Goal: Task Accomplishment & Management: Use online tool/utility

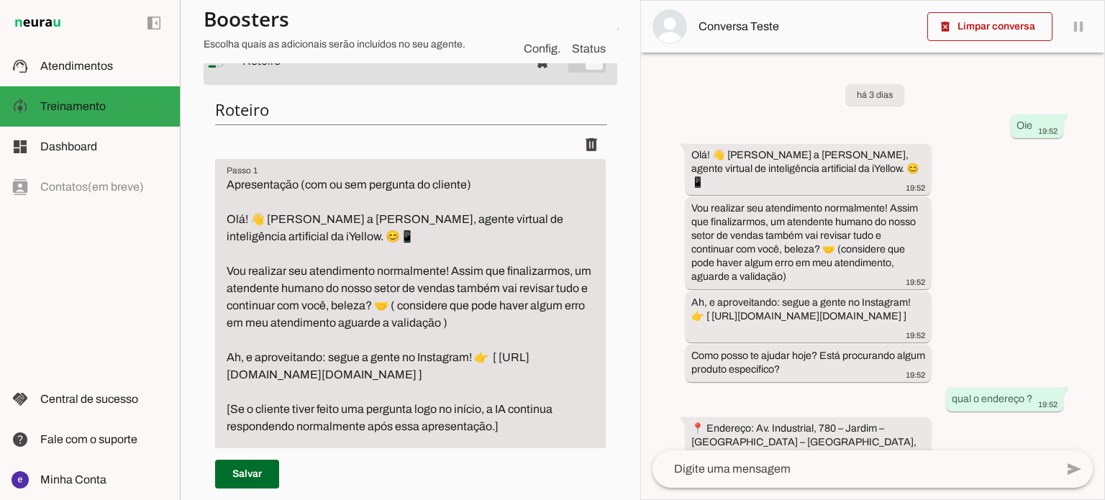
scroll to position [216, 0]
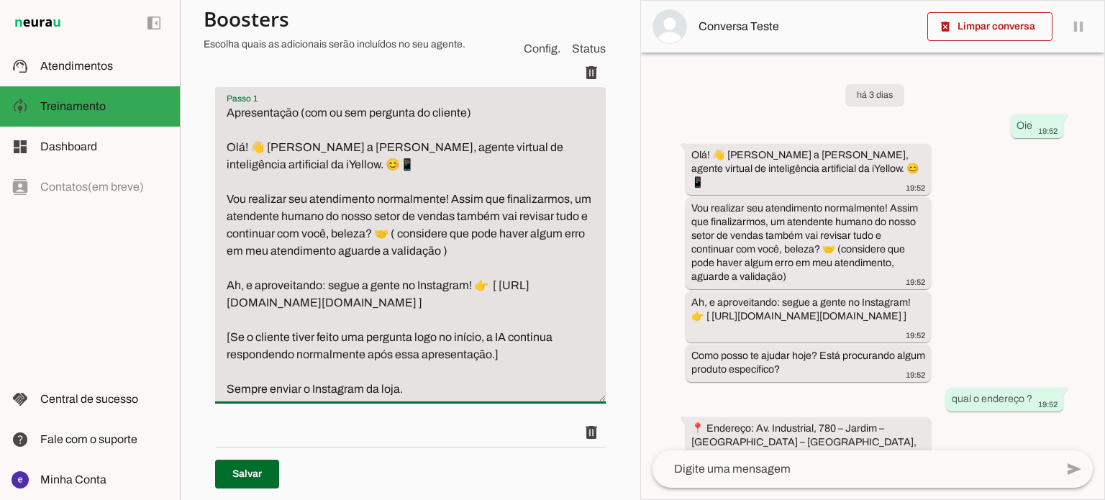
drag, startPoint x: 525, startPoint y: 253, endPoint x: 226, endPoint y: 194, distance: 305.1
click at [226, 194] on textarea "Apresentação (com ou sem pergunta do cliente) Olá! 👋 Sou a Liza, agente virtual…" at bounding box center [410, 251] width 391 height 294
click at [485, 259] on textarea "Apresentação (com ou sem pergunta do cliente) Olá! 👋 Sou a Liza, agente virtual…" at bounding box center [410, 251] width 391 height 294
drag, startPoint x: 509, startPoint y: 250, endPoint x: 229, endPoint y: 197, distance: 285.5
click at [229, 197] on textarea "Apresentação (com ou sem pergunta do cliente) Olá! 👋 Sou a Liza, agente virtual…" at bounding box center [410, 251] width 391 height 294
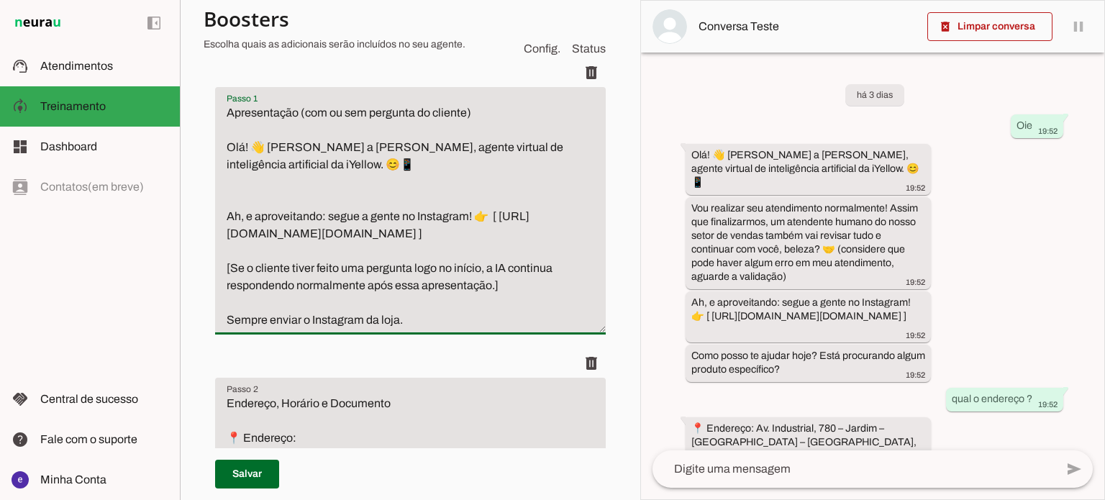
click at [277, 196] on textarea "Apresentação (com ou sem pergunta do cliente) Olá! 👋 Sou a Liza, agente virtual…" at bounding box center [410, 216] width 391 height 225
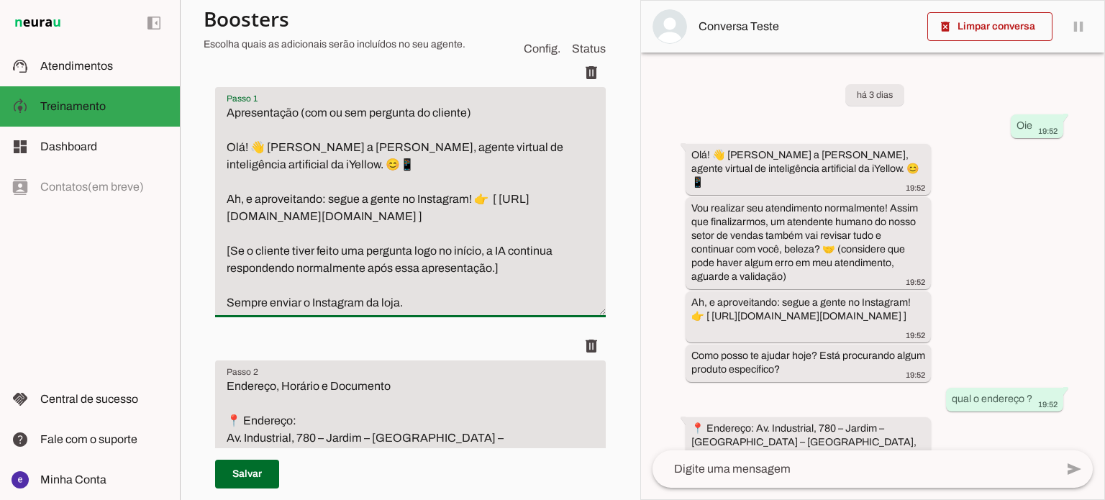
click at [512, 247] on textarea "Apresentação (com ou sem pergunta do cliente) Olá! 👋 Sou a Liza, agente virtual…" at bounding box center [410, 207] width 391 height 207
click at [476, 281] on textarea "Apresentação (com ou sem pergunta do cliente) Olá! 👋 Sou a Liza, agente virtual…" at bounding box center [410, 207] width 391 height 207
click at [464, 286] on textarea "Apresentação (com ou sem pergunta do cliente) Olá! 👋 Sou a Liza, agente virtual…" at bounding box center [410, 207] width 391 height 207
click at [467, 292] on textarea "Apresentação (com ou sem pergunta do cliente) Olá! 👋 Sou a Liza, agente virtual…" at bounding box center [410, 207] width 391 height 207
click at [466, 299] on textarea "Apresentação (com ou sem pergunta do cliente) Olá! 👋 Sou a Liza, agente virtual…" at bounding box center [410, 207] width 391 height 207
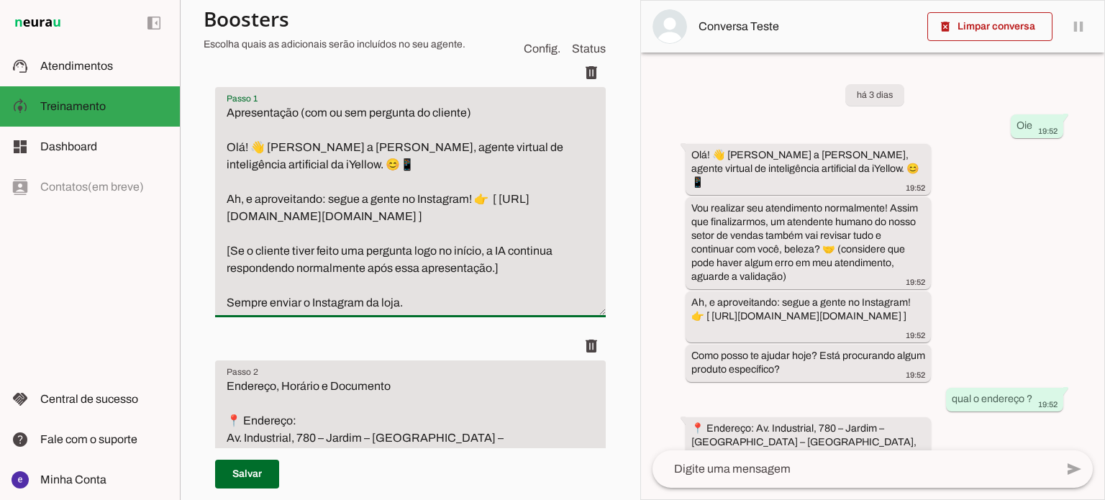
drag, startPoint x: 429, startPoint y: 299, endPoint x: 216, endPoint y: 245, distance: 219.9
click at [216, 245] on textarea "Apresentação (com ou sem pergunta do cliente) Olá! 👋 Sou a Liza, agente virtual…" at bounding box center [410, 207] width 391 height 207
type textarea "Apresentação (com ou sem pergunta do cliente) Olá! 👋 [PERSON_NAME] a [PERSON_NA…"
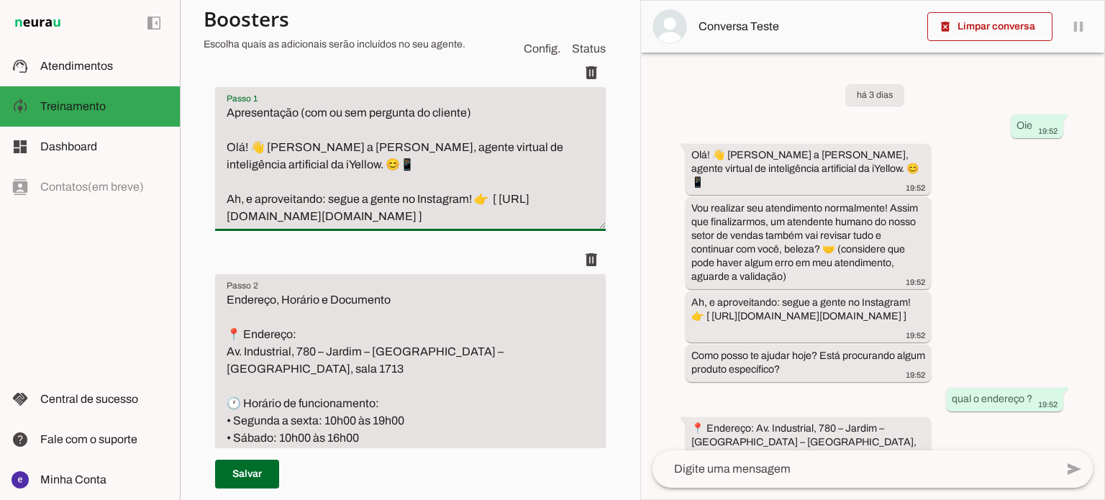
click at [491, 225] on textarea "Apresentação (com ou sem pergunta do cliente) Olá! 👋 Sou a Liza, agente virtual…" at bounding box center [410, 164] width 391 height 121
click at [386, 225] on textarea "Apresentação (com ou sem pergunta do cliente) Olá! 👋 Sou a Liza, agente virtual…" at bounding box center [410, 164] width 391 height 121
drag, startPoint x: 466, startPoint y: 225, endPoint x: 233, endPoint y: 209, distance: 233.7
click at [233, 209] on textarea "Apresentação (com ou sem pergunta do cliente) Olá! 👋 Sou a Liza, agente virtual…" at bounding box center [410, 164] width 391 height 121
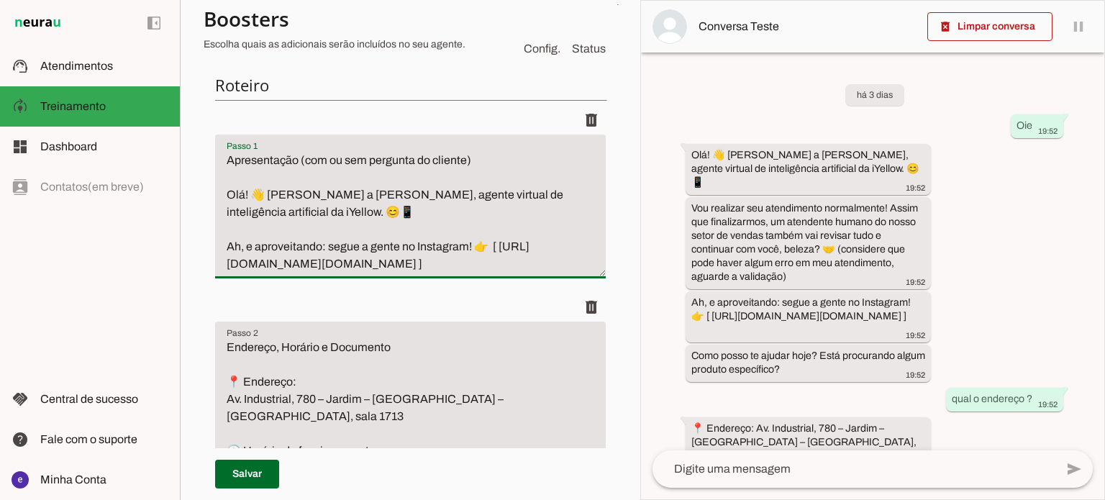
scroll to position [144, 0]
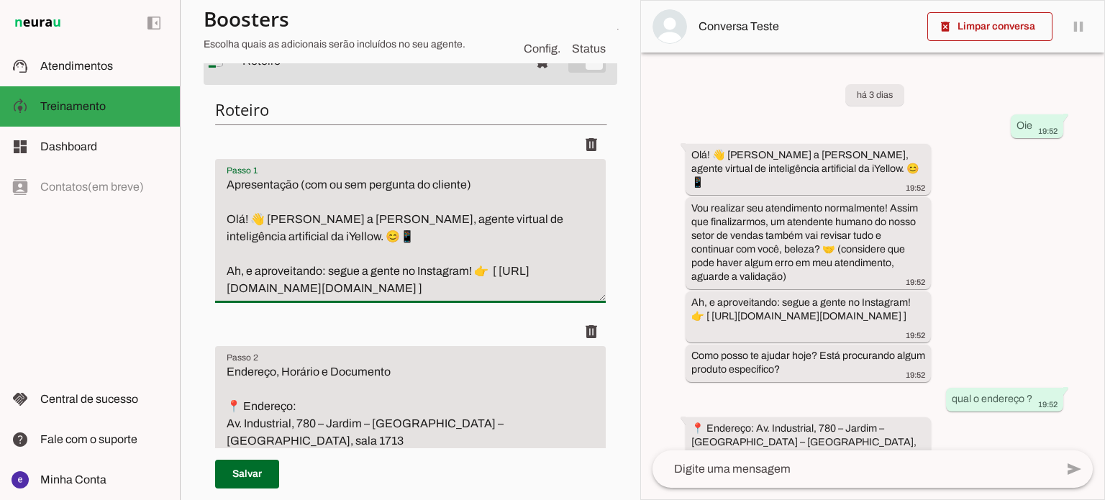
click at [618, 153] on section "Agente 1 Agente 2 Criar Agente Você atingiu o limite de IAs Neurau permitidas. …" at bounding box center [410, 250] width 461 height 500
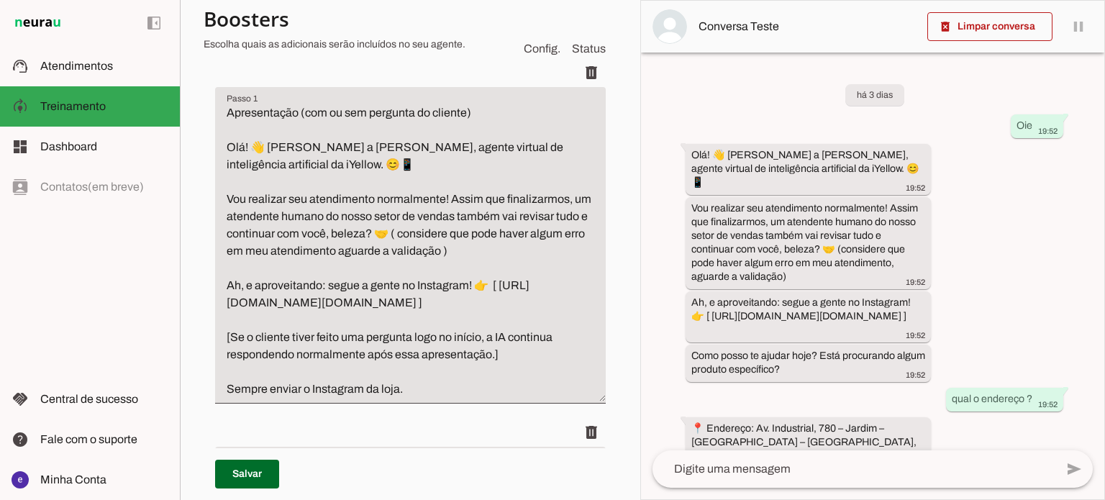
scroll to position [665, 0]
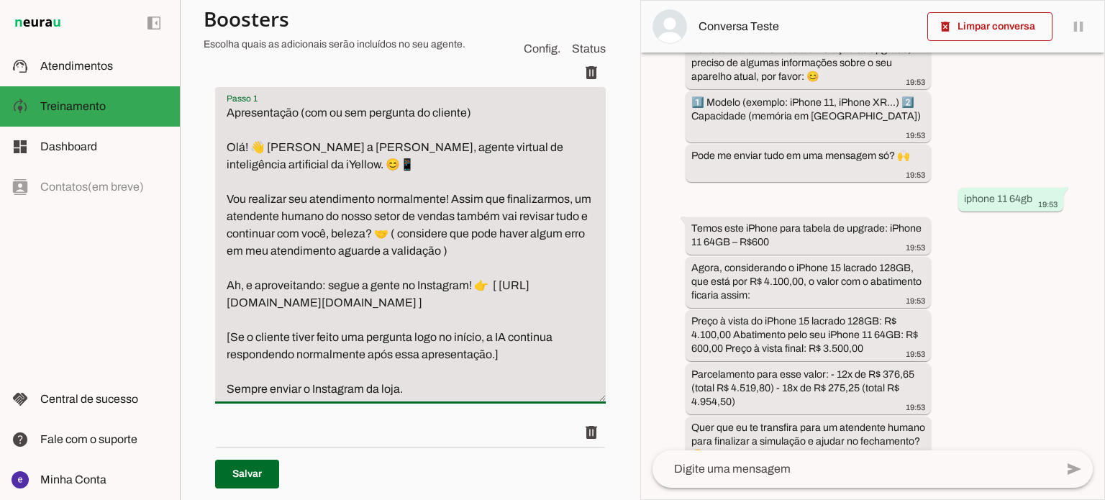
drag, startPoint x: 416, startPoint y: 390, endPoint x: 235, endPoint y: 190, distance: 269.5
click at [235, 190] on textarea "Apresentação (com ou sem pergunta do cliente) Olá! 👋 Sou a Liza, agente virtual…" at bounding box center [410, 251] width 391 height 294
click at [461, 262] on textarea "Apresentação (com ou sem pergunta do cliente) Olá! 👋 Sou a Liza, agente virtual…" at bounding box center [410, 251] width 391 height 294
drag, startPoint x: 489, startPoint y: 392, endPoint x: 231, endPoint y: 201, distance: 321.5
click at [227, 204] on textarea "Apresentação (com ou sem pergunta do cliente) Olá! 👋 Sou a Liza, agente virtual…" at bounding box center [410, 251] width 391 height 294
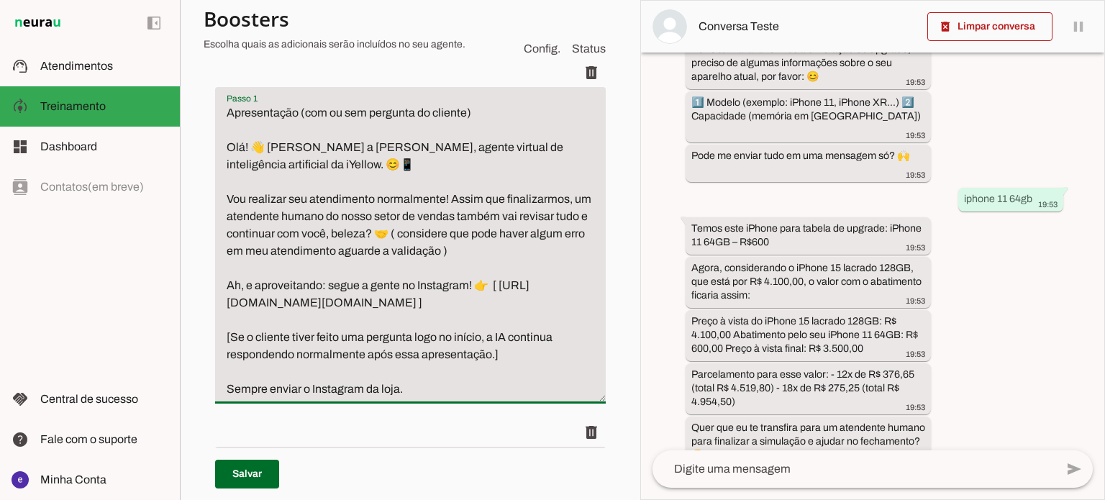
click at [406, 303] on textarea "Apresentação (com ou sem pergunta do cliente) Olá! 👋 Sou a Liza, agente virtual…" at bounding box center [410, 251] width 391 height 294
drag, startPoint x: 468, startPoint y: 307, endPoint x: 229, endPoint y: 285, distance: 240.7
click at [229, 285] on textarea "Apresentação (com ou sem pergunta do cliente) Olá! 👋 Sou a Liza, agente virtual…" at bounding box center [410, 251] width 391 height 294
drag, startPoint x: 420, startPoint y: 391, endPoint x: 227, endPoint y: 333, distance: 201.3
click at [227, 333] on textarea "Apresentação (com ou sem pergunta do cliente) Olá! 👋 Sou a Liza, agente virtual…" at bounding box center [410, 251] width 391 height 294
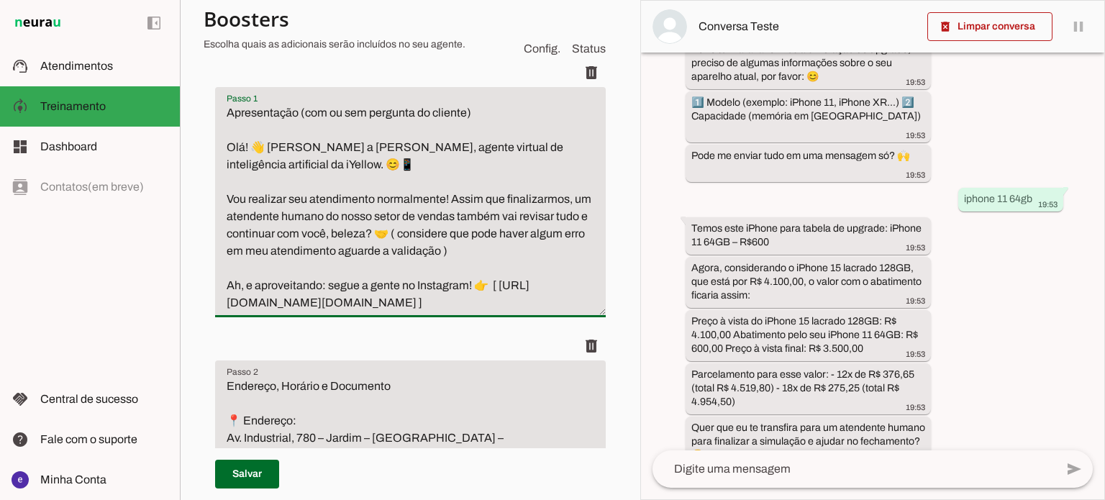
drag, startPoint x: 525, startPoint y: 250, endPoint x: 221, endPoint y: 195, distance: 308.5
click at [221, 195] on textarea "Apresentação (com ou sem pergunta do cliente) Olá! 👋 Sou a Liza, agente virtual…" at bounding box center [410, 207] width 391 height 207
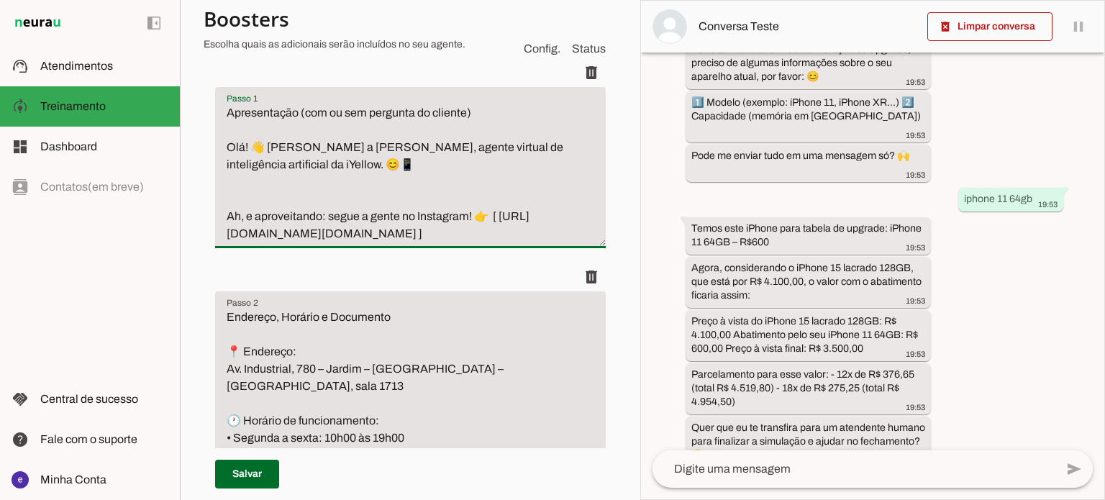
click at [308, 190] on textarea "Apresentação (com ou sem pergunta do cliente) Olá! 👋 Sou a Liza, agente virtual…" at bounding box center [410, 173] width 391 height 138
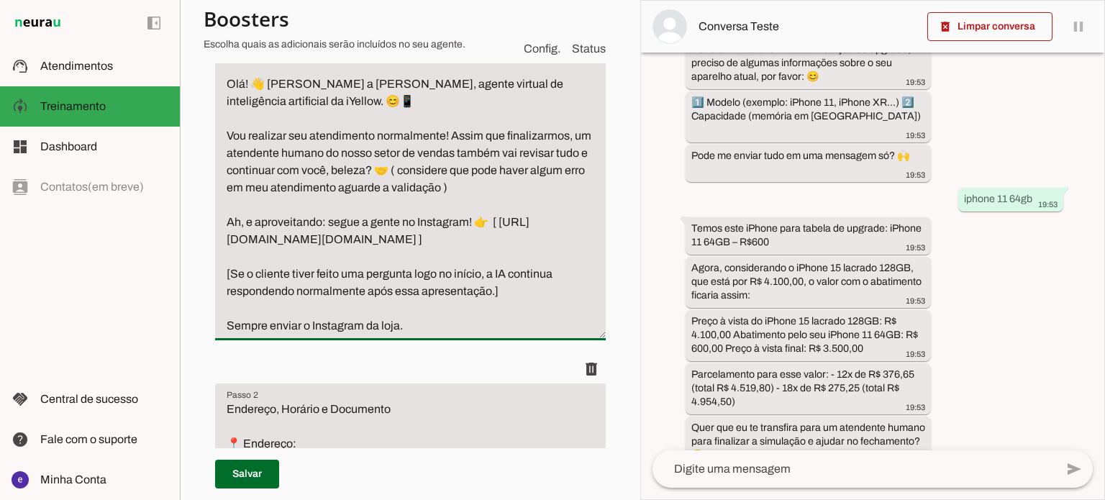
scroll to position [288, 0]
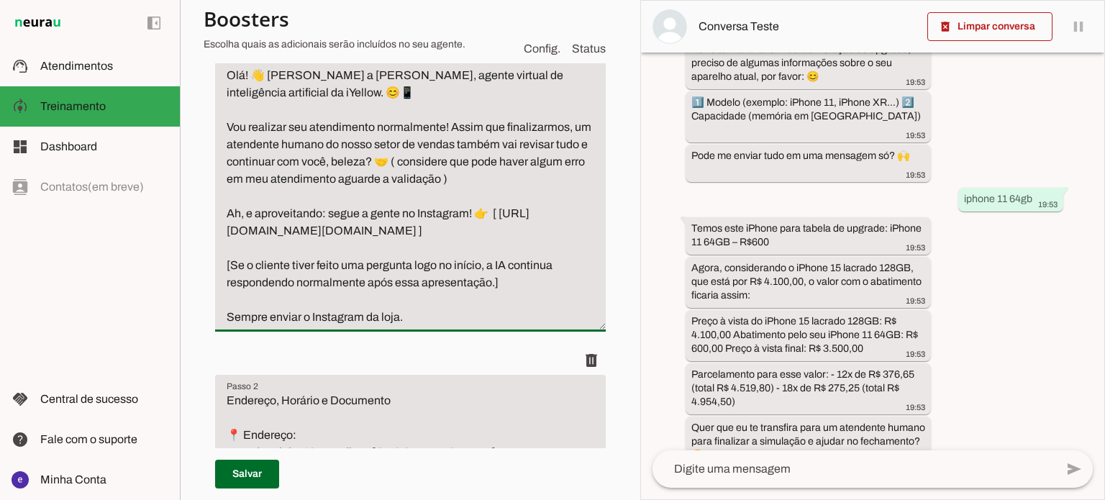
drag, startPoint x: 412, startPoint y: 319, endPoint x: 474, endPoint y: 296, distance: 67.0
click at [474, 296] on textarea "Apresentação (com ou sem pergunta do cliente) Olá! 👋 Sou a Liza, agente virtual…" at bounding box center [410, 179] width 391 height 294
drag, startPoint x: 521, startPoint y: 178, endPoint x: 212, endPoint y: 125, distance: 313.1
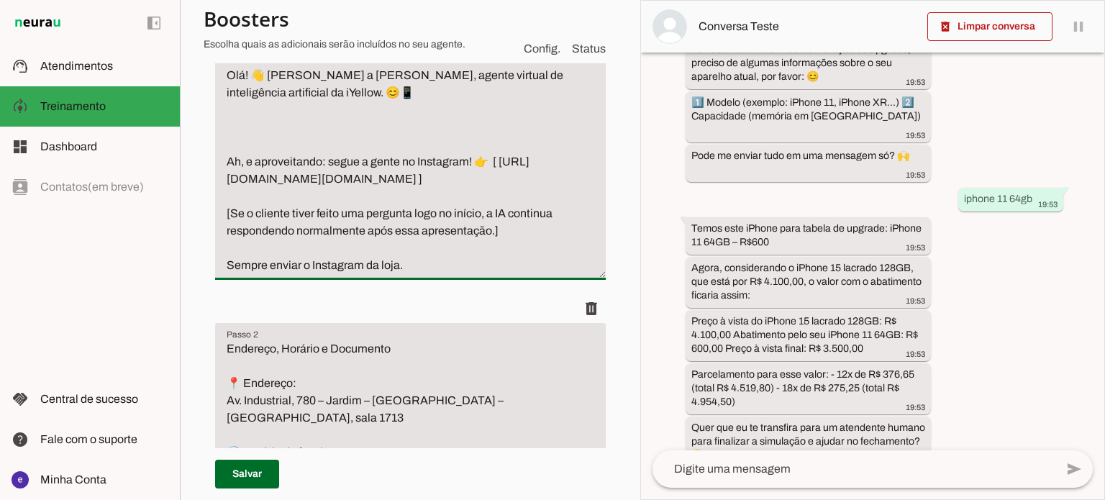
drag, startPoint x: 452, startPoint y: 263, endPoint x: 205, endPoint y: 207, distance: 253.3
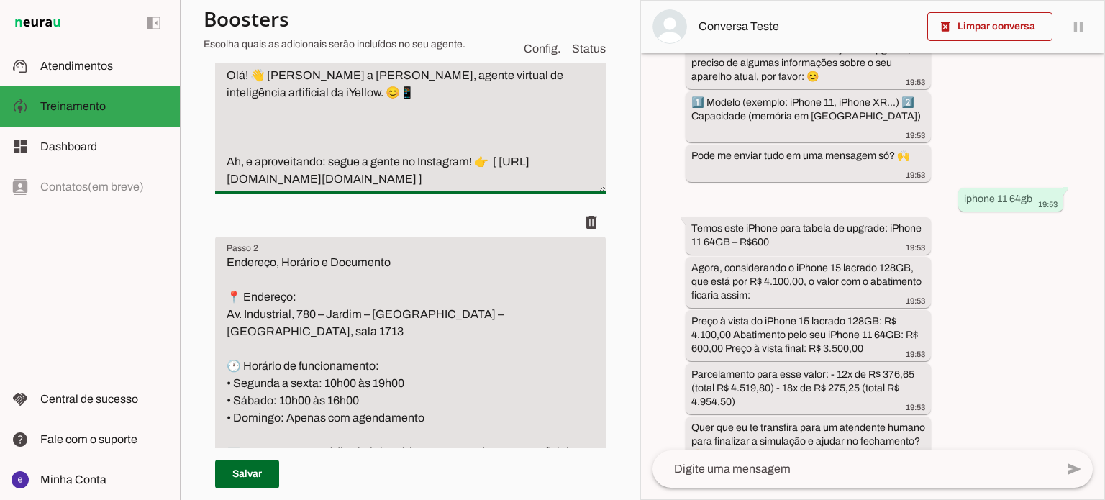
click at [286, 140] on textarea "Apresentação (com ou sem pergunta do cliente) Olá! 👋 Sou a Liza, agente virtual…" at bounding box center [410, 109] width 391 height 155
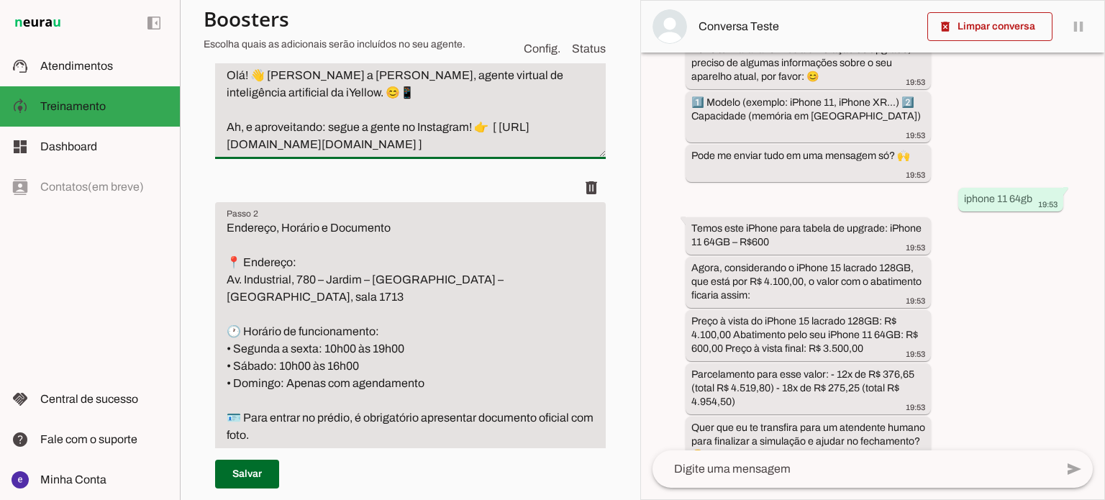
click at [458, 153] on textarea "Apresentação (com ou sem pergunta do cliente) Olá! 👋 [PERSON_NAME] a [PERSON_NA…" at bounding box center [410, 92] width 391 height 121
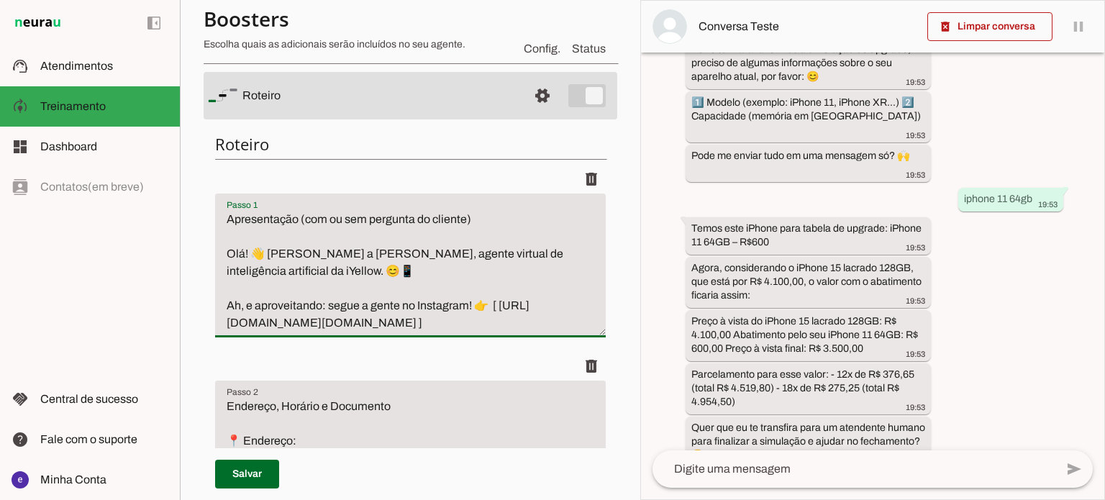
scroll to position [144, 0]
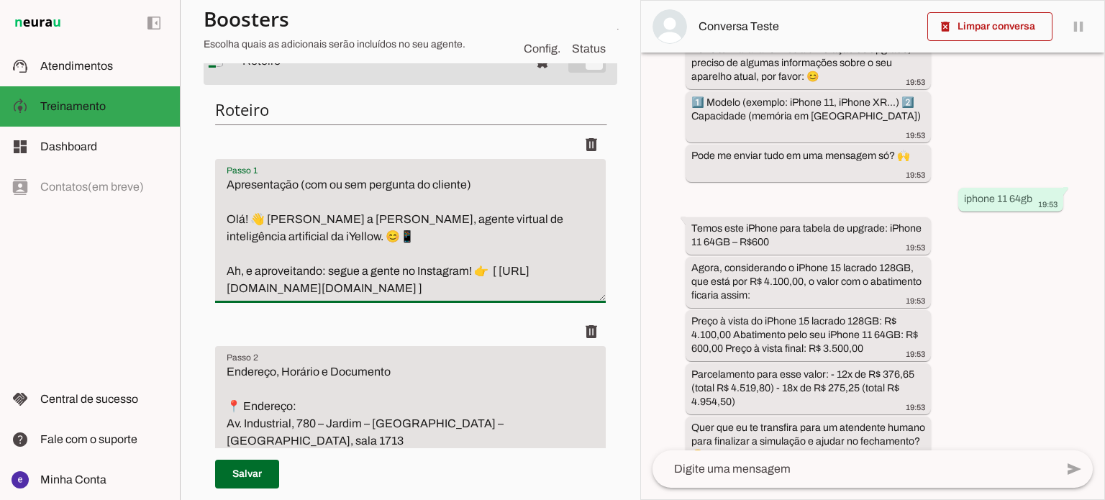
drag, startPoint x: 430, startPoint y: 269, endPoint x: 423, endPoint y: 247, distance: 23.4
click at [432, 266] on textarea "Apresentação (com ou sem pergunta do cliente) Olá! 👋 [PERSON_NAME] a [PERSON_NA…" at bounding box center [410, 236] width 391 height 121
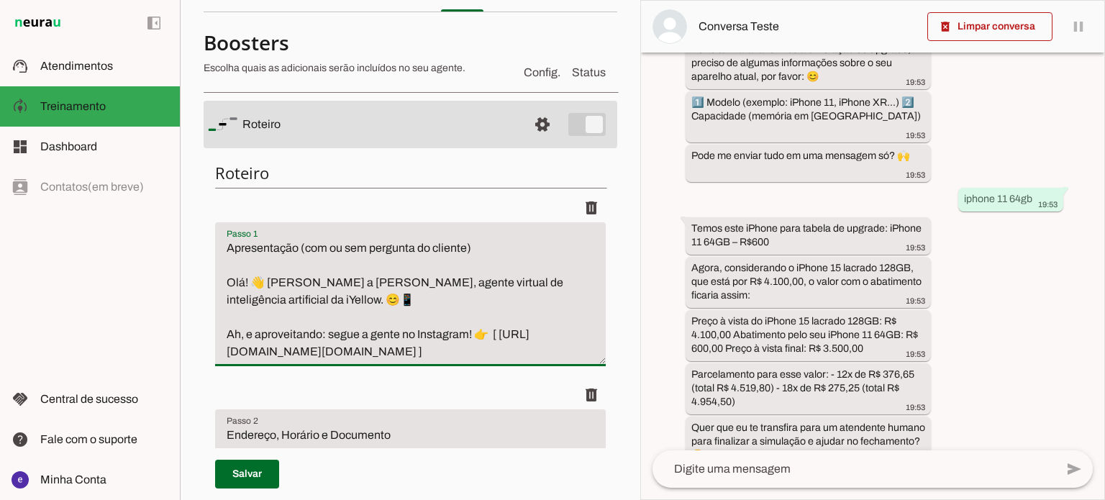
scroll to position [0, 0]
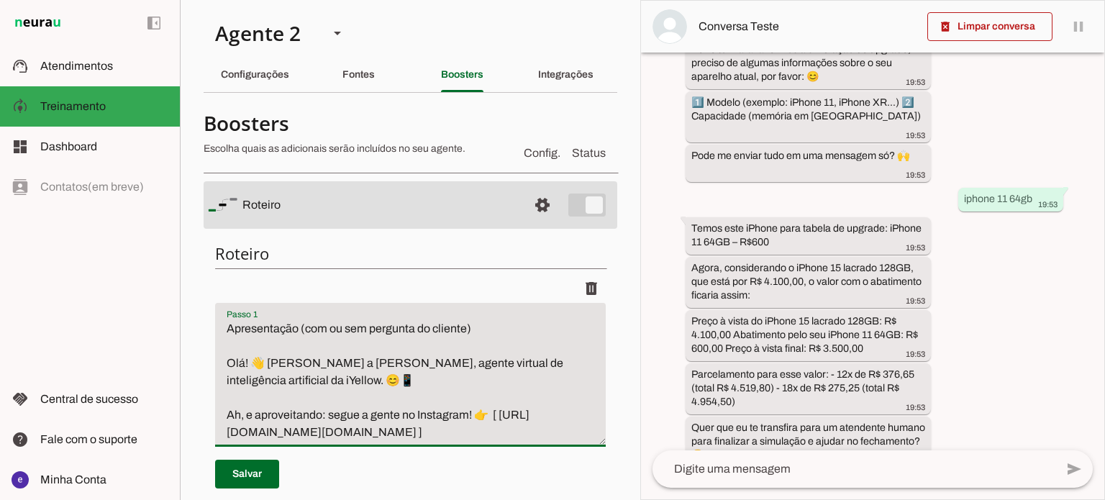
click at [616, 255] on section "Agente 1 Agente 2 Criar Agente Você atingiu o limite de IAs Neurau permitidas. …" at bounding box center [410, 250] width 461 height 500
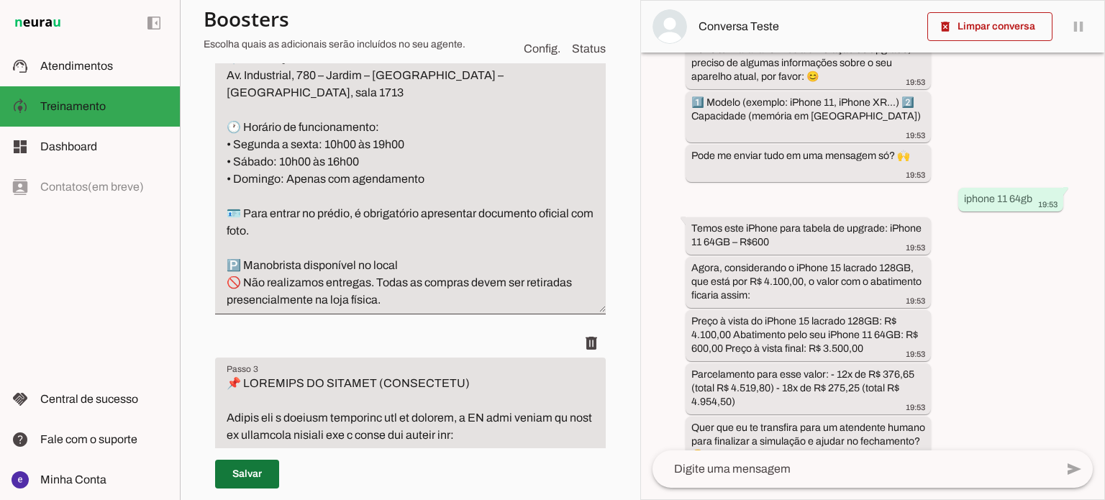
type textarea "Apresentação (com ou sem pergunta do cliente) Olá! 👋 [PERSON_NAME] a [PERSON_NA…"
type md-filled-text-field "Apresentação (com ou sem pergunta do cliente) Olá! 👋 [PERSON_NAME] a [PERSON_NA…"
drag, startPoint x: 255, startPoint y: 466, endPoint x: 330, endPoint y: 396, distance: 102.4
click at [256, 467] on span at bounding box center [247, 474] width 64 height 35
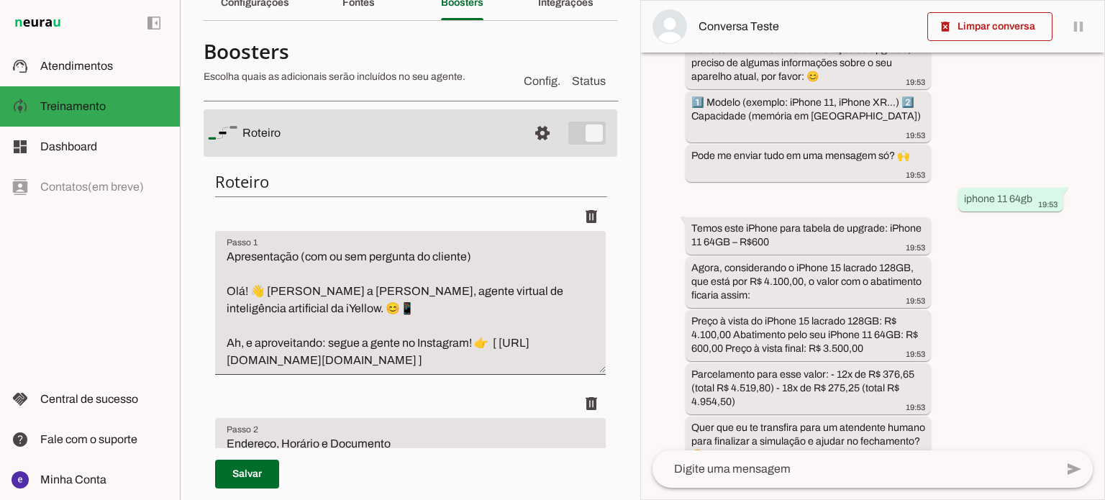
scroll to position [0, 0]
click at [262, 477] on span at bounding box center [247, 474] width 64 height 35
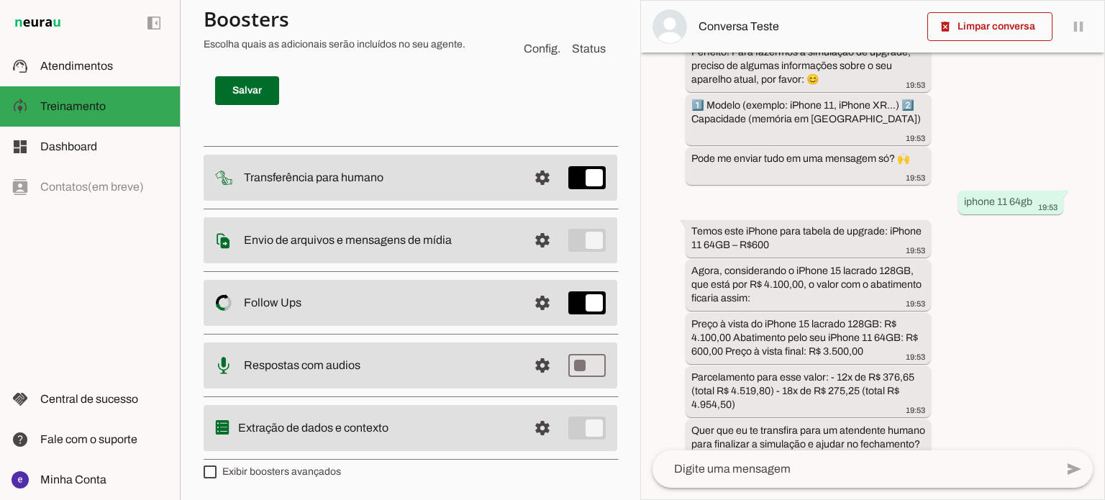
scroll to position [12305, 0]
click at [575, 52] on span at bounding box center [566, 34] width 80 height 35
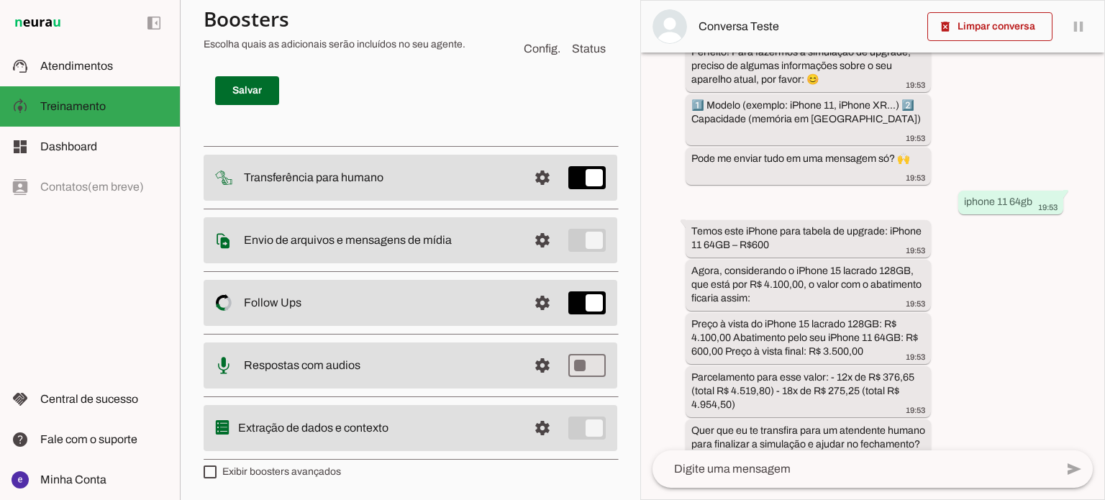
type textarea "antes"
click at [537, 52] on span at bounding box center [566, 34] width 80 height 35
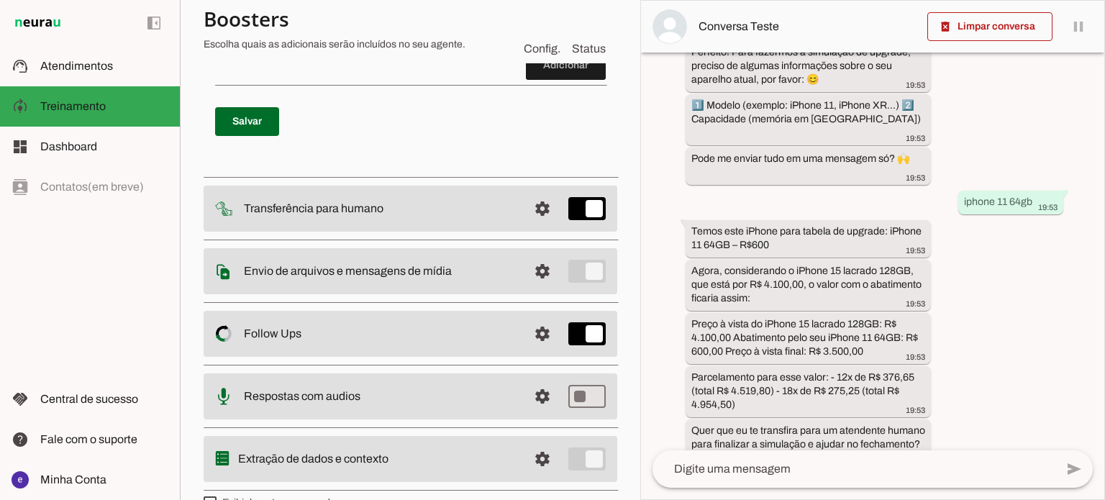
scroll to position [12616, 0]
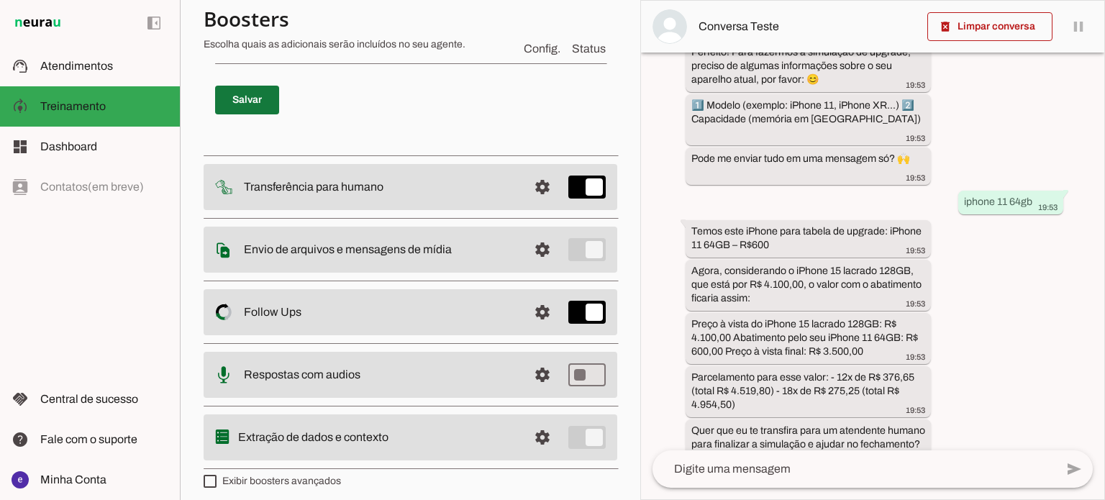
type textarea "antes de enviar o orçamento para o cliente explique os beneficios de comprar o …"
type md-filled-text-field "antes de enviar o orçamento para o cliente explique os beneficios de comprar o …"
click at [236, 117] on span at bounding box center [247, 100] width 64 height 35
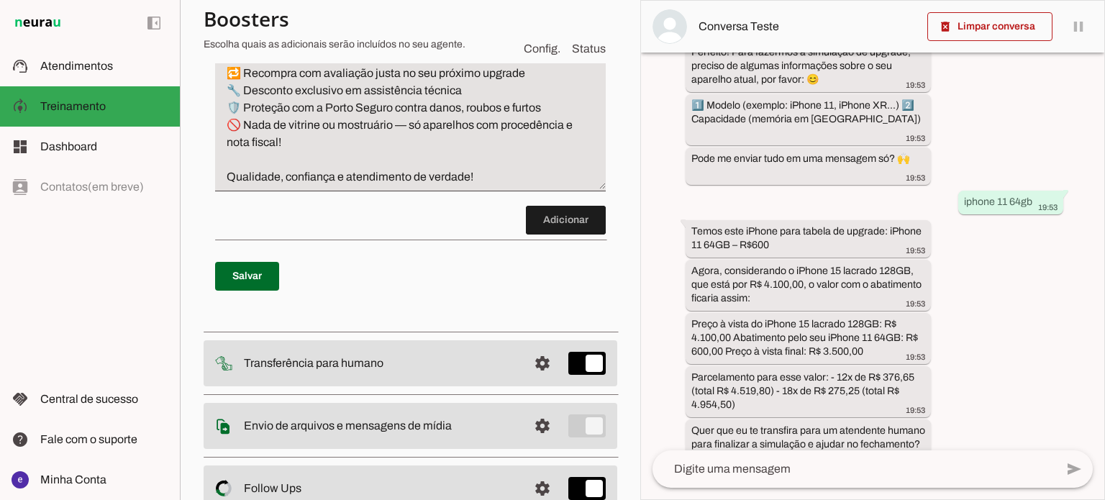
scroll to position [12472, 0]
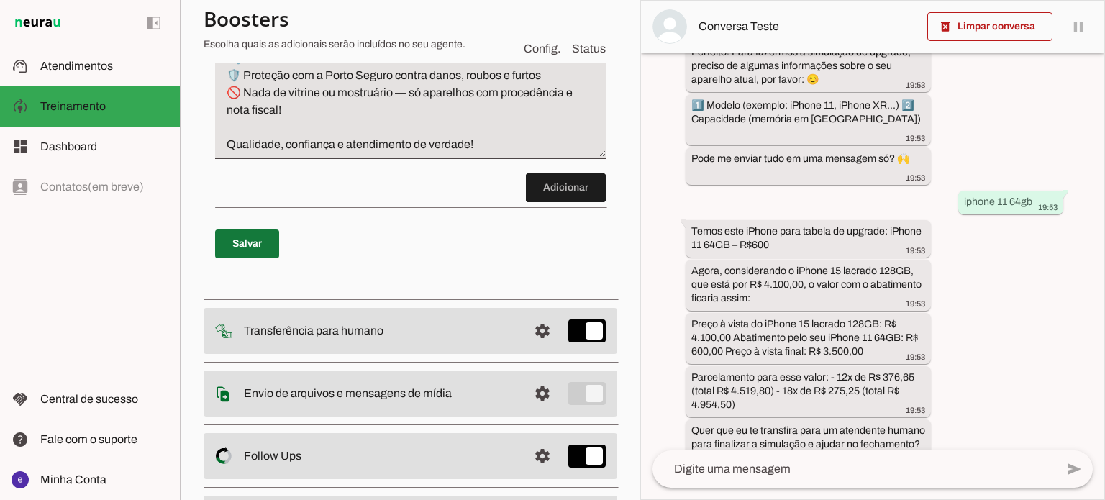
click at [227, 261] on span at bounding box center [247, 244] width 64 height 35
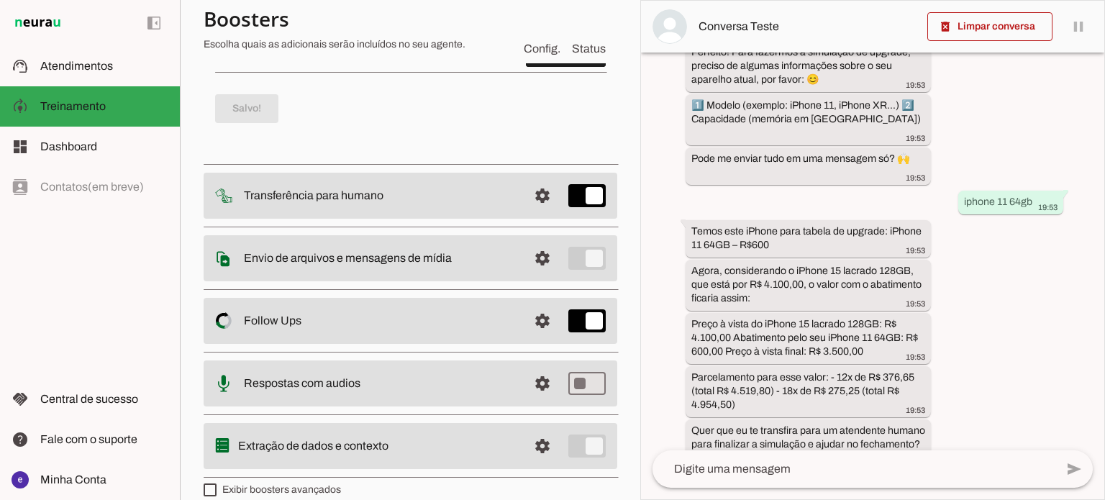
scroll to position [12616, 0]
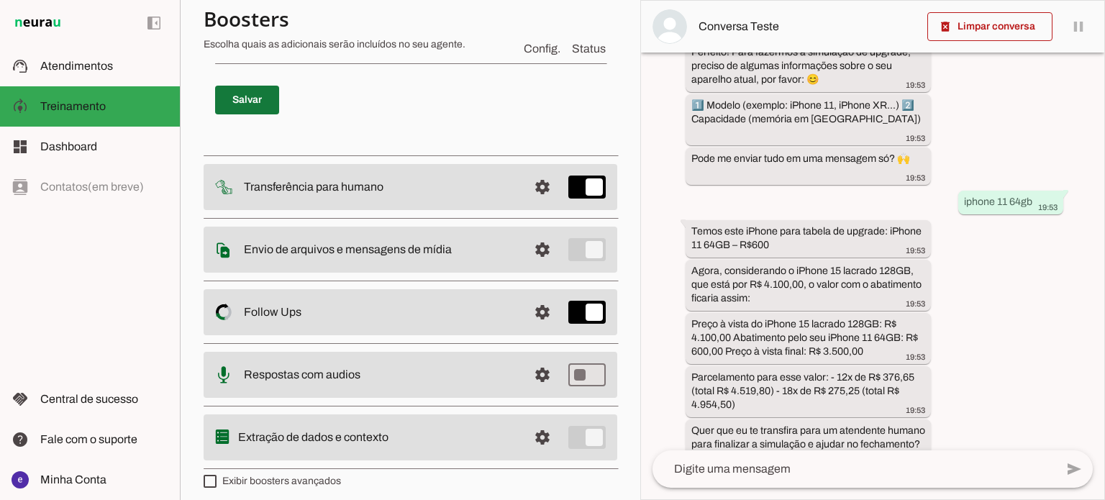
click at [249, 117] on span at bounding box center [247, 100] width 64 height 35
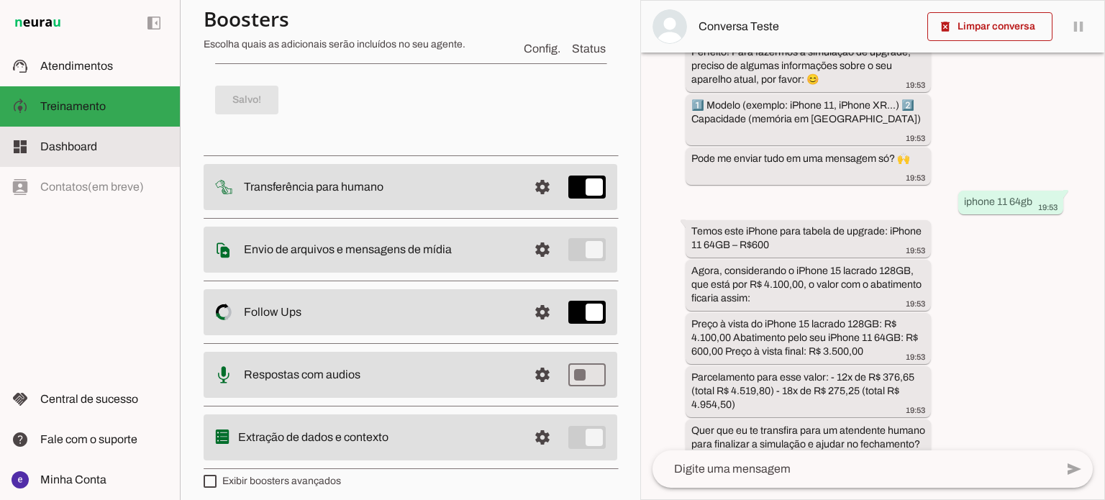
click at [104, 143] on slot at bounding box center [104, 146] width 128 height 17
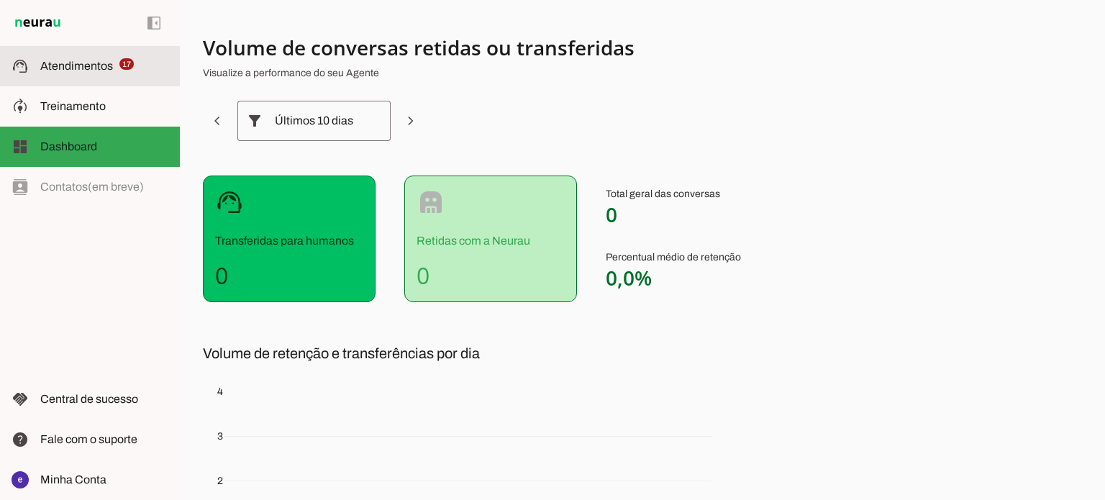
click at [45, 74] on slot at bounding box center [104, 66] width 128 height 17
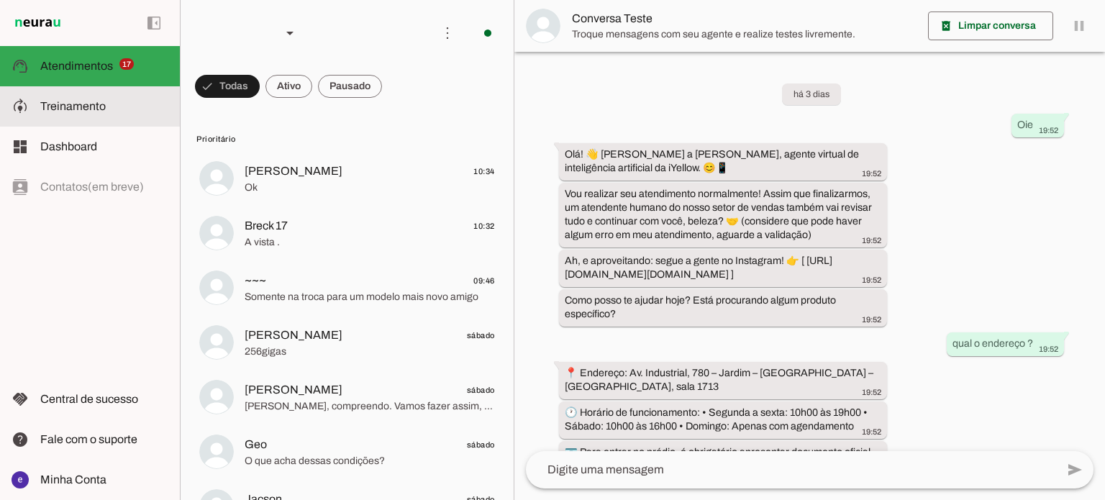
scroll to position [513, 0]
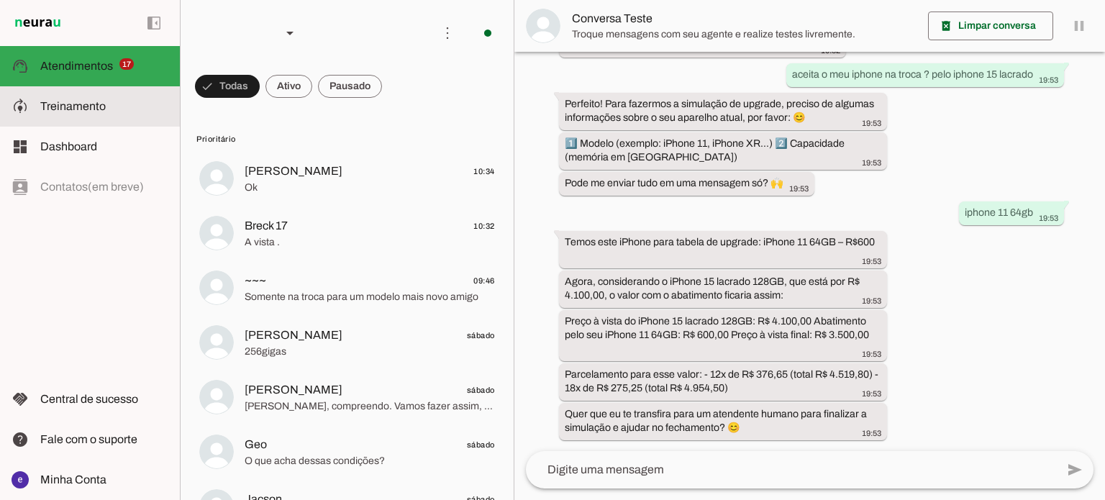
click at [68, 112] on span "Treinamento" at bounding box center [72, 106] width 65 height 12
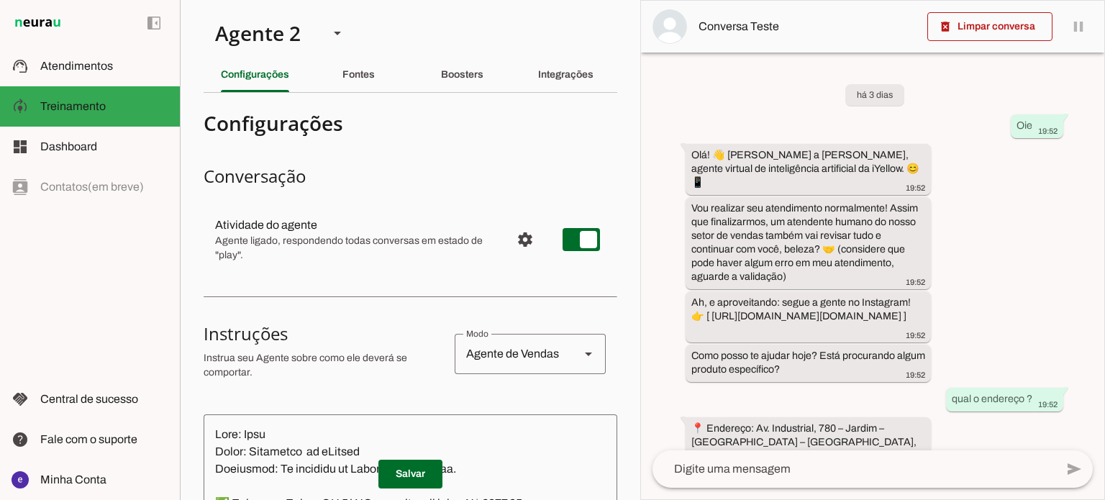
drag, startPoint x: 484, startPoint y: 230, endPoint x: 492, endPoint y: 235, distance: 9.8
click at [486, 232] on slot at bounding box center [357, 225] width 284 height 17
drag, startPoint x: 502, startPoint y: 236, endPoint x: 509, endPoint y: 240, distance: 7.4
click at [508, 237] on span "Configurações avançadas" at bounding box center [525, 239] width 35 height 35
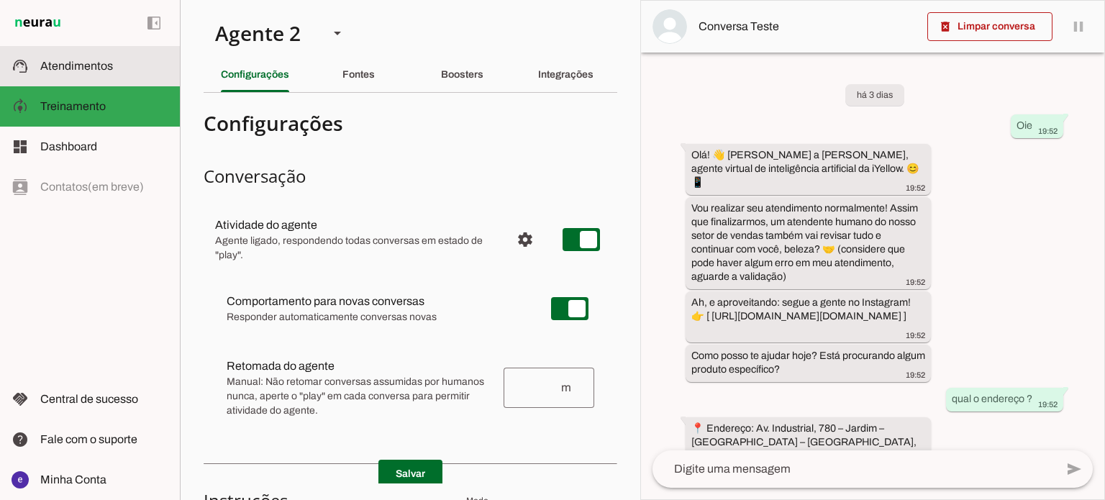
click at [50, 75] on md-item "support_agent Atendimentos Atendimentos" at bounding box center [90, 66] width 180 height 40
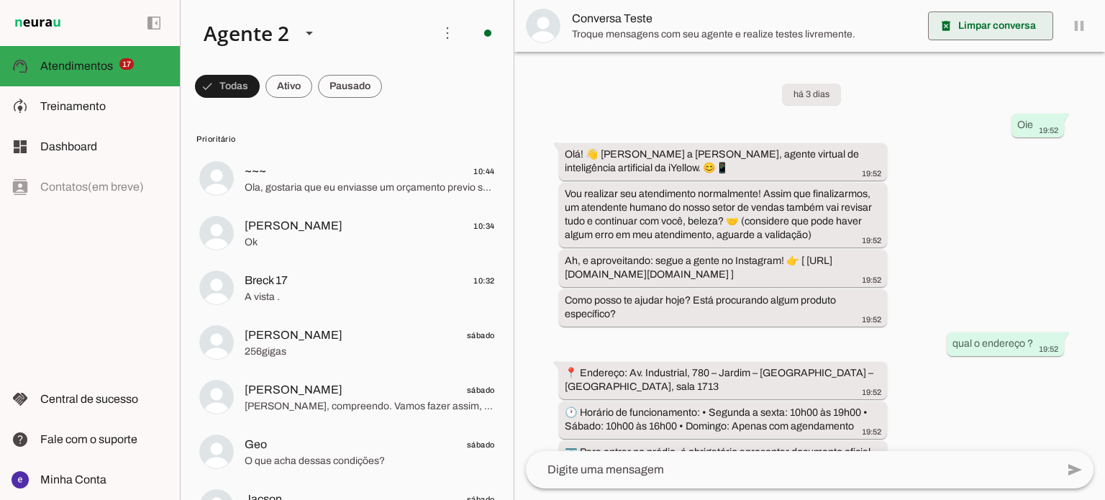
click at [1018, 24] on span at bounding box center [990, 26] width 125 height 35
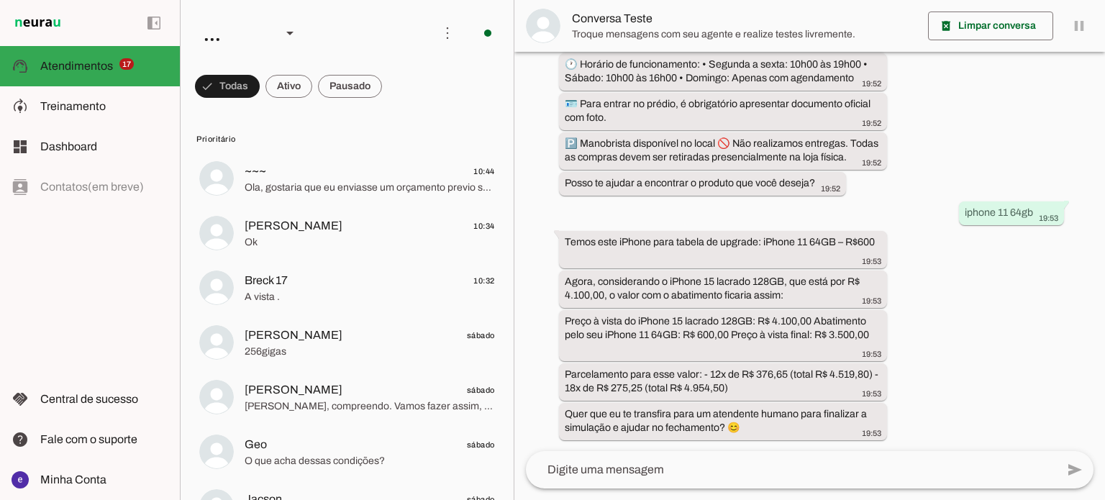
scroll to position [130, 0]
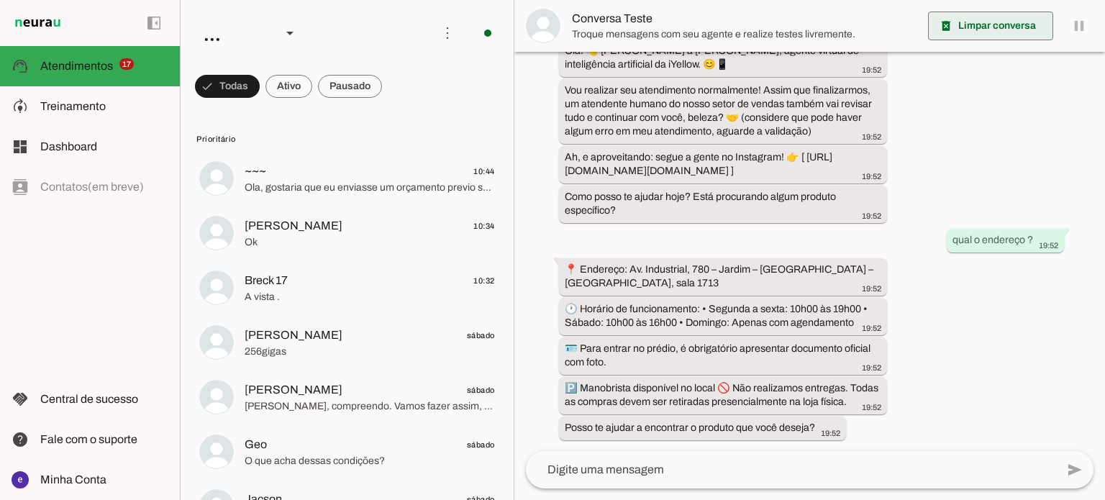
click at [963, 37] on span at bounding box center [990, 26] width 125 height 35
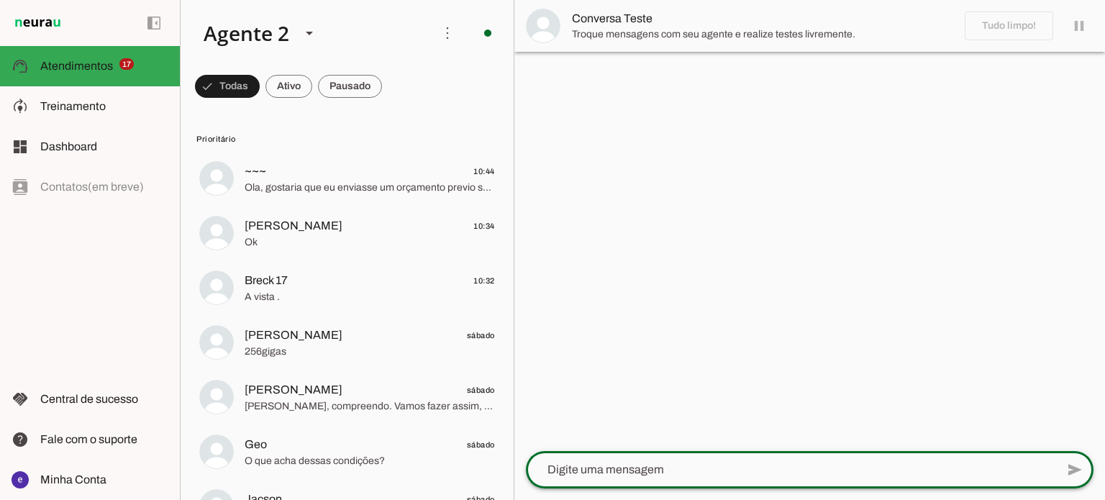
click at [748, 468] on textarea at bounding box center [791, 469] width 530 height 17
type textarea "Oie"
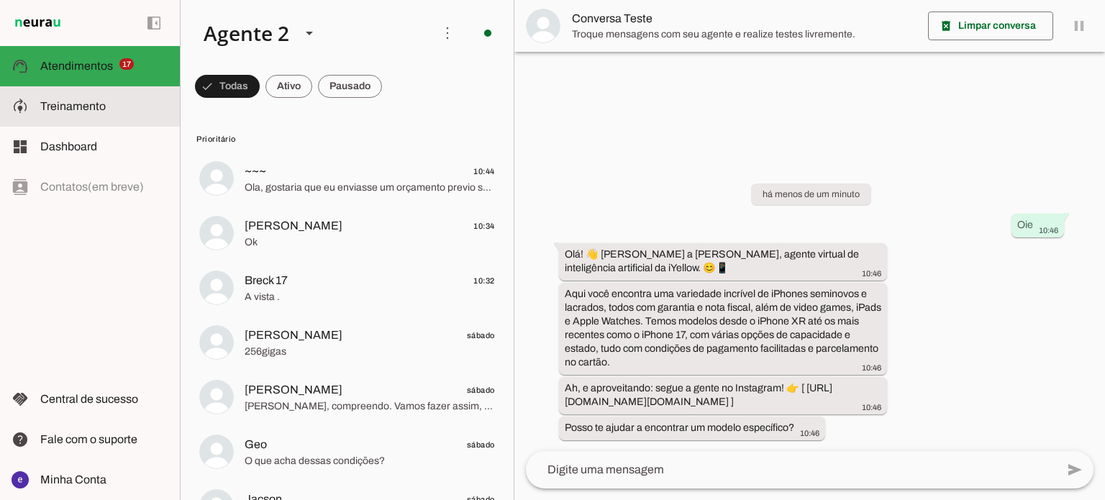
click at [112, 105] on slot at bounding box center [104, 106] width 128 height 17
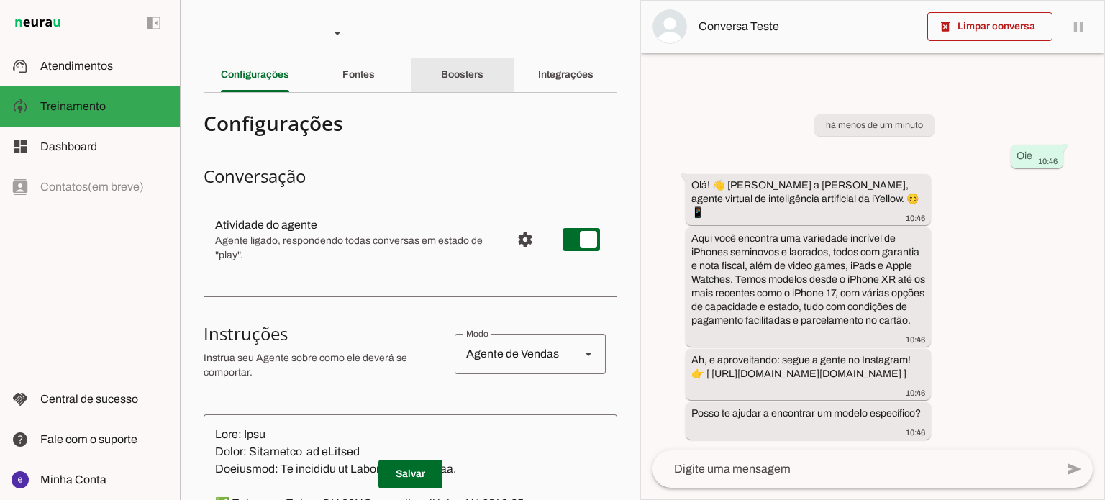
drag, startPoint x: 440, startPoint y: 73, endPoint x: 432, endPoint y: 81, distance: 10.7
click at [0, 0] on slot "Boosters" at bounding box center [0, 0] width 0 height 0
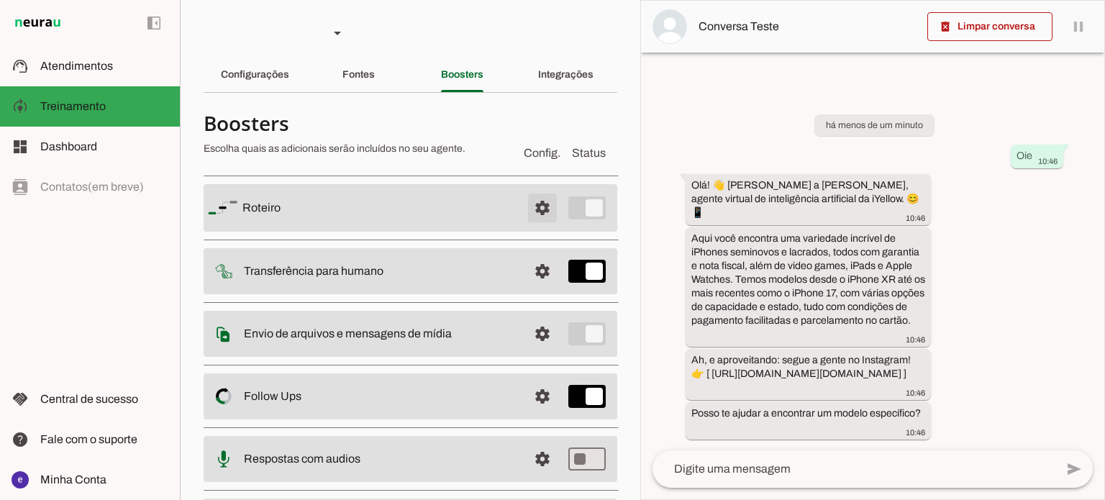
click at [539, 222] on span at bounding box center [542, 208] width 35 height 35
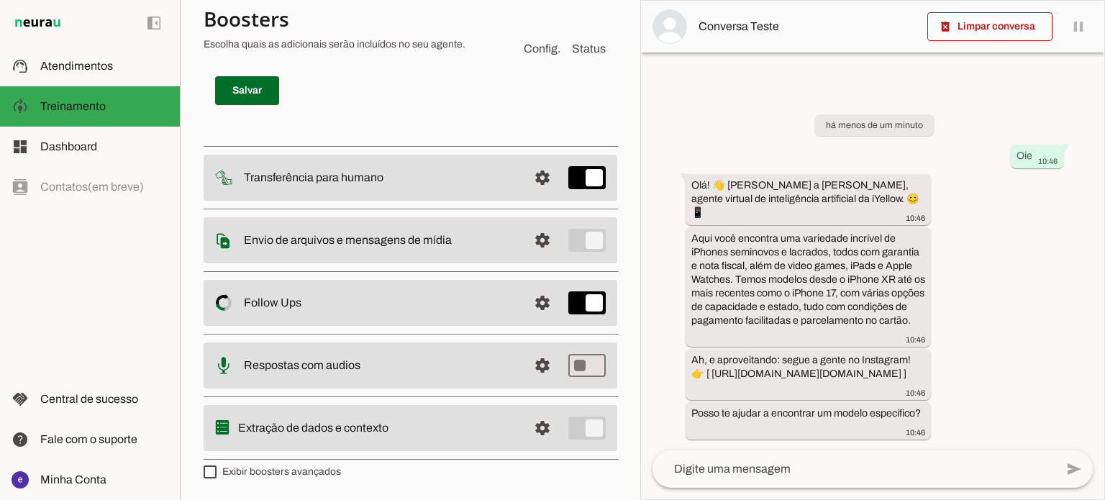
scroll to position [12737, 0]
click at [849, 468] on textarea at bounding box center [854, 469] width 403 height 17
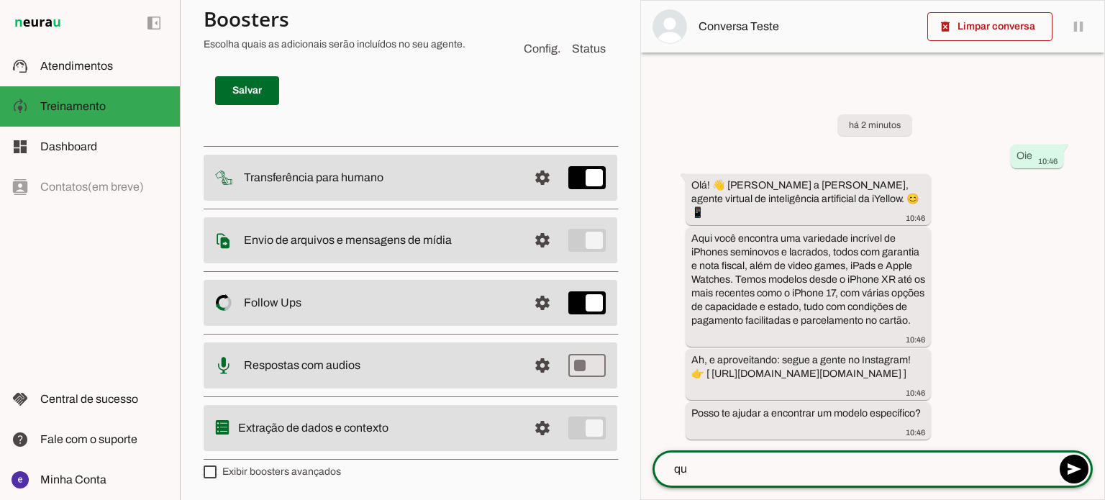
type textarea "q"
type textarea "tem iphone 13 ?"
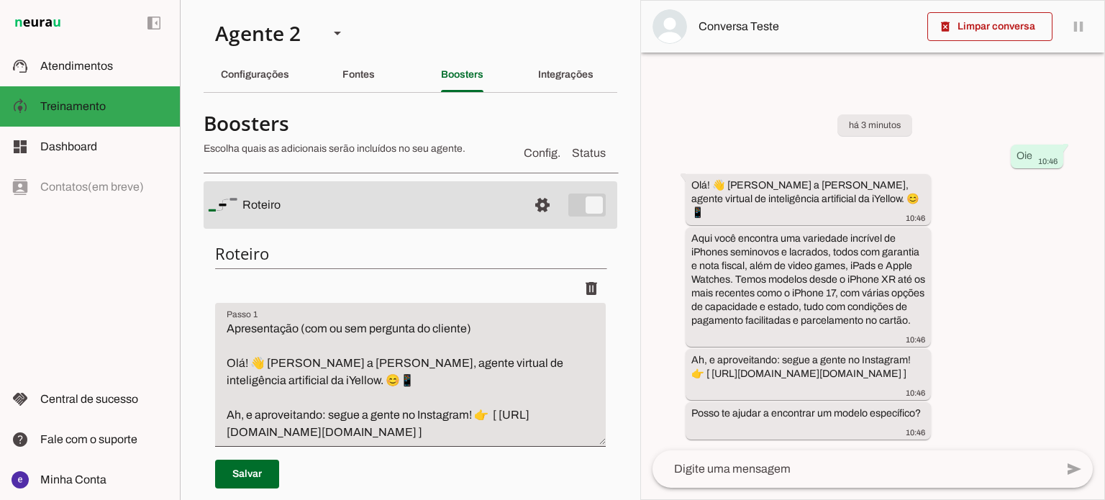
click at [871, 469] on textarea at bounding box center [854, 469] width 403 height 17
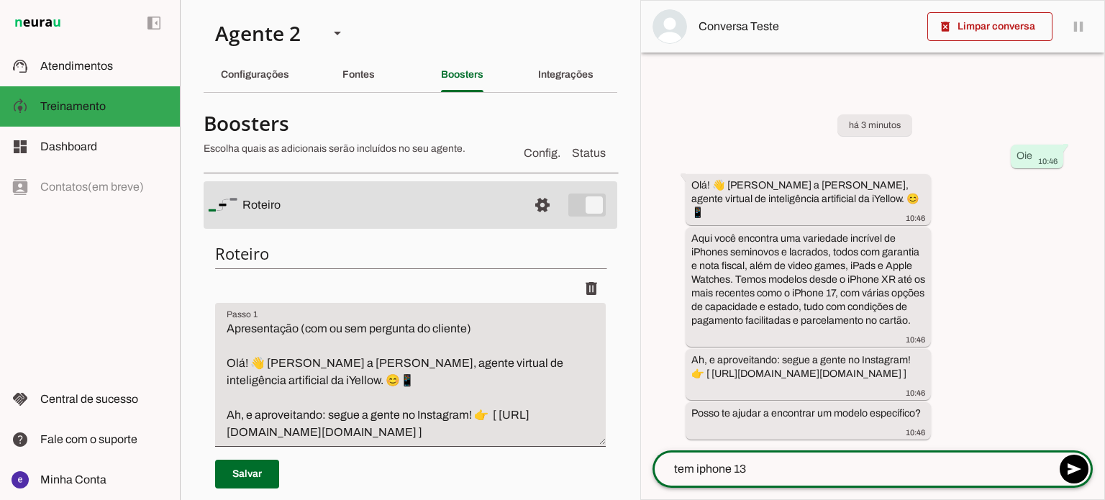
type textarea "tem iphone 13"
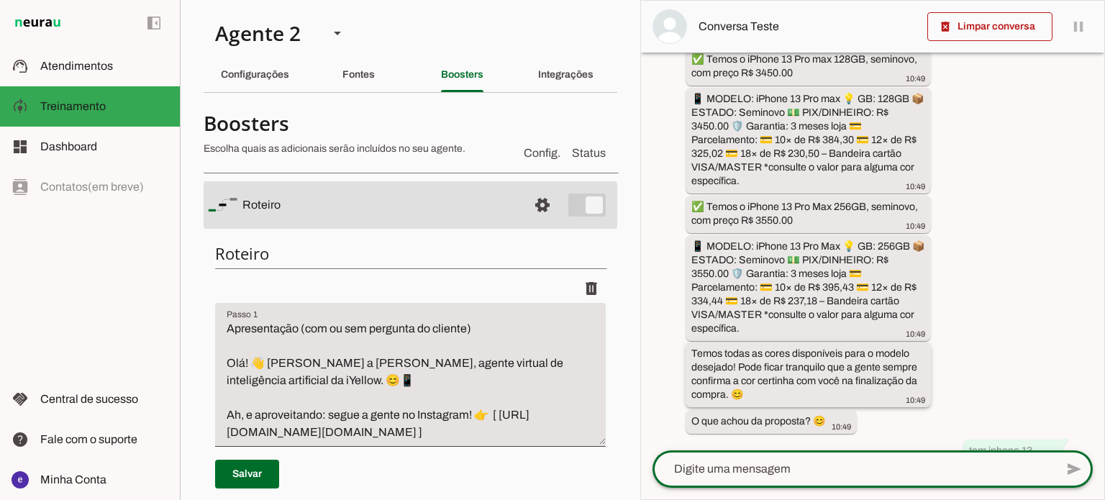
scroll to position [848, 0]
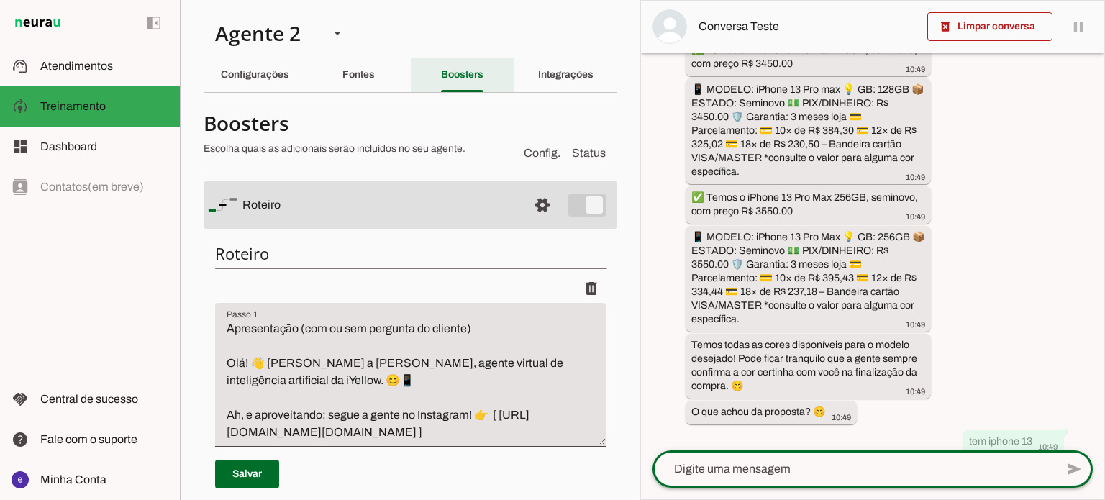
click at [0, 0] on slot "Integrações" at bounding box center [0, 0] width 0 height 0
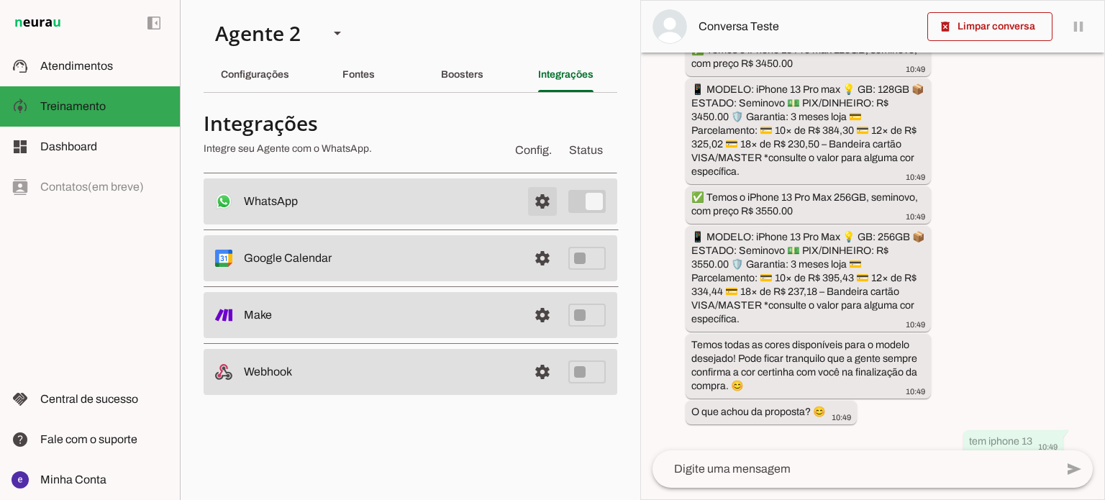
click at [543, 213] on span at bounding box center [542, 201] width 35 height 35
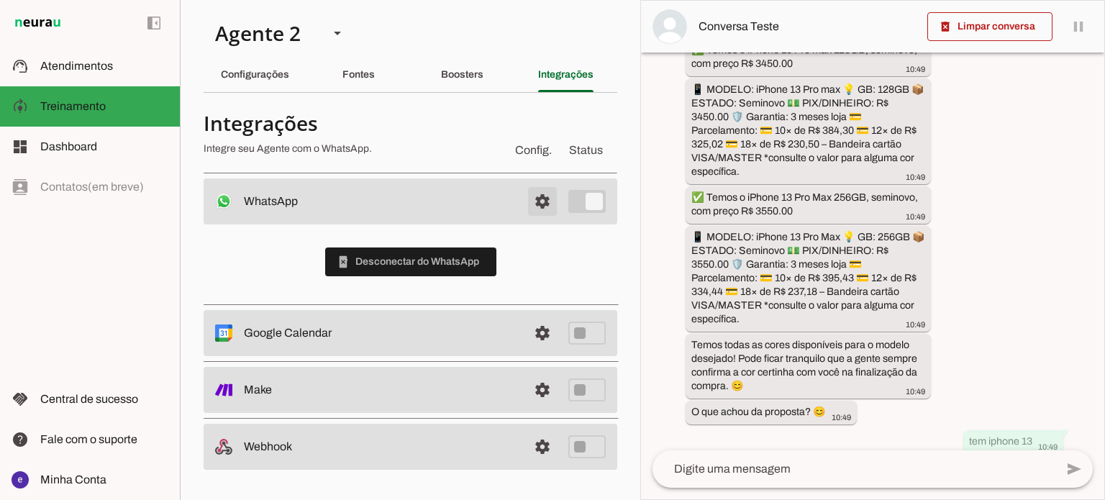
click at [547, 192] on span at bounding box center [542, 201] width 35 height 35
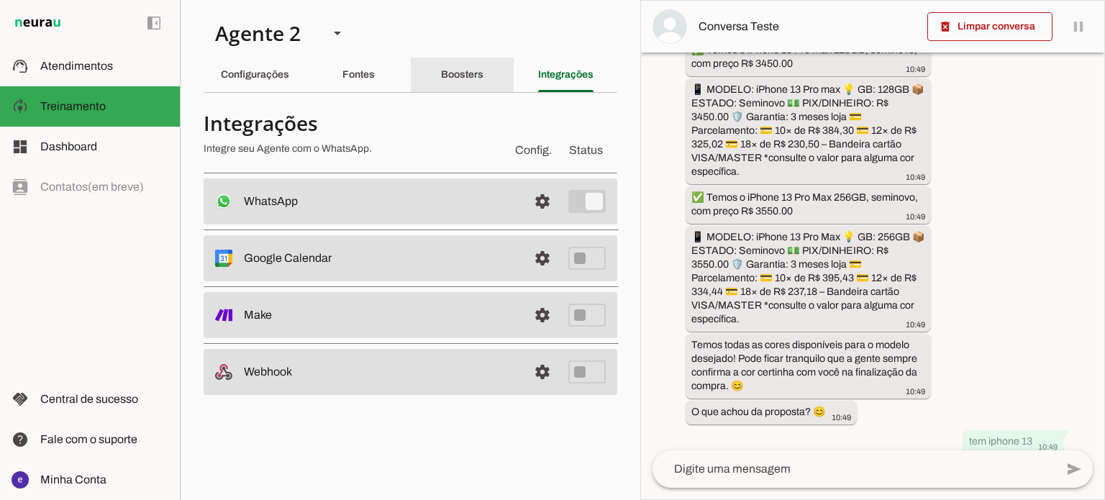
click at [441, 72] on div "Boosters" at bounding box center [462, 75] width 42 height 35
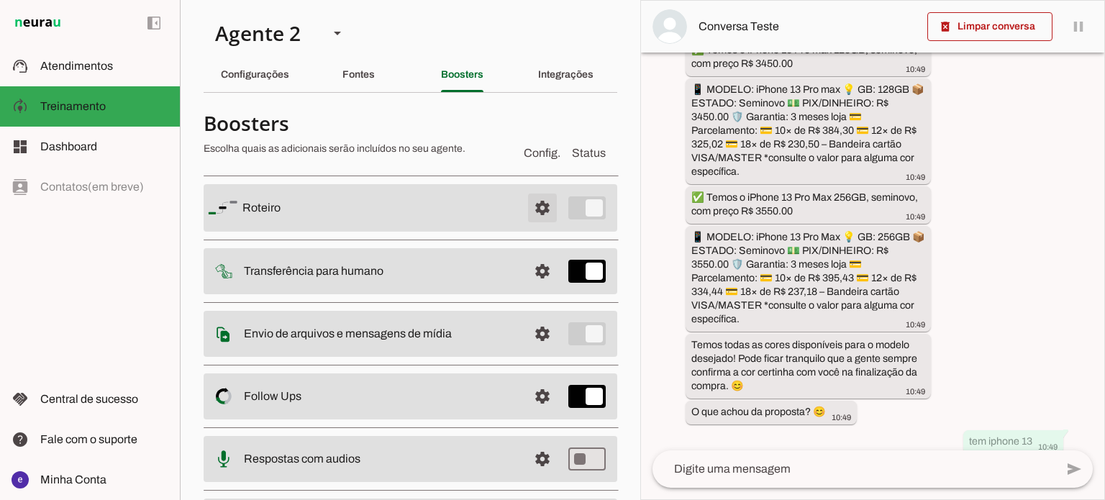
click at [532, 209] on span at bounding box center [542, 208] width 35 height 35
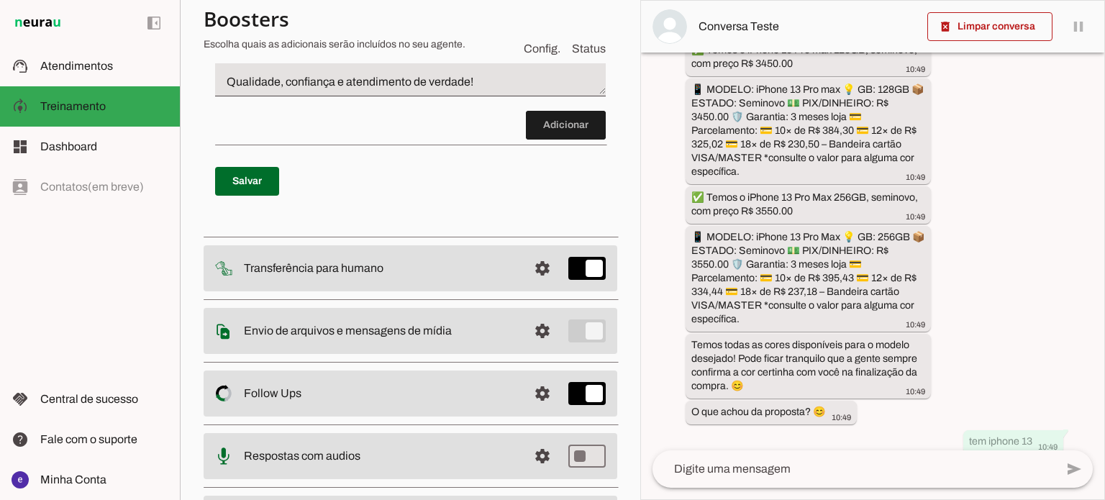
scroll to position [12467, 0]
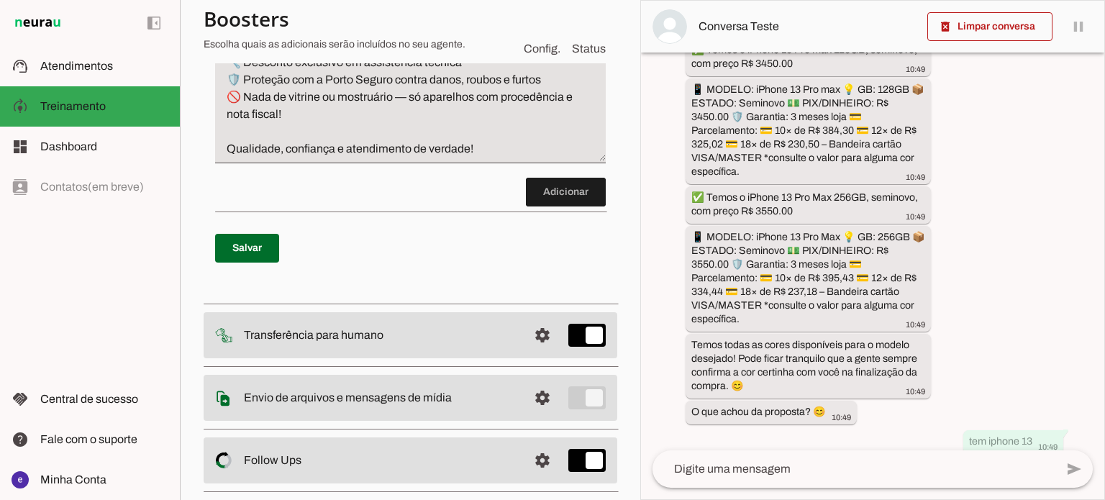
click at [422, 158] on textarea "antes de enviar o orçamento para o cliente explique os beneficios de comprar o …" at bounding box center [410, 19] width 391 height 276
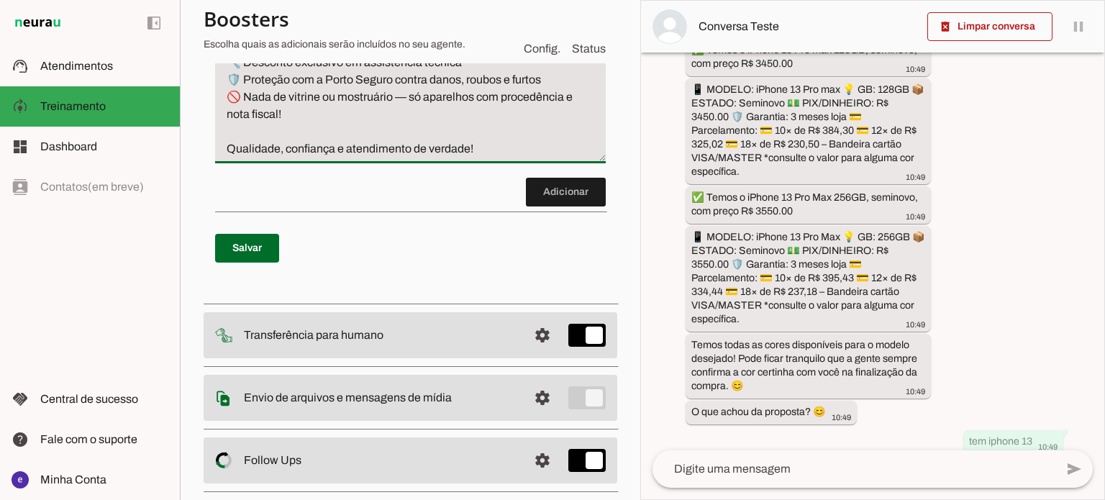
click at [422, 158] on textarea "antes de enviar o orçamento para o cliente explique os beneficios de comprar o …" at bounding box center [410, 19] width 391 height 276
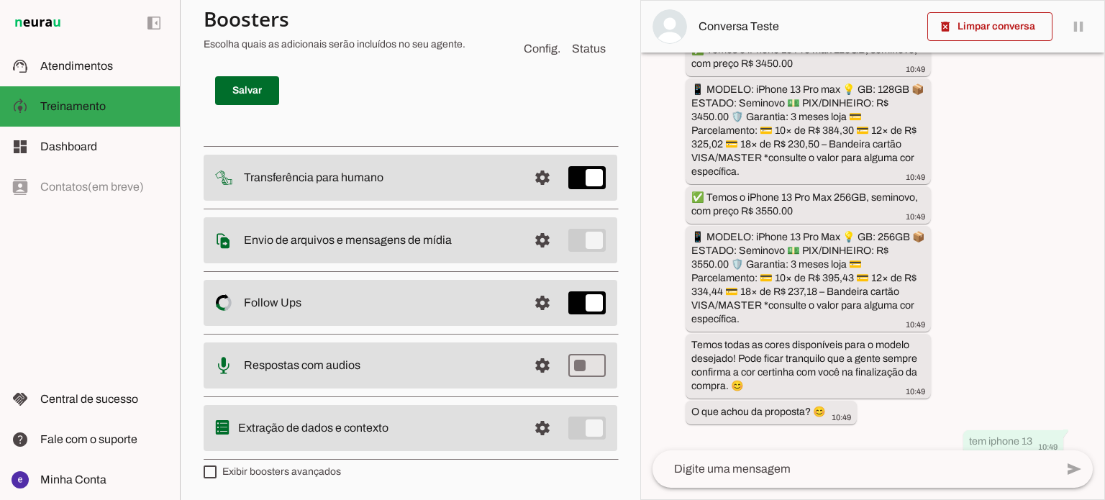
scroll to position [12252, 0]
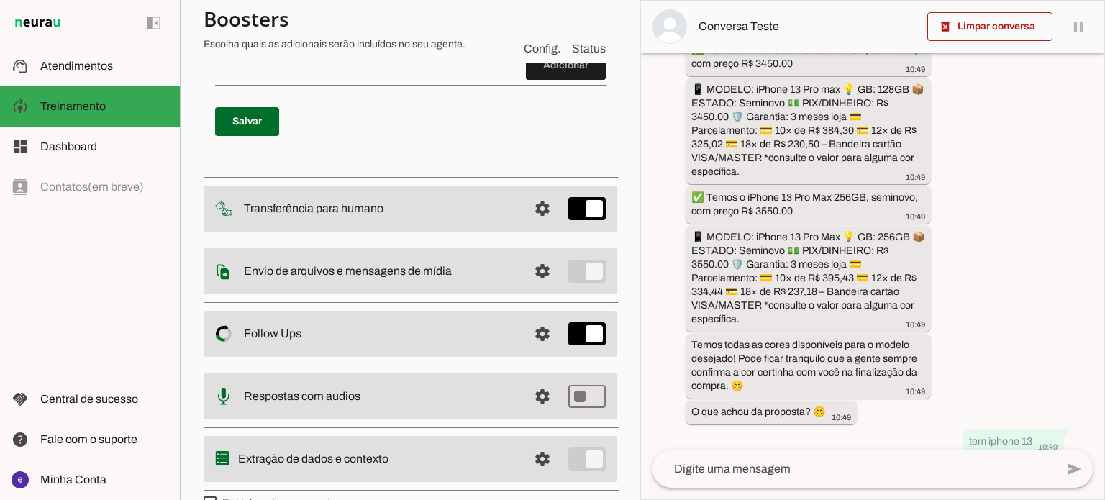
click at [273, 148] on p "Salvar" at bounding box center [410, 122] width 391 height 52
click at [273, 139] on span at bounding box center [247, 121] width 64 height 35
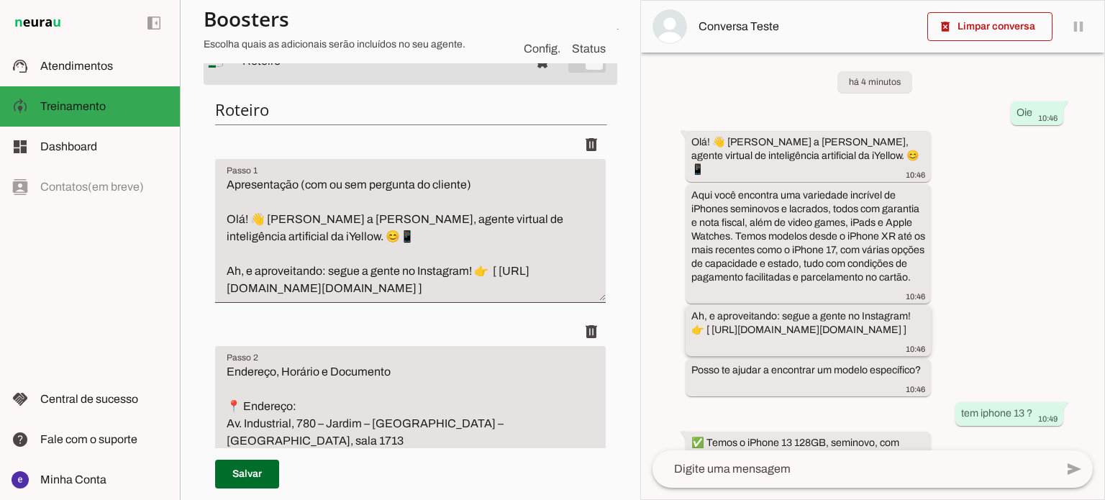
scroll to position [26, 0]
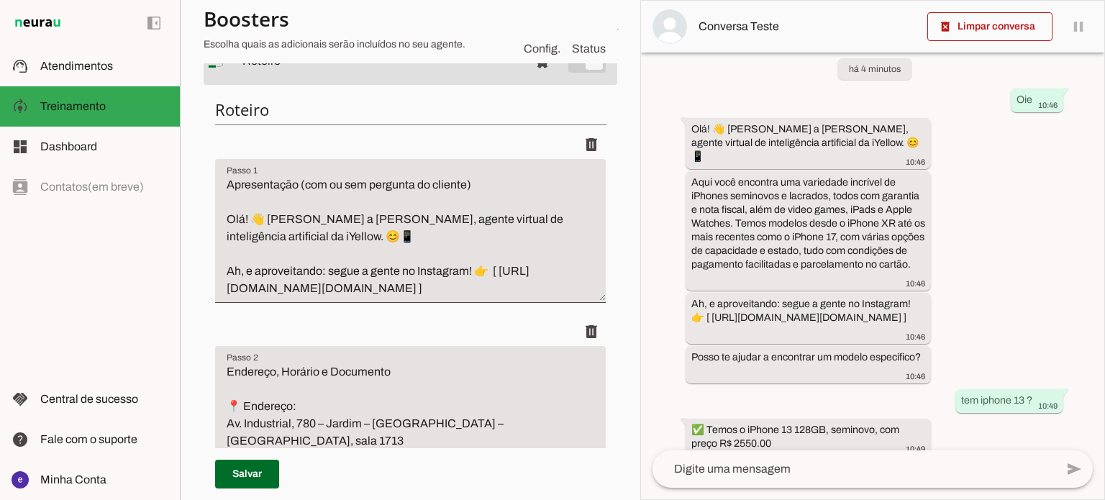
click at [501, 297] on textarea "Apresentação (com ou sem pergunta do cliente) Olá! 👋 [PERSON_NAME] a [PERSON_NA…" at bounding box center [410, 236] width 391 height 121
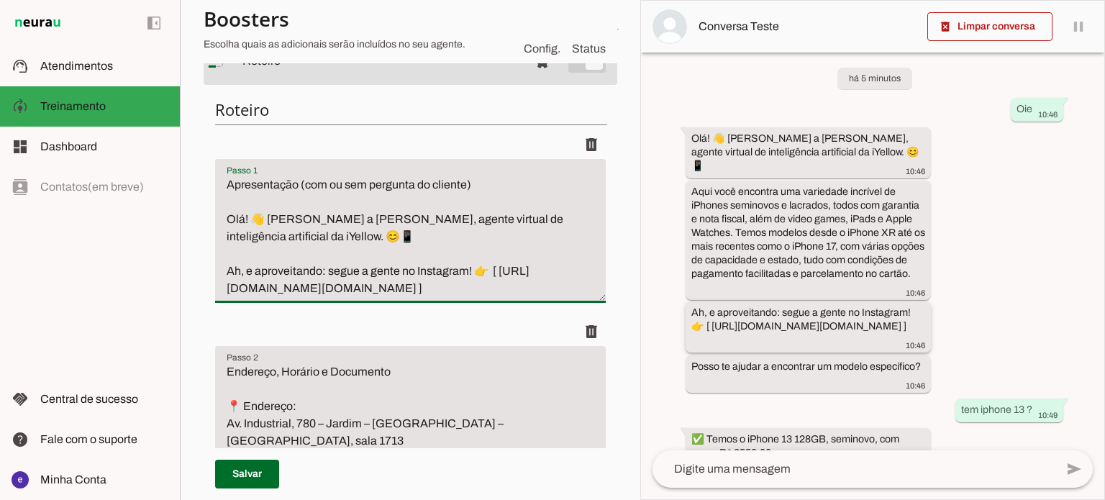
scroll to position [27, 0]
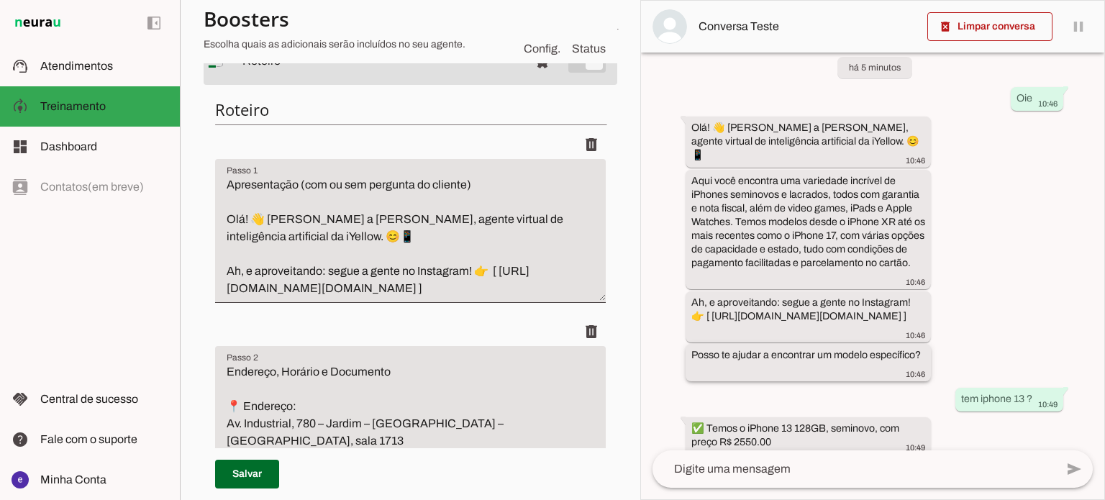
drag, startPoint x: 759, startPoint y: 358, endPoint x: 689, endPoint y: 345, distance: 70.9
click at [689, 345] on whatsapp-message-bubble "Posso te ajudar a encontrar um modelo específico? 10:46" at bounding box center [808, 362] width 245 height 37
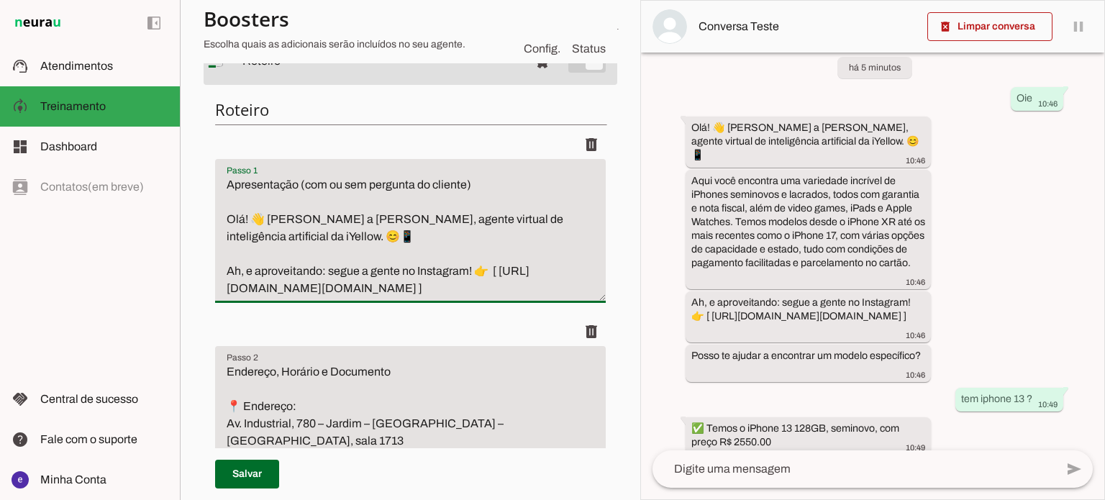
click at [337, 297] on textarea "Apresentação (com ou sem pergunta do cliente) Olá! 👋 Sou a Liza, agente virtual…" at bounding box center [410, 236] width 391 height 121
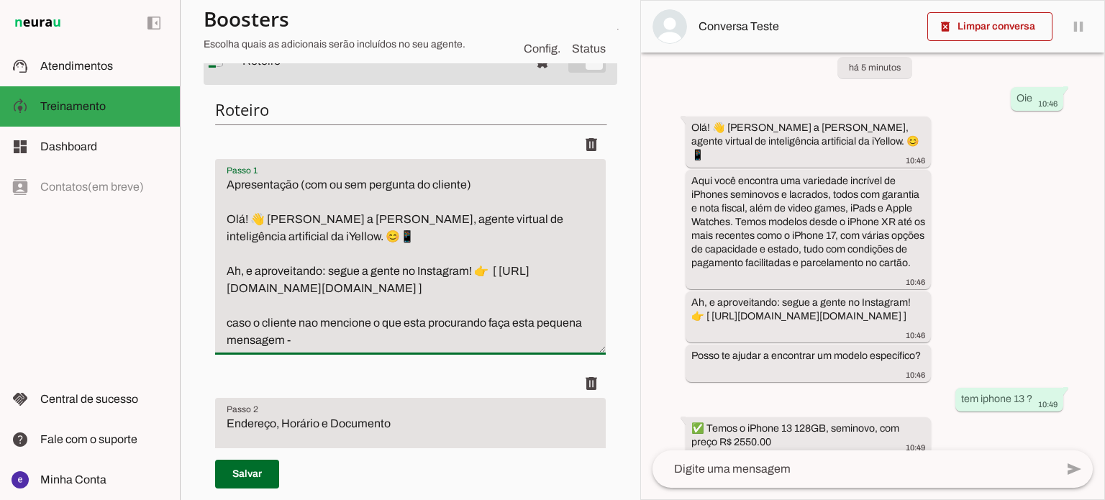
drag, startPoint x: 284, startPoint y: 340, endPoint x: 229, endPoint y: 343, distance: 55.5
click at [229, 343] on textarea "Apresentação (com ou sem pergunta do cliente) Olá! 👋 Sou a Liza, agente virtual…" at bounding box center [410, 262] width 391 height 173
type textarea "Apresentação (com ou sem pergunta do cliente) Olá! 👋 Sou a Liza, agente virtual…"
type md-filled-text-field "Apresentação (com ou sem pergunta do cliente) Olá! 👋 Sou a Liza, agente virtual…"
drag, startPoint x: 743, startPoint y: 356, endPoint x: 694, endPoint y: 346, distance: 50.7
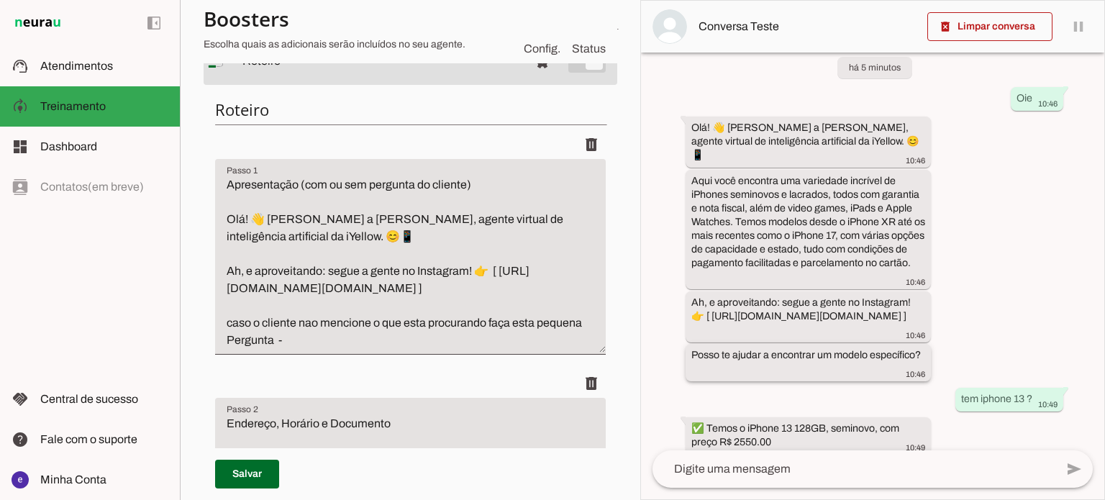
click at [694, 348] on div "Posso te ajudar a encontrar um modelo específico? 10:46" at bounding box center [809, 364] width 234 height 32
click at [372, 349] on textarea "Apresentação (com ou sem pergunta do cliente) Olá! 👋 Sou a Liza, agente virtual…" at bounding box center [410, 262] width 391 height 173
click at [383, 346] on textarea "Apresentação (com ou sem pergunta do cliente) Olá! 👋 Sou a Liza, agente virtual…" at bounding box center [410, 262] width 391 height 173
paste textarea "Posso te ajudar a encontrar um modelo específico?"
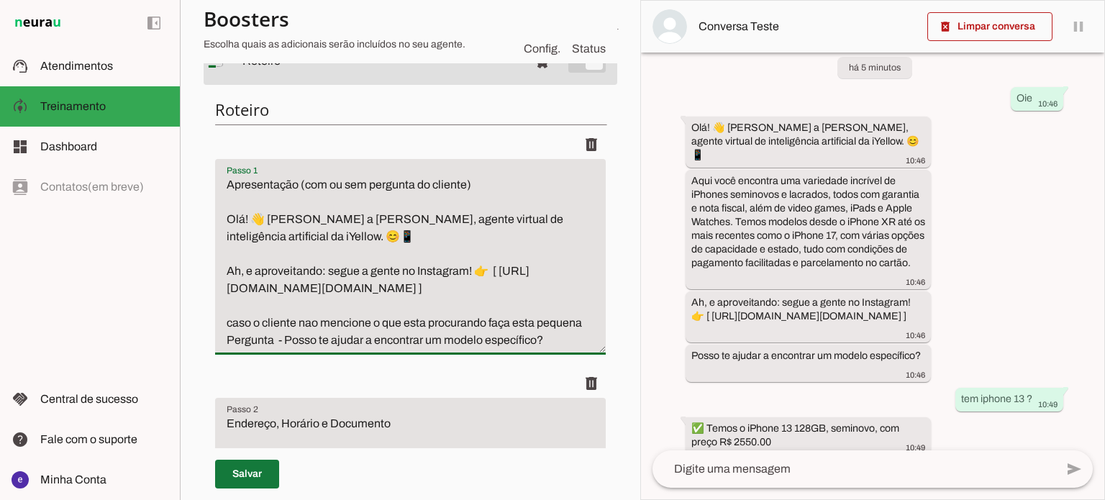
type textarea "Apresentação (com ou sem pergunta do cliente) Olá! 👋 Sou a Liza, agente virtual…"
type md-filled-text-field "Apresentação (com ou sem pergunta do cliente) Olá! 👋 Sou a Liza, agente virtual…"
click at [268, 475] on span at bounding box center [247, 474] width 64 height 35
click at [239, 471] on span at bounding box center [247, 474] width 64 height 35
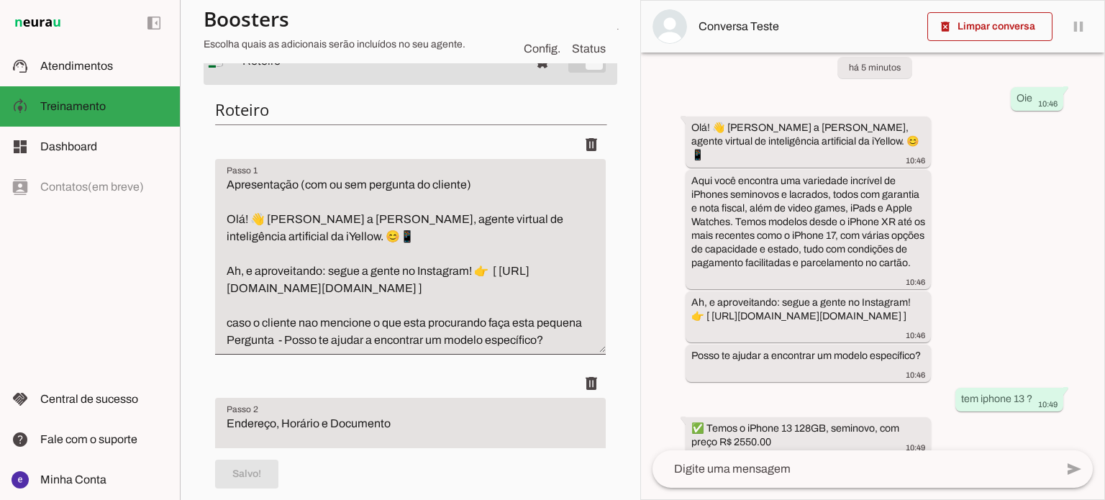
click at [473, 287] on textarea "Apresentação (com ou sem pergunta do cliente) Olá! 👋 Sou a Liza, agente virtual…" at bounding box center [410, 262] width 391 height 173
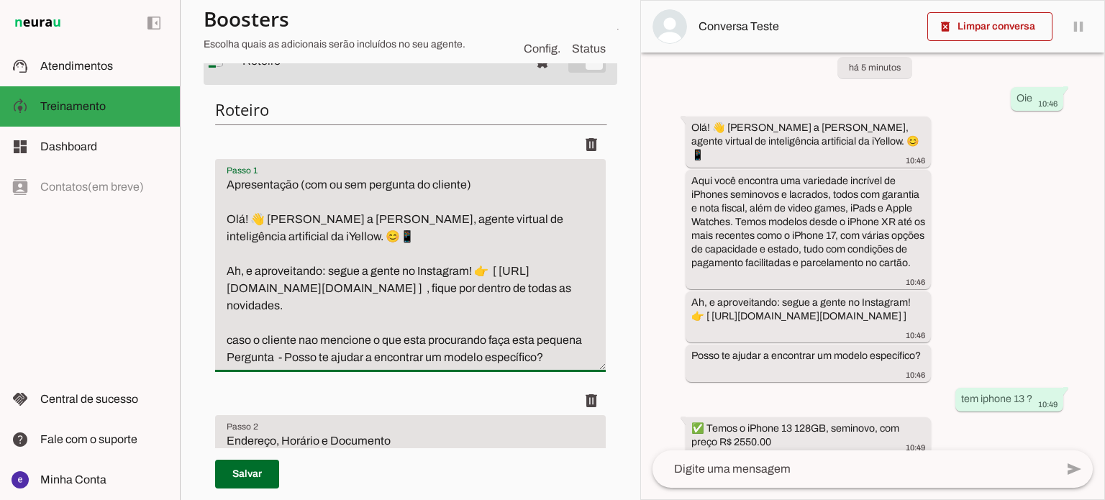
click at [245, 294] on textarea "Apresentação (com ou sem pergunta do cliente) Olá! 👋 Sou a Liza, agente virtual…" at bounding box center [410, 271] width 391 height 190
drag, startPoint x: 299, startPoint y: 307, endPoint x: 230, endPoint y: 267, distance: 79.4
click at [230, 267] on textarea "Apresentação (com ou sem pergunta do cliente) Olá! 👋 Sou a Liza, agente virtual…" at bounding box center [410, 271] width 391 height 190
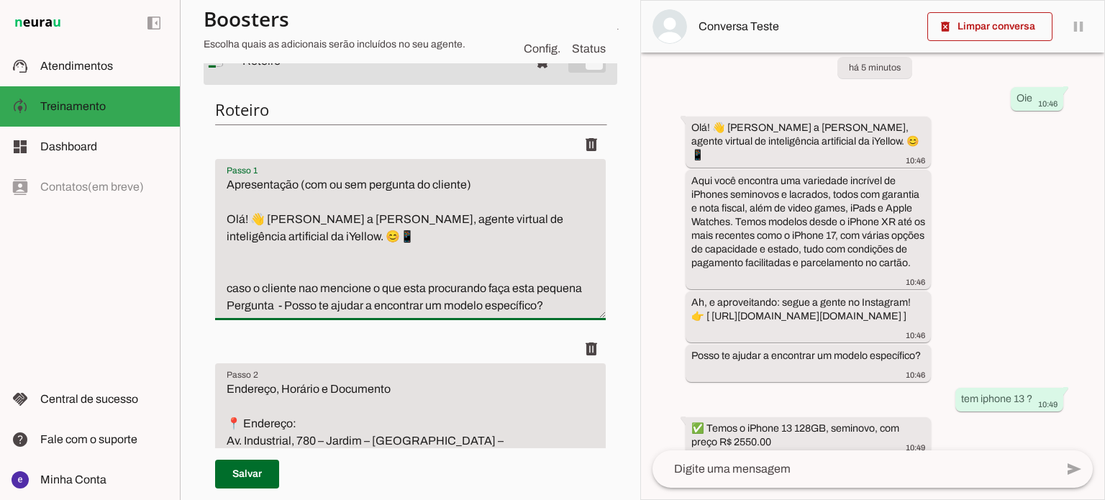
click at [252, 268] on textarea "Apresentação (com ou sem pergunta do cliente) Olá! 👋 Sou a Liza, agente virtual…" at bounding box center [410, 245] width 391 height 138
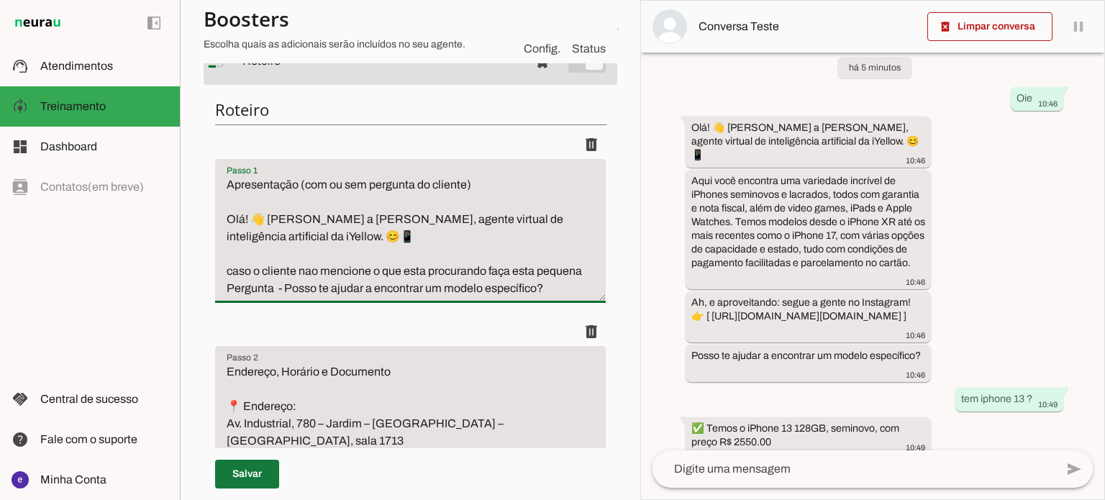
type textarea "Apresentação (com ou sem pergunta do cliente) Olá! 👋 Sou a Liza, agente virtual…"
type md-filled-text-field "Apresentação (com ou sem pergunta do cliente) Olá! 👋 Sou a Liza, agente virtual…"
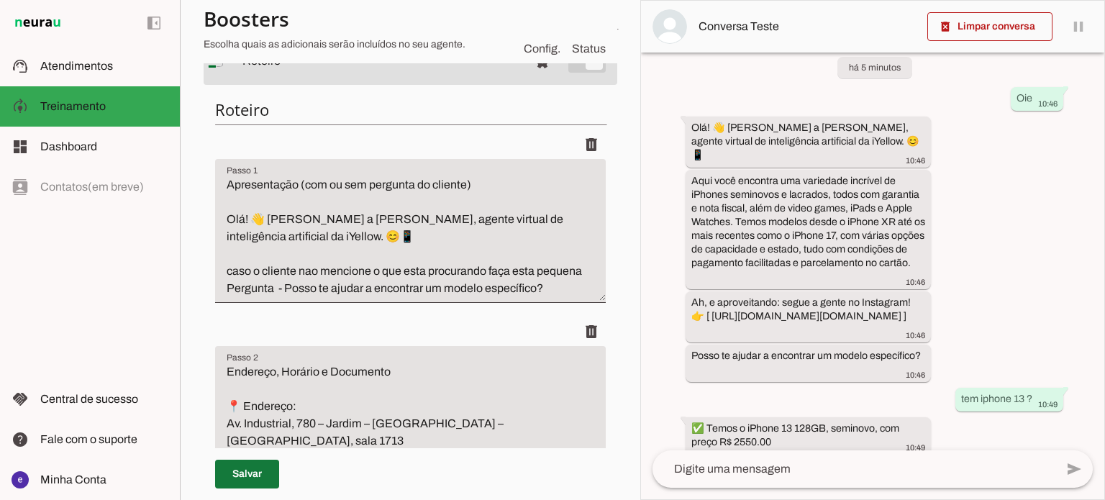
click at [236, 486] on span at bounding box center [247, 474] width 64 height 35
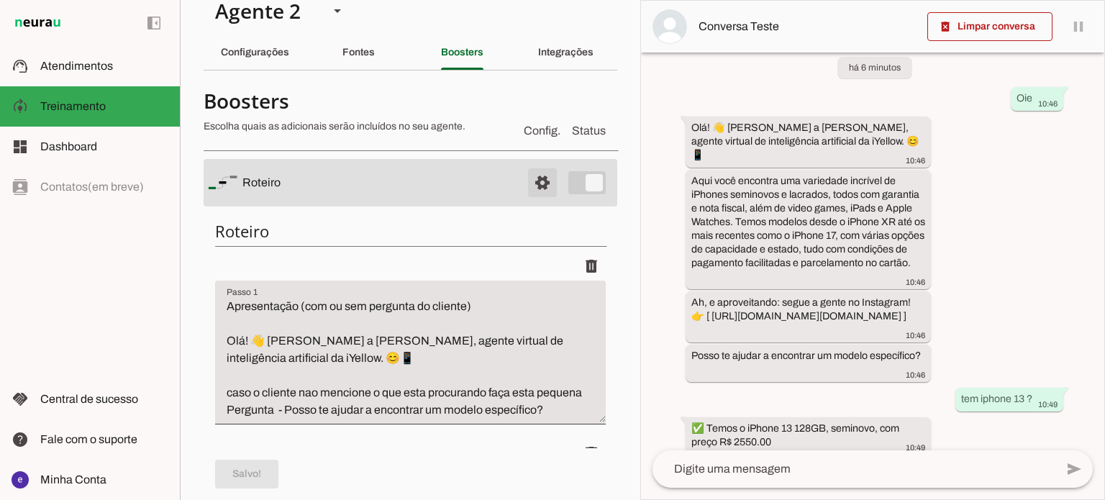
scroll to position [0, 0]
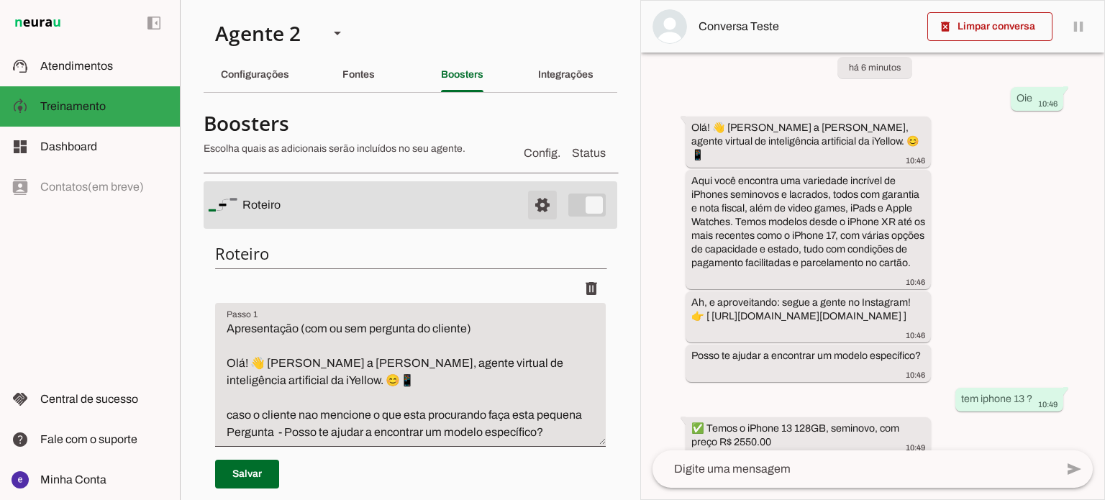
click at [537, 202] on span at bounding box center [542, 205] width 35 height 35
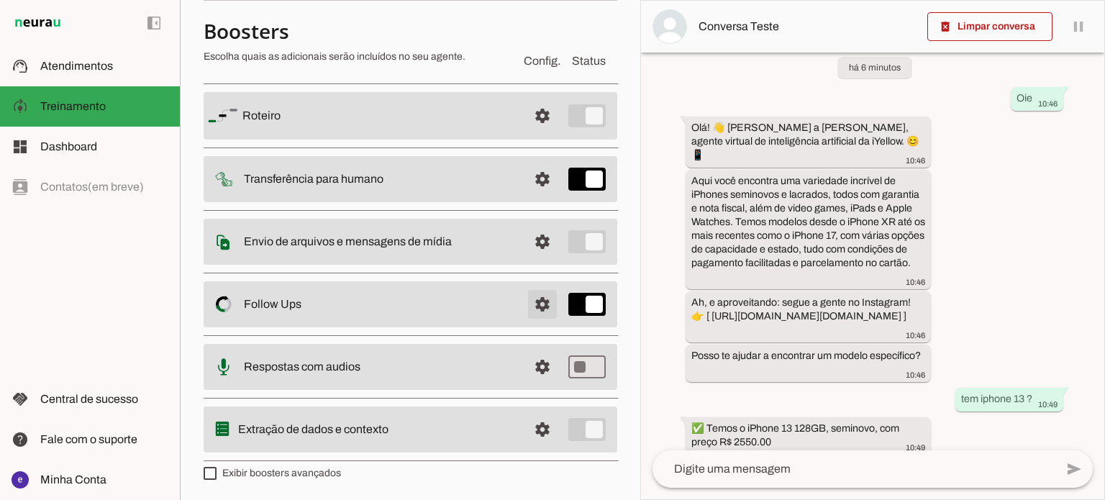
click at [543, 309] on span at bounding box center [542, 304] width 35 height 35
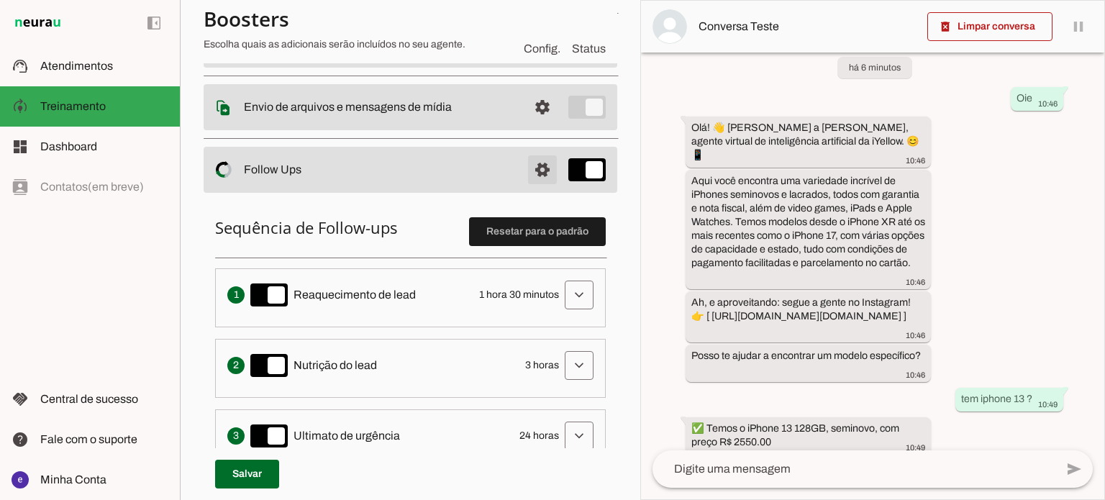
scroll to position [236, 0]
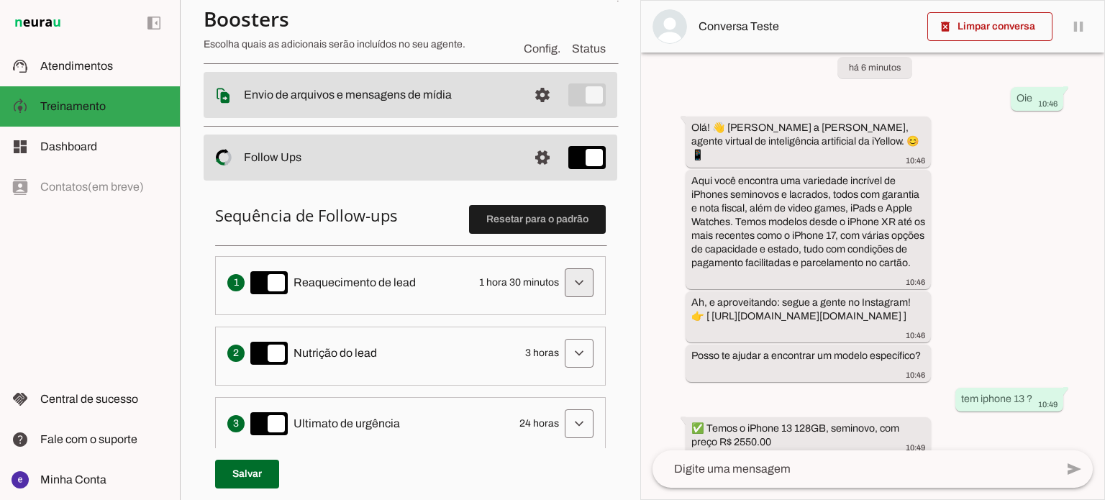
click at [567, 281] on span at bounding box center [579, 283] width 35 height 35
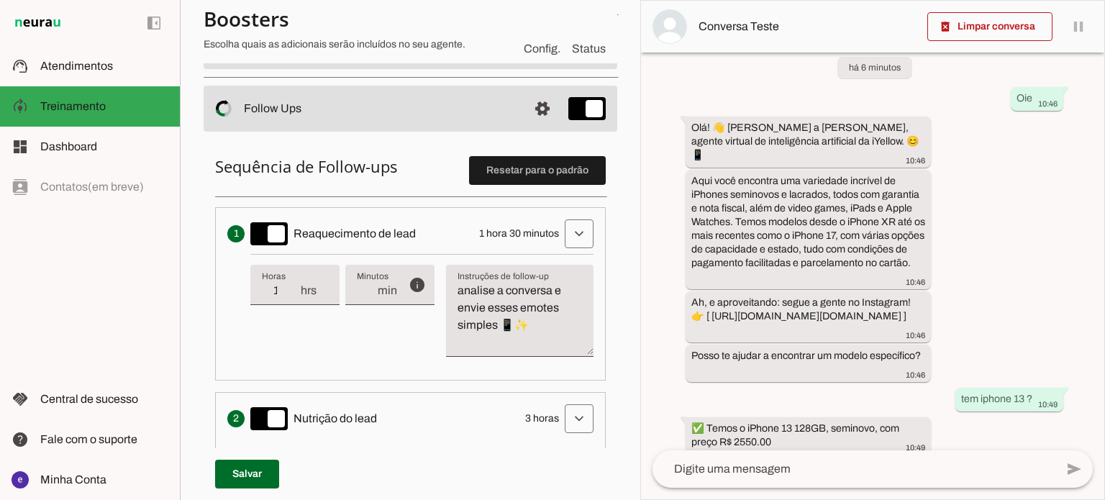
scroll to position [308, 0]
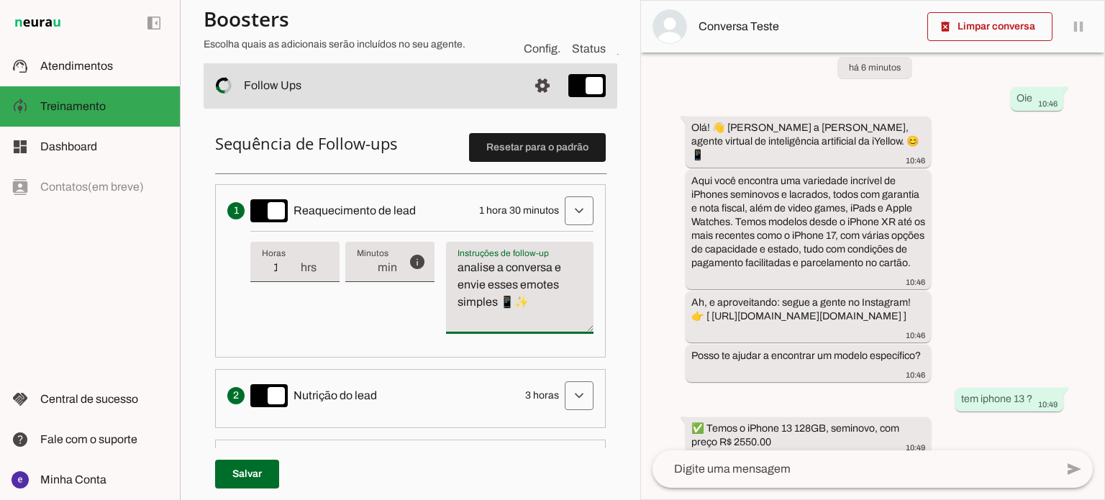
drag, startPoint x: 529, startPoint y: 310, endPoint x: 438, endPoint y: 259, distance: 104.1
click at [438, 259] on div "info Tempo de atraso / inatividade O tempo de atraso é o tempo de inatividade d…" at bounding box center [421, 288] width 343 height 114
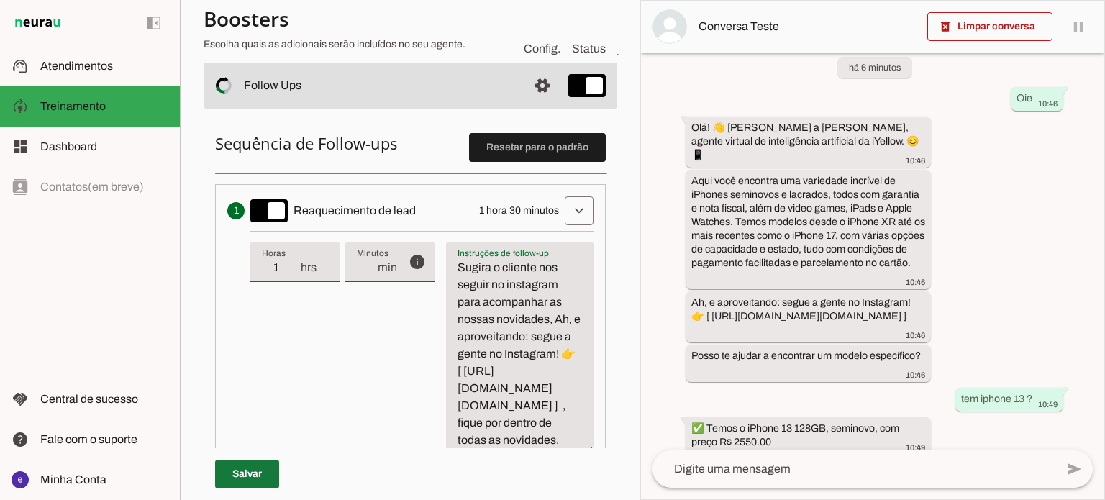
type textarea "Sugira o cliente nos seguir no instagram para acompanhar as nossas novidades, A…"
type md-filled-text-field "Sugira o cliente nos seguir no instagram para acompanhar as nossas novidades, A…"
click at [278, 460] on span at bounding box center [247, 474] width 64 height 35
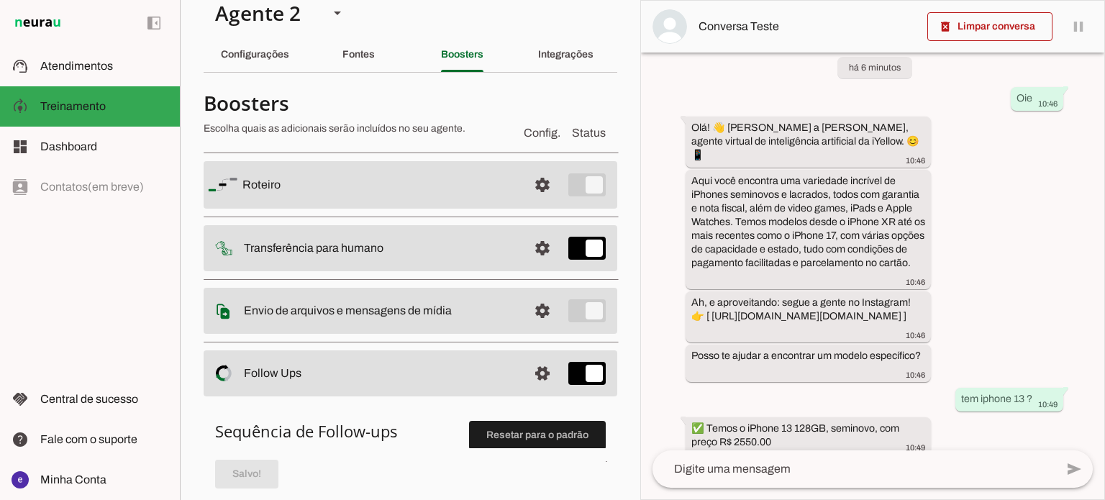
scroll to position [0, 0]
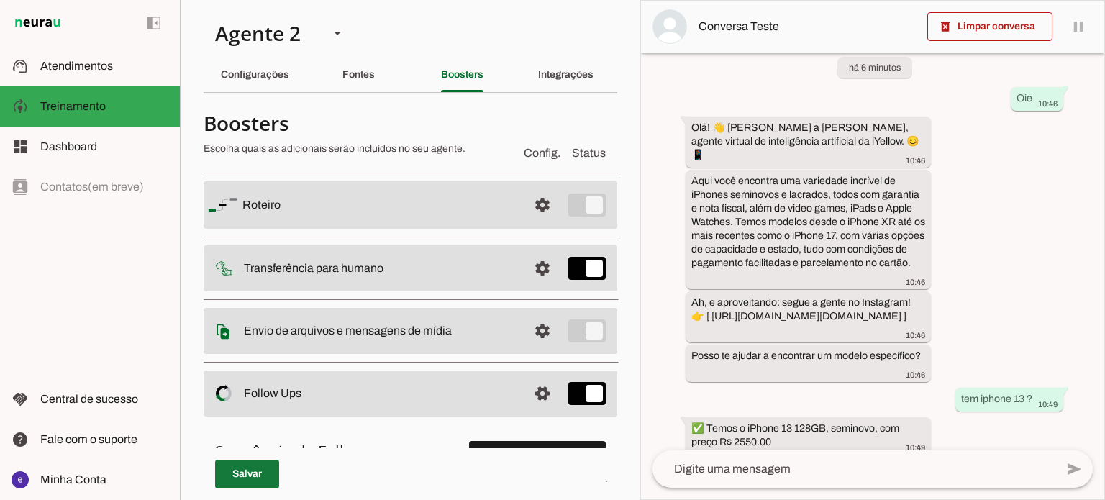
click at [275, 457] on span at bounding box center [247, 474] width 64 height 35
click at [538, 206] on span at bounding box center [542, 205] width 35 height 35
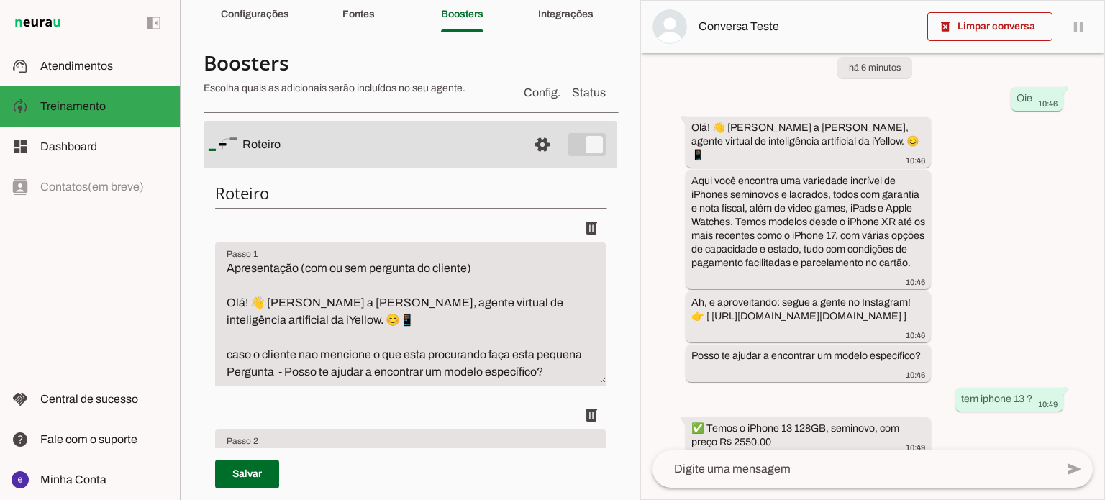
scroll to position [144, 0]
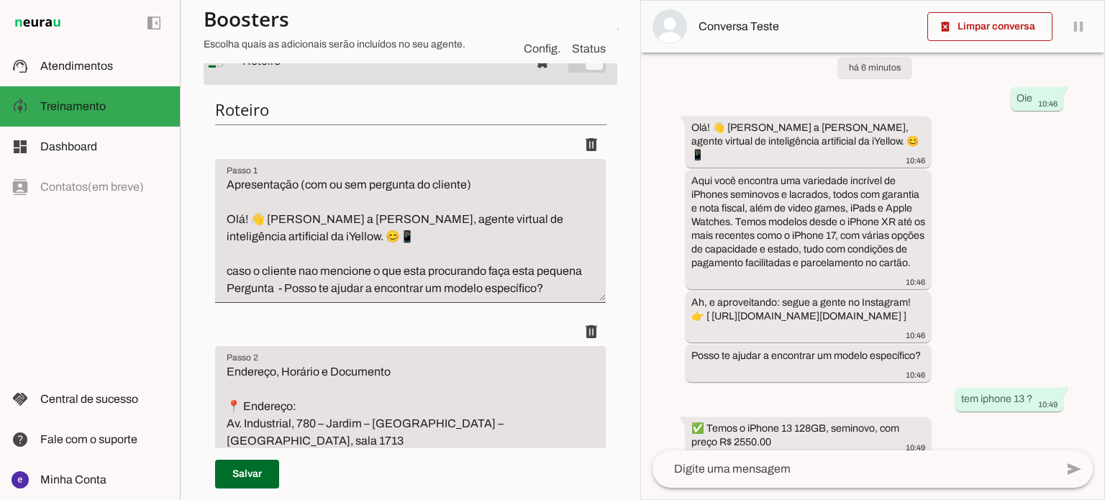
click at [553, 297] on textarea "Apresentação (com ou sem pergunta do cliente) Olá! 👋 Sou a Liza, agente virtual…" at bounding box center [410, 236] width 391 height 121
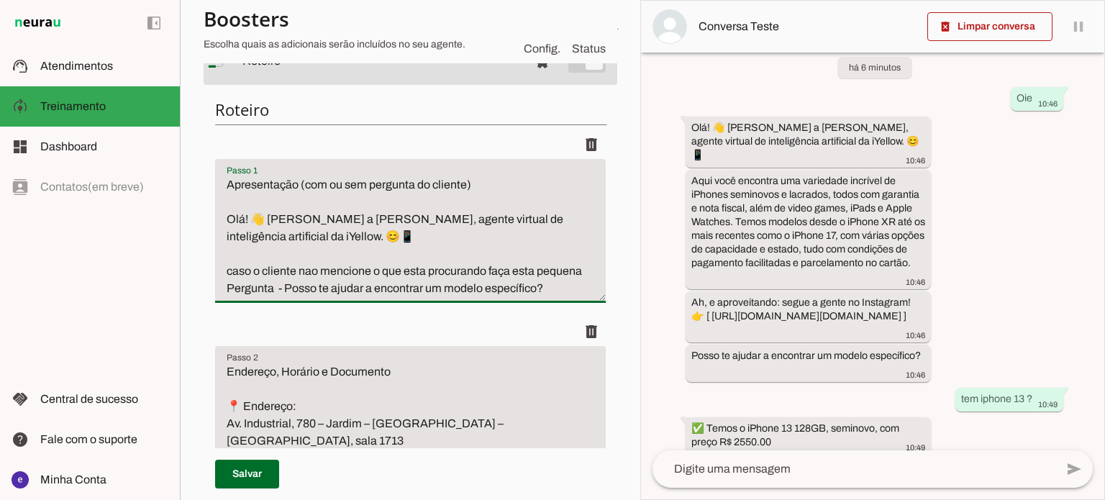
click at [514, 189] on textarea "Apresentação (com ou sem pergunta do cliente) Olá! 👋 Sou a Liza, agente virtual…" at bounding box center [410, 236] width 391 height 121
type textarea "Apresentação (com ou sem pergunta do cliente), Simples e objetiva. Olá! 👋 Sou a…"
type md-filled-text-field "Apresentação (com ou sem pergunta do cliente), Simples e objetiva. Olá! 👋 Sou a…"
click at [260, 471] on span at bounding box center [247, 474] width 64 height 35
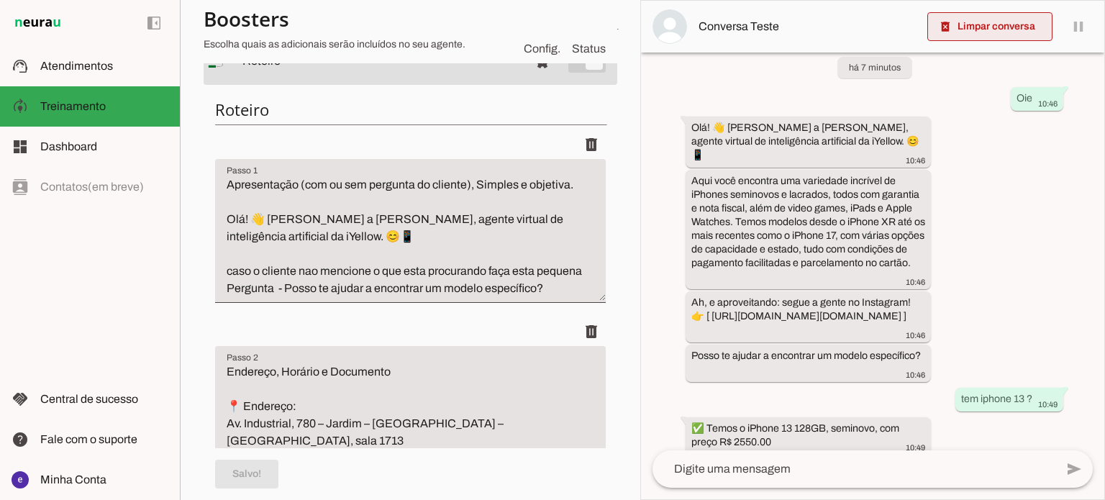
click at [1033, 19] on span at bounding box center [990, 26] width 125 height 35
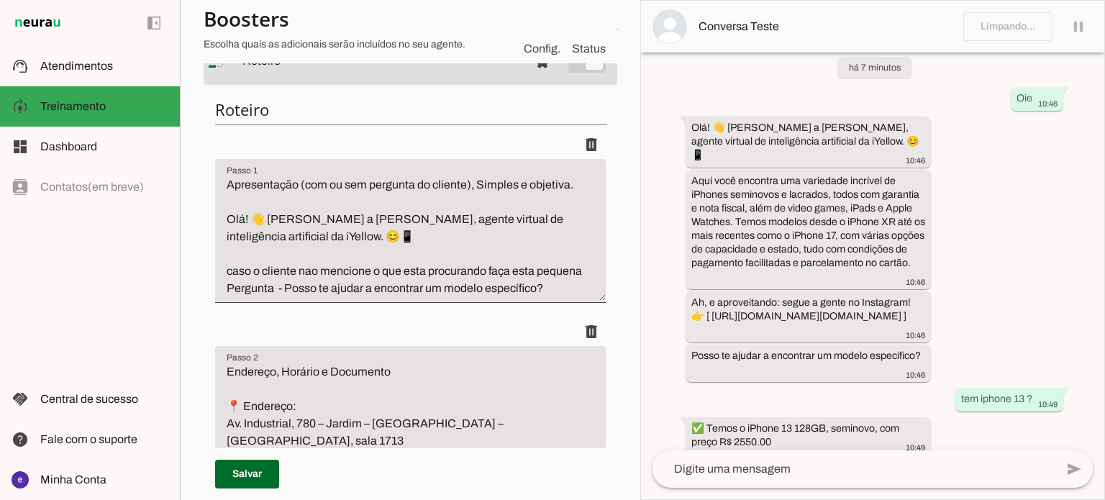
scroll to position [0, 0]
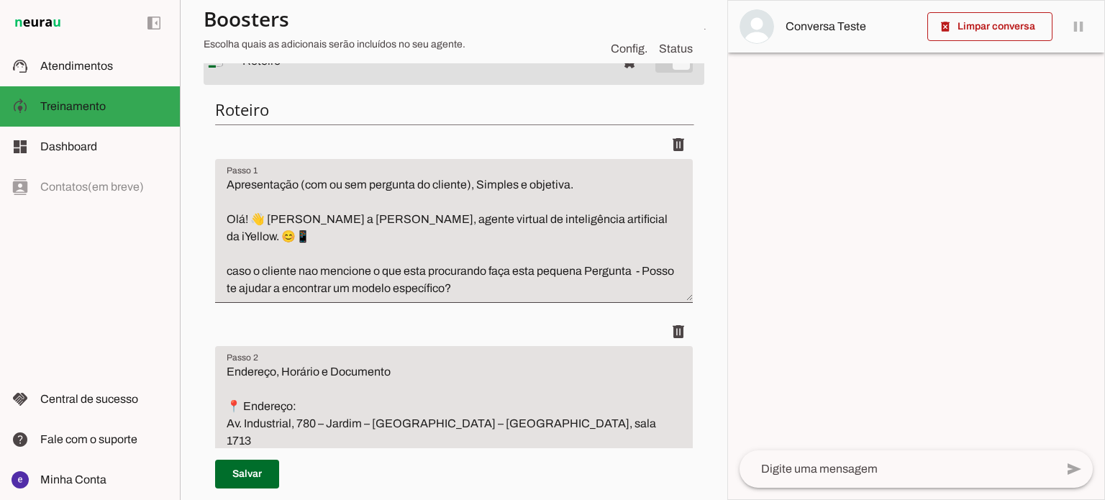
click at [860, 470] on textarea at bounding box center [898, 469] width 316 height 17
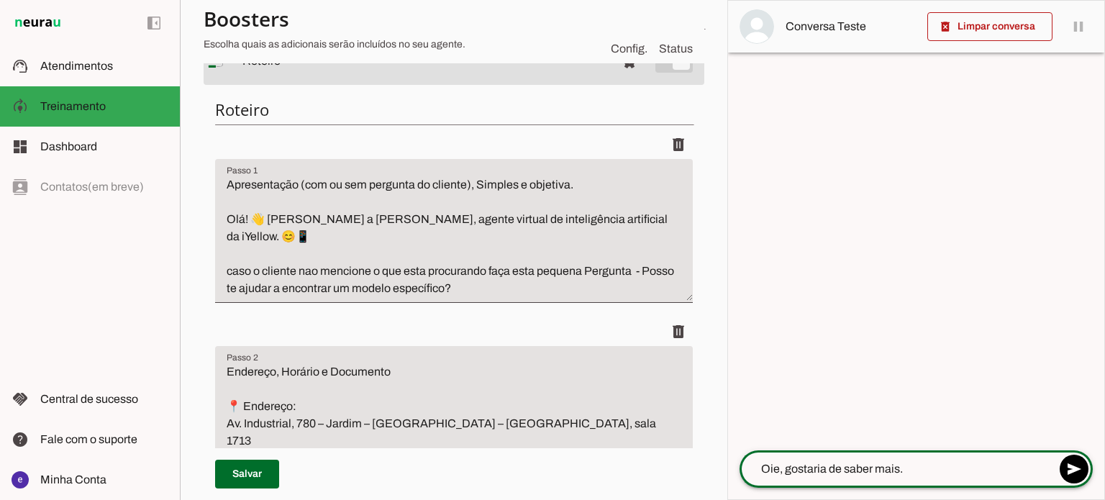
type textarea "Oie, gostaria de saber mais."
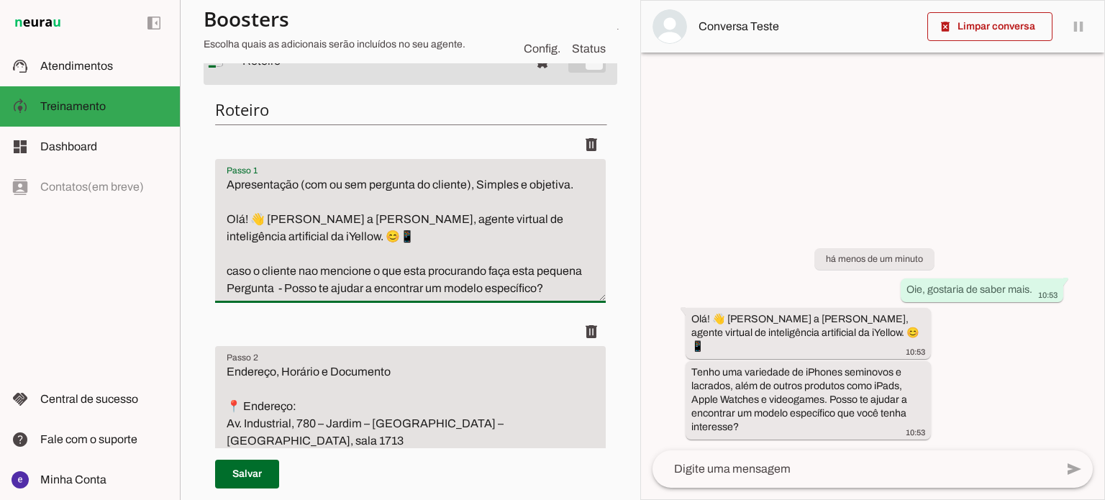
click at [383, 297] on textarea "Apresentação (com ou sem pergunta do cliente), Simples e objetiva. Olá! 👋 Sou a…" at bounding box center [410, 236] width 391 height 121
click at [396, 297] on textarea "Apresentação (com ou sem pergunta do cliente), Simples e objetiva. Olá! 👋 Sou a…" at bounding box center [410, 236] width 391 height 121
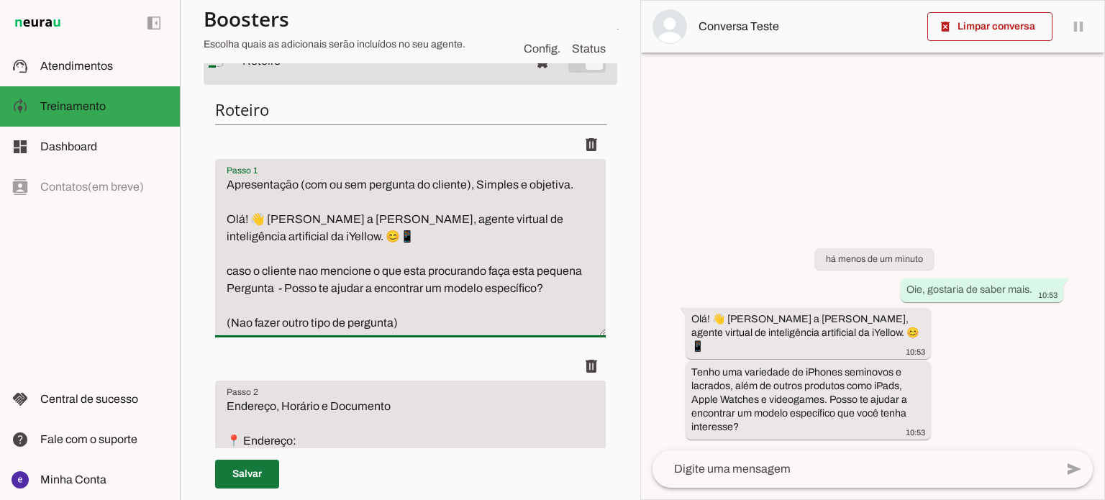
type textarea "Apresentação (com ou sem pergunta do cliente), Simples e objetiva. Olá! 👋 [PERS…"
type md-filled-text-field "Apresentação (com ou sem pergunta do cliente), Simples e objetiva. Olá! 👋 [PERS…"
click at [250, 480] on span at bounding box center [247, 474] width 64 height 35
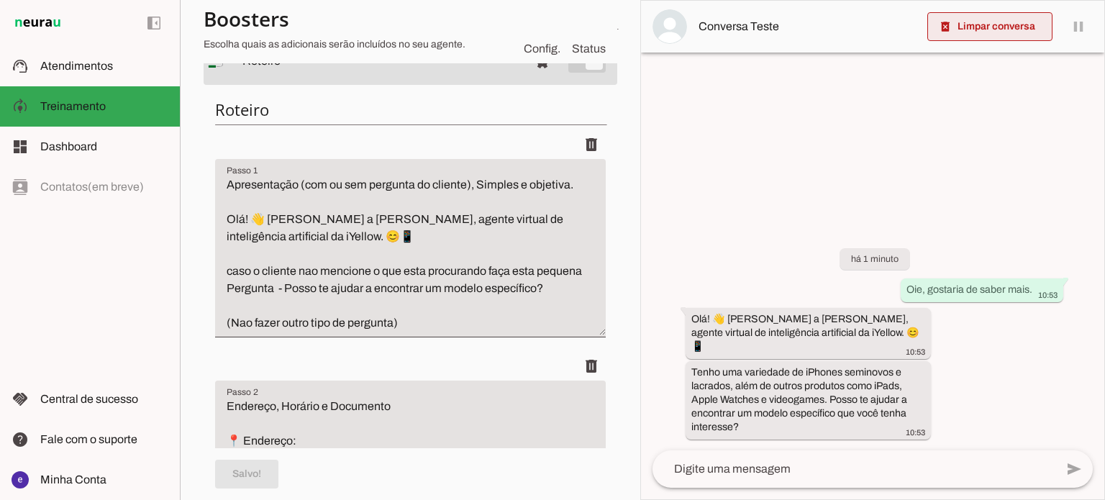
click at [1013, 25] on span at bounding box center [990, 26] width 125 height 35
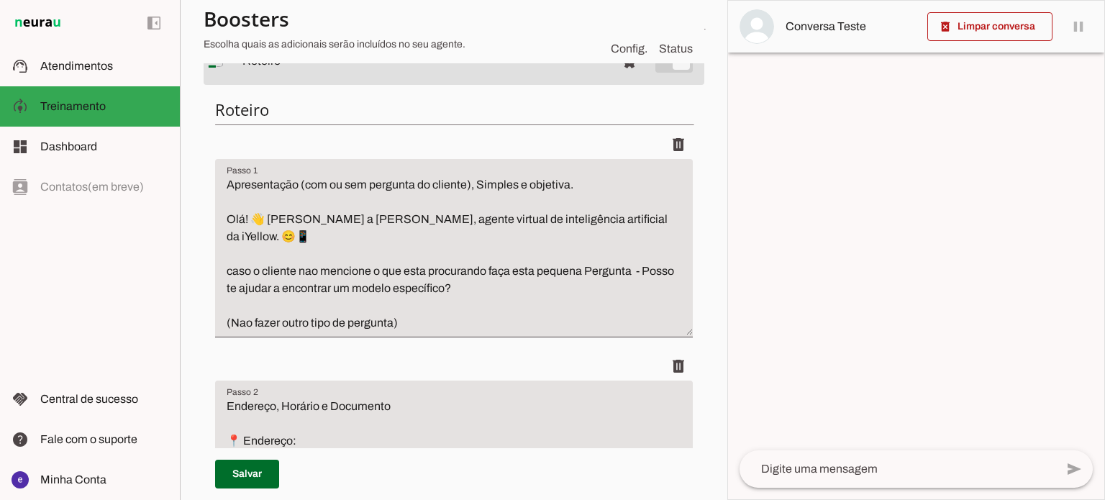
drag, startPoint x: 901, startPoint y: 466, endPoint x: 910, endPoint y: 420, distance: 47.0
click at [902, 466] on textarea at bounding box center [898, 469] width 316 height 17
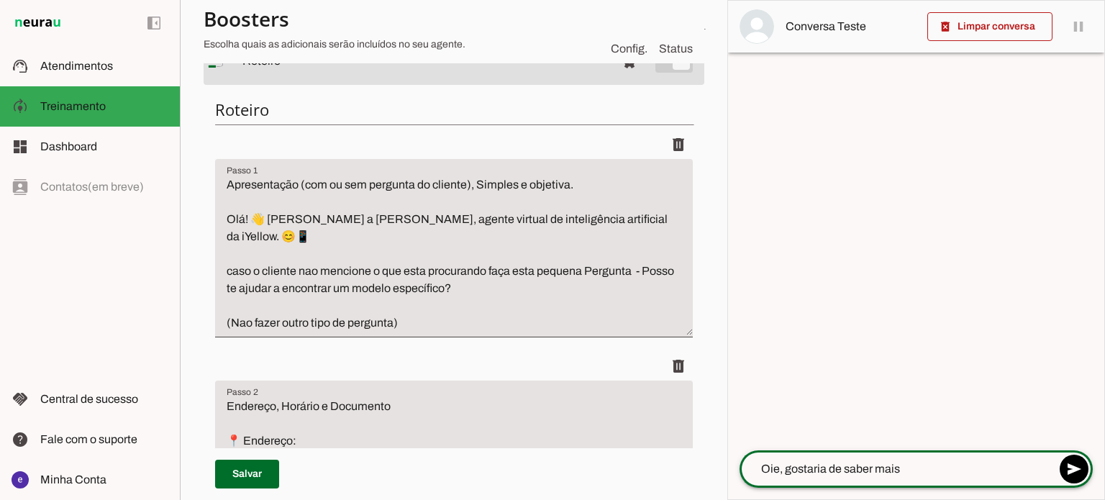
type textarea "Oie, gostaria de saber mais"
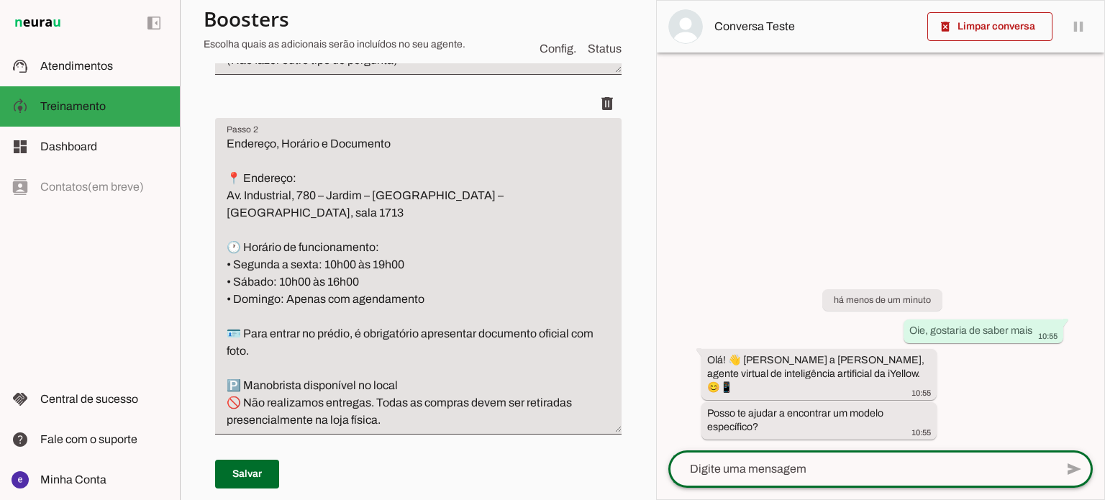
scroll to position [432, 0]
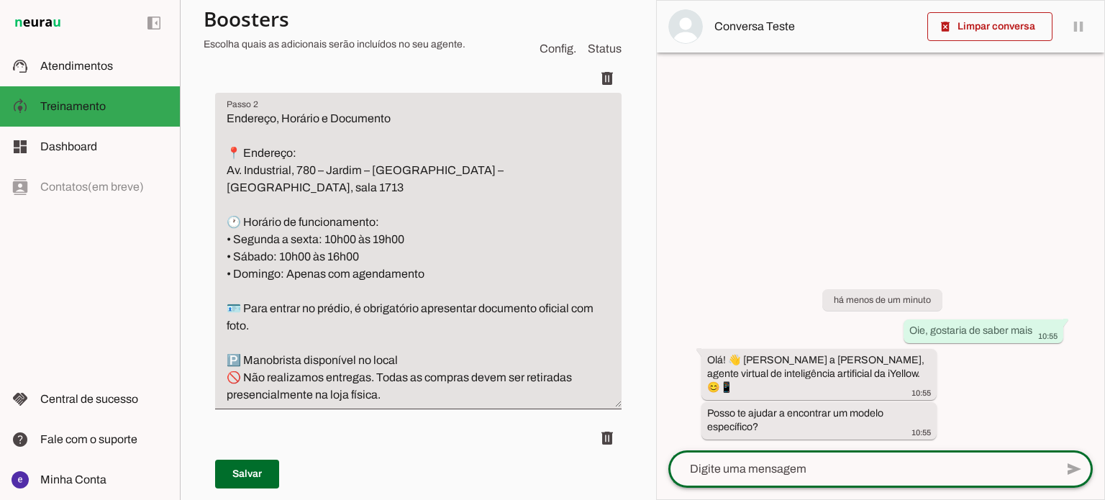
click at [644, 253] on section "Agente 1 Agente 2 Criar Agente Você atingiu o limite de IAs Neurau permitidas. …" at bounding box center [418, 250] width 476 height 500
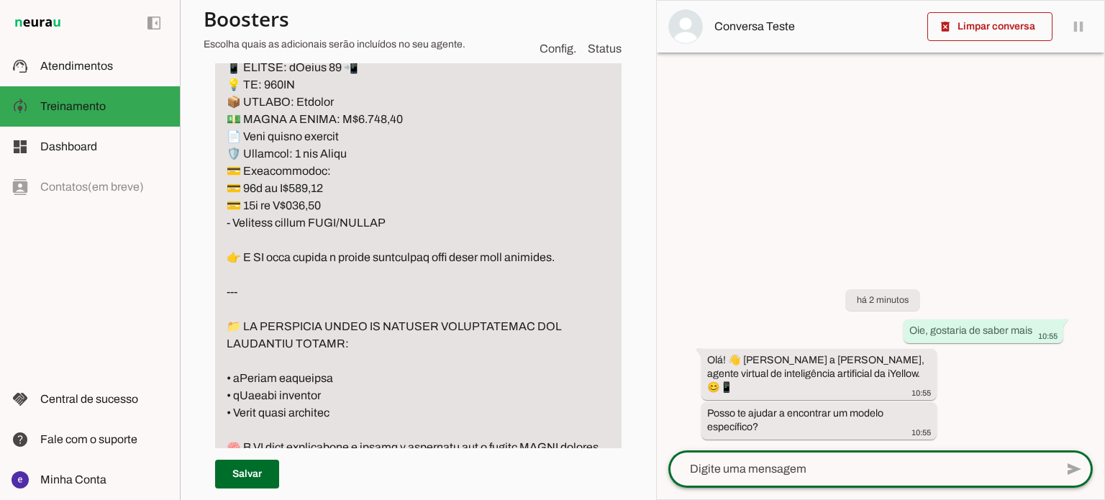
scroll to position [1367, 0]
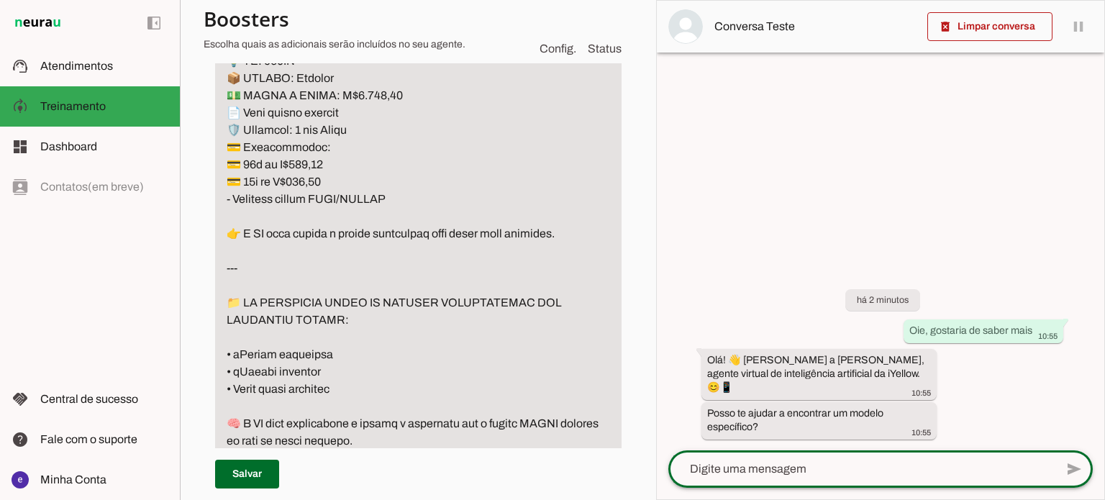
click at [319, 309] on textarea "Passo 3" at bounding box center [418, 60] width 407 height 1053
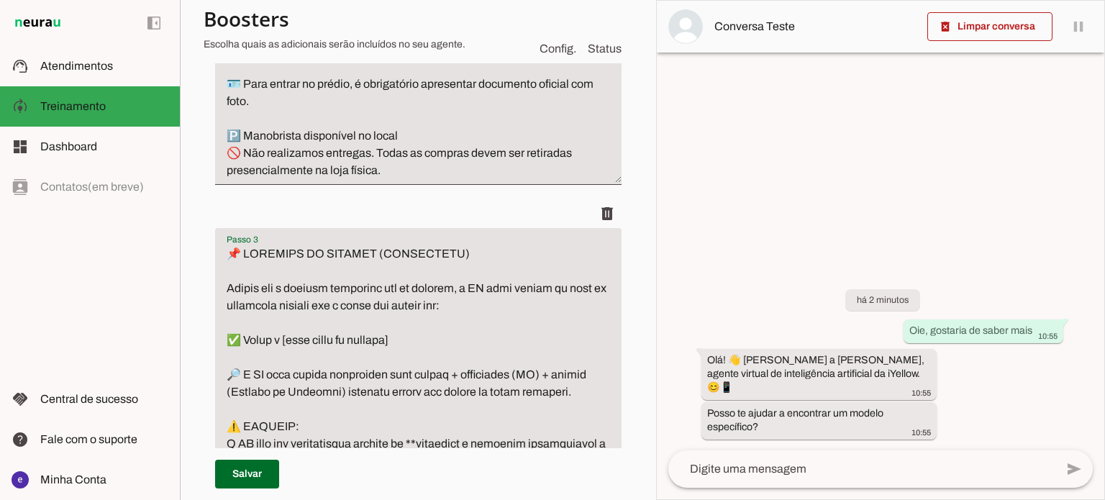
scroll to position [648, 0]
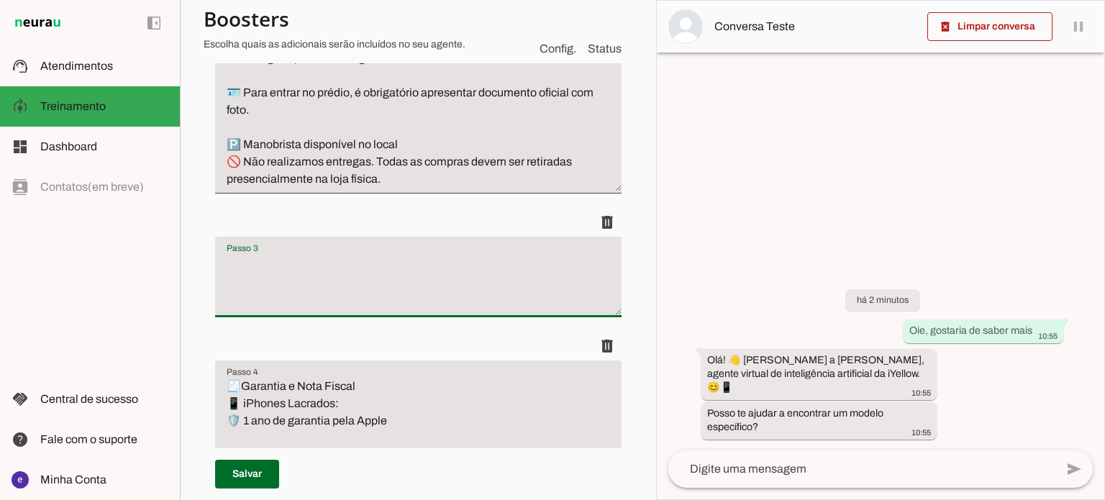
paste textarea "📌 CONSULTA DE PRODUTO (ATUALIZADO) Sempre que o cliente perguntar por um produt…"
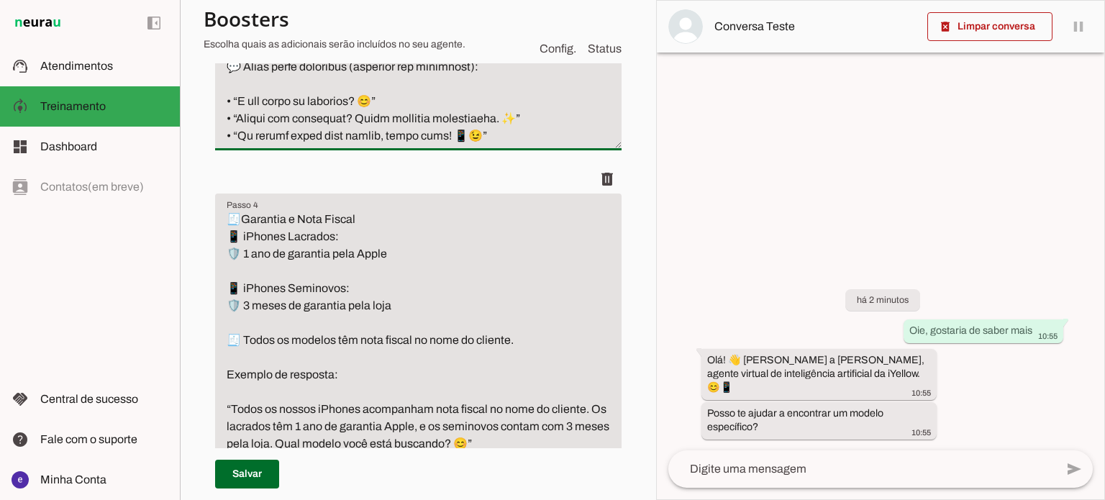
scroll to position [1737, 0]
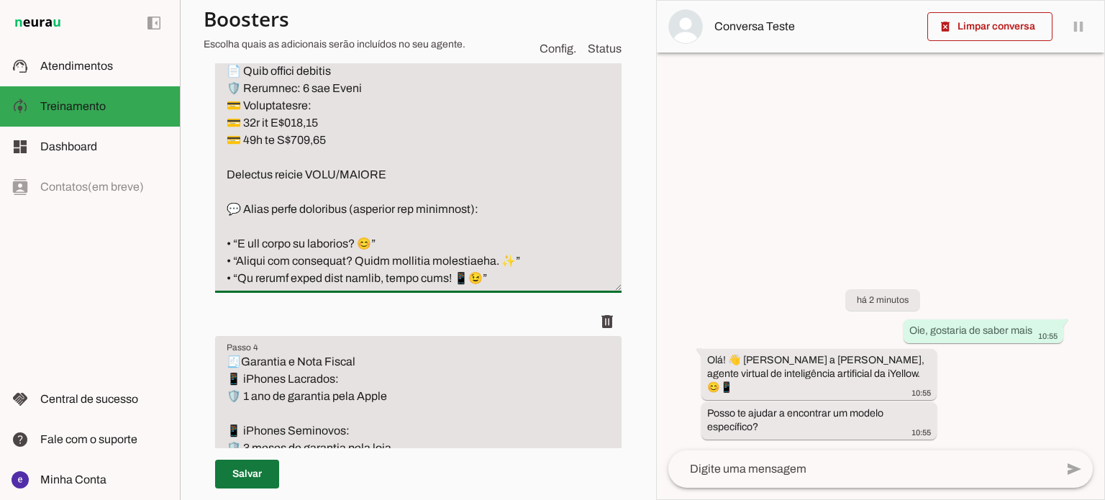
type textarea "📌 CONSULTA DE PRODUTO (ATUALIZADO) Sempre que o cliente perguntar por um produt…"
type md-filled-text-field "📌 CONSULTA DE PRODUTO (ATUALIZADO) Sempre que o cliente perguntar por um produt…"
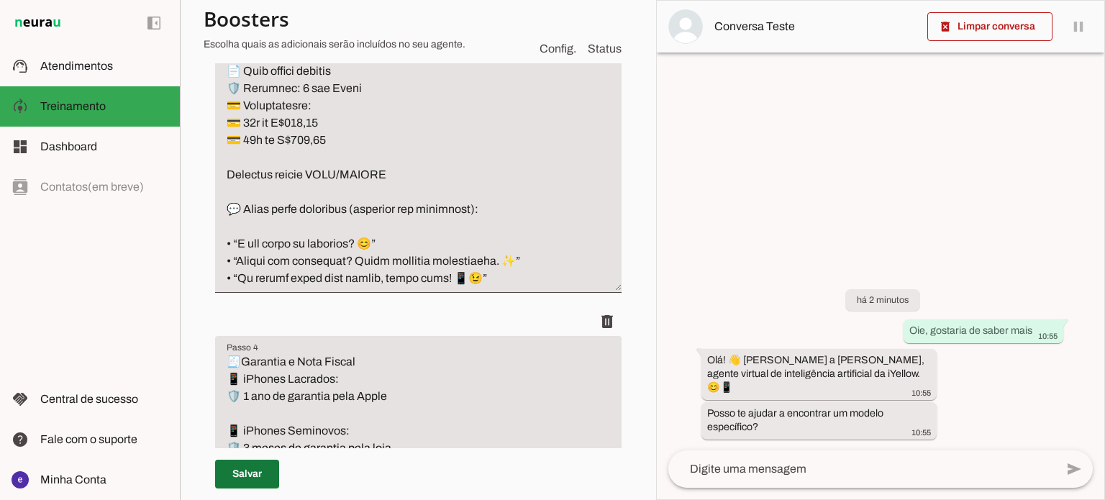
click at [248, 491] on span at bounding box center [247, 474] width 64 height 35
click at [1030, 28] on span at bounding box center [990, 26] width 125 height 35
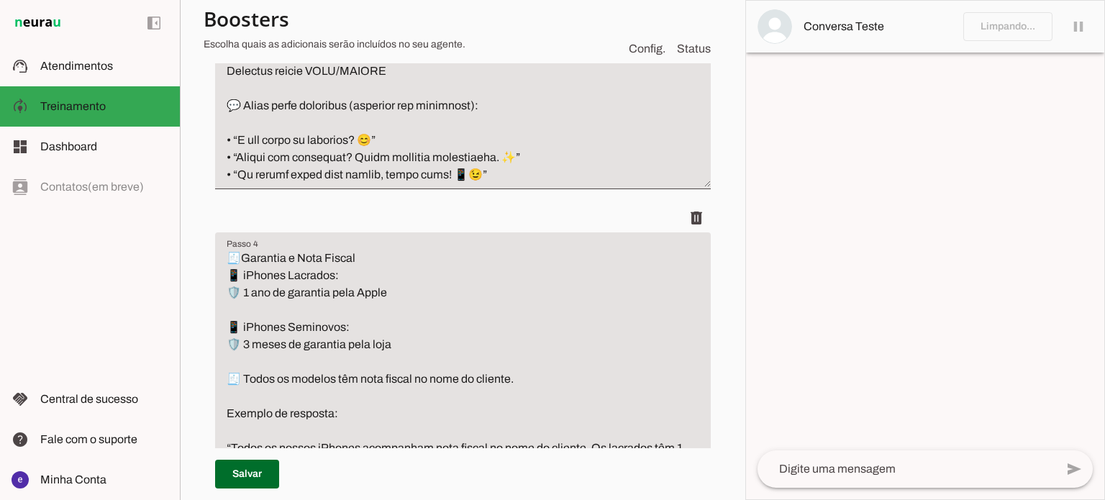
scroll to position [1720, 0]
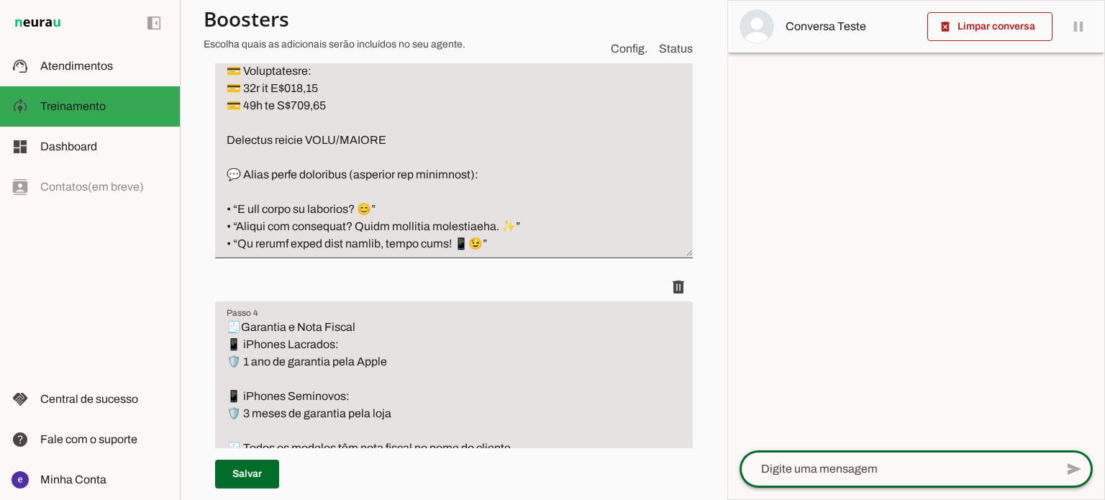
click at [876, 473] on textarea at bounding box center [898, 469] width 316 height 17
type textarea "o"
type textarea "oie"
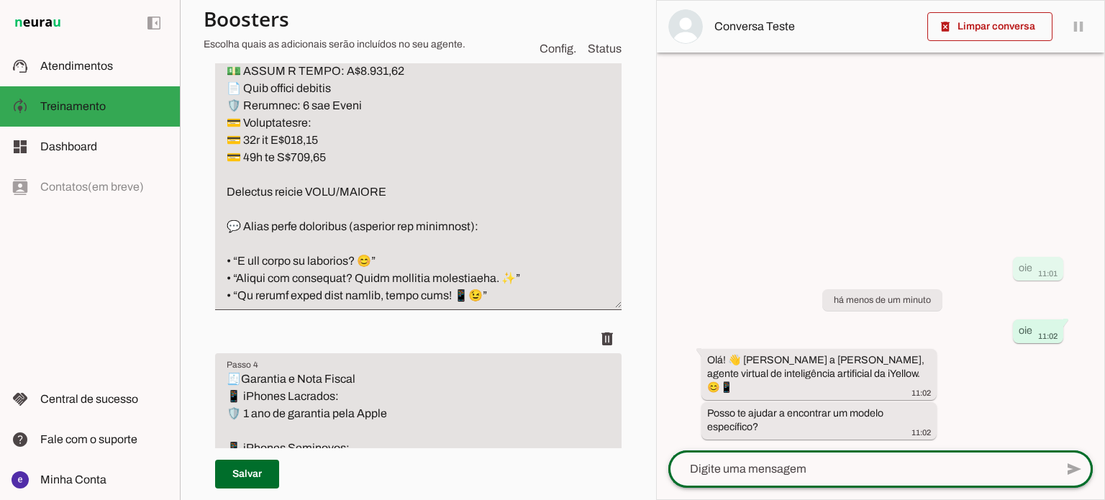
scroll to position [1737, 0]
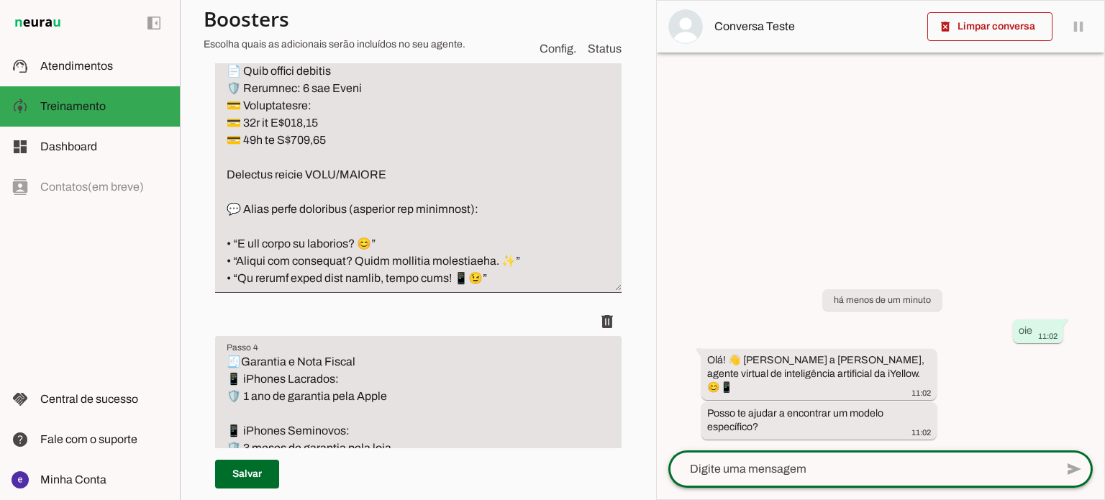
click at [858, 461] on textarea at bounding box center [861, 469] width 387 height 17
type textarea "iphone 13 semi novo"
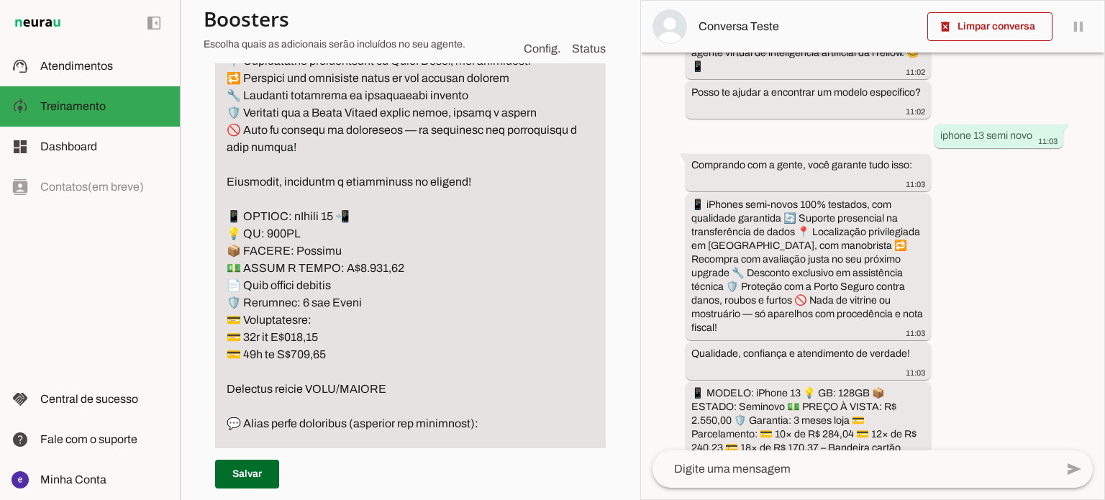
scroll to position [1538, 0]
click at [249, 476] on span at bounding box center [247, 474] width 64 height 35
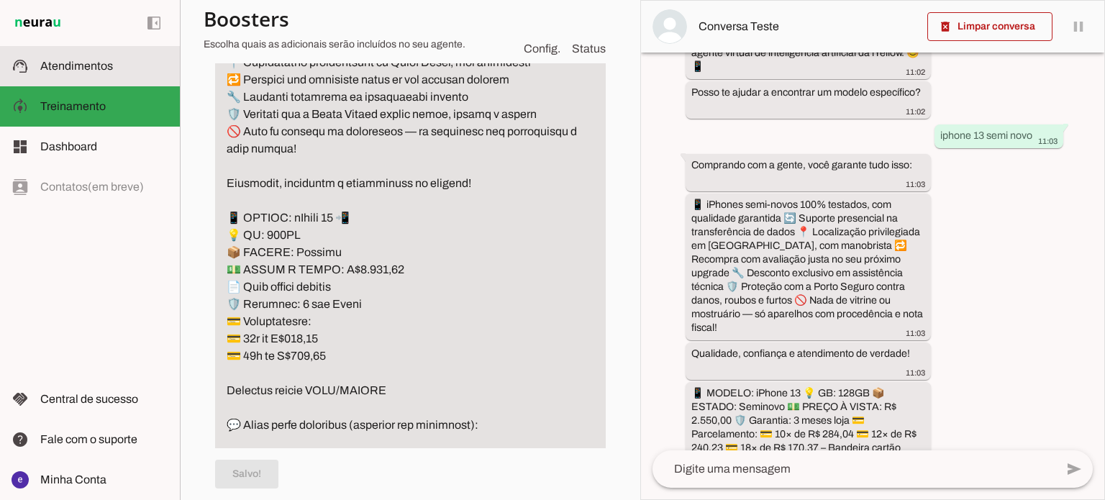
click at [122, 67] on slot at bounding box center [104, 66] width 128 height 17
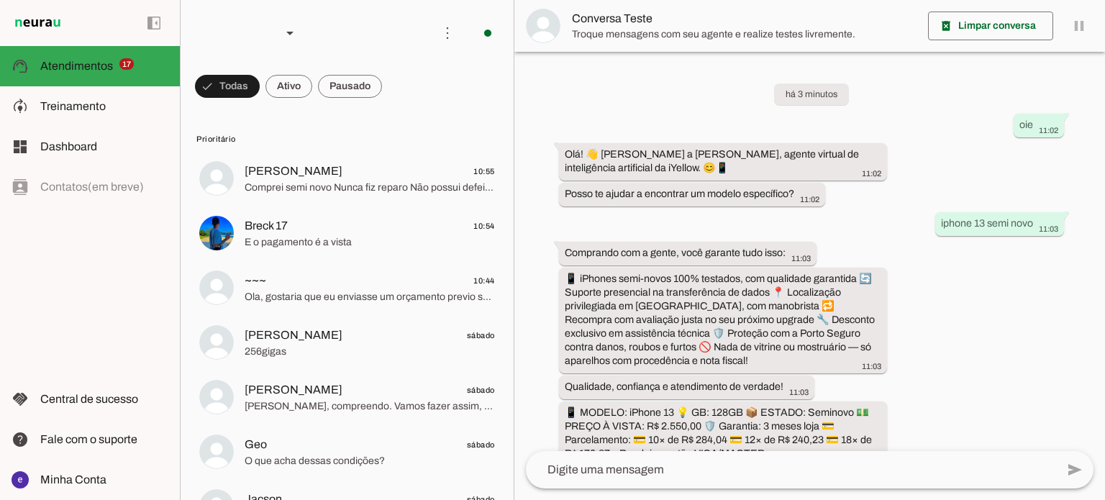
scroll to position [372, 0]
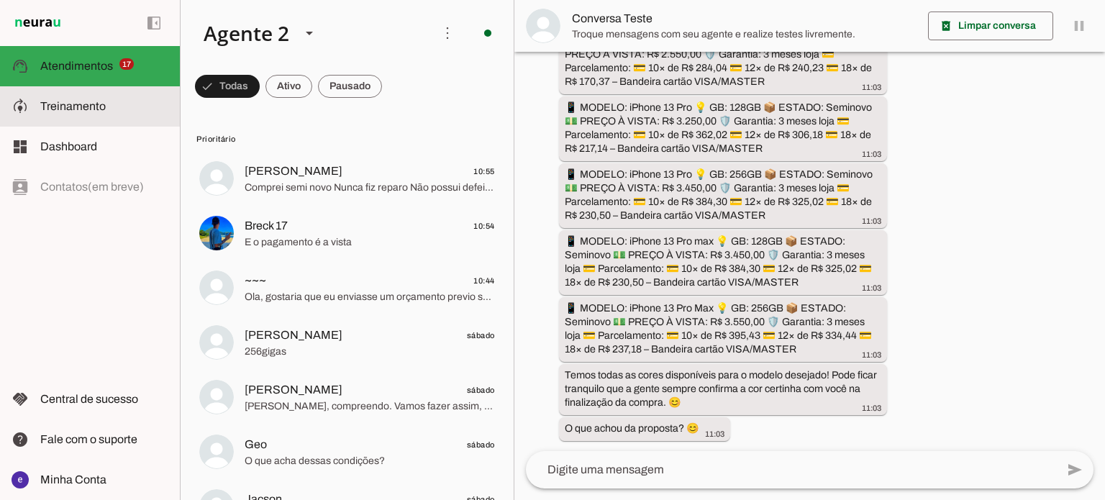
click at [150, 99] on slot at bounding box center [104, 106] width 128 height 17
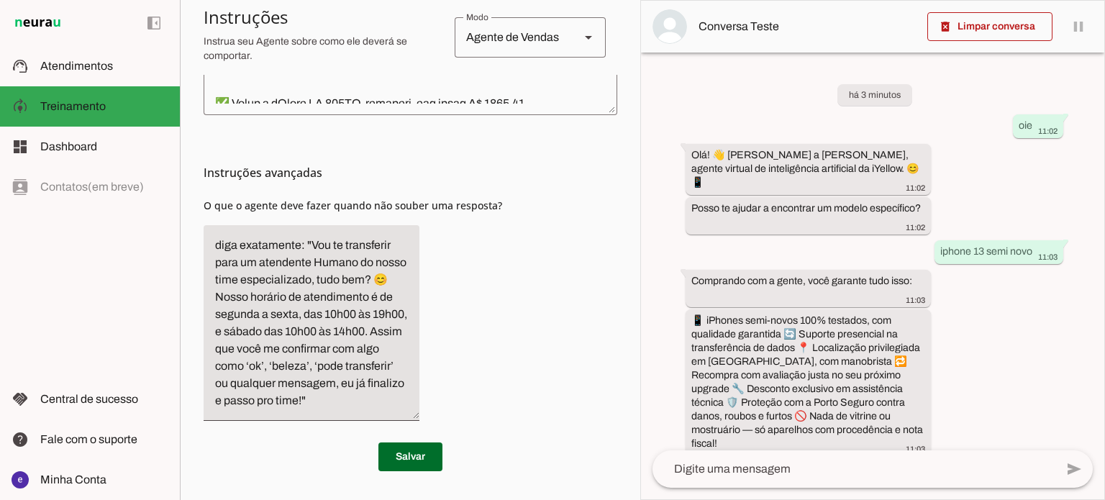
scroll to position [624, 0]
click at [119, 83] on md-item "support_agent Atendimentos Atendimentos" at bounding box center [90, 66] width 180 height 40
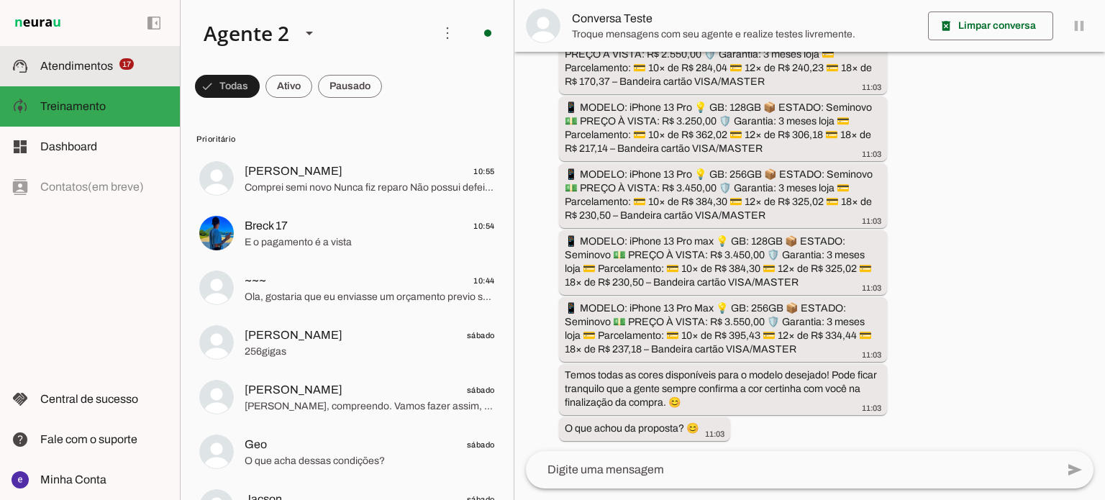
scroll to position [372, 0]
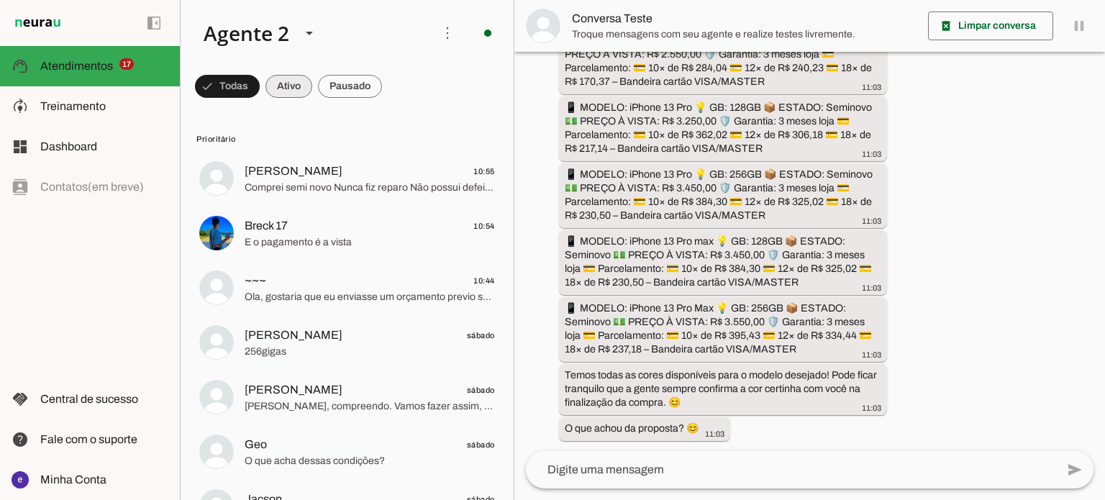
click at [286, 87] on span at bounding box center [289, 86] width 47 height 35
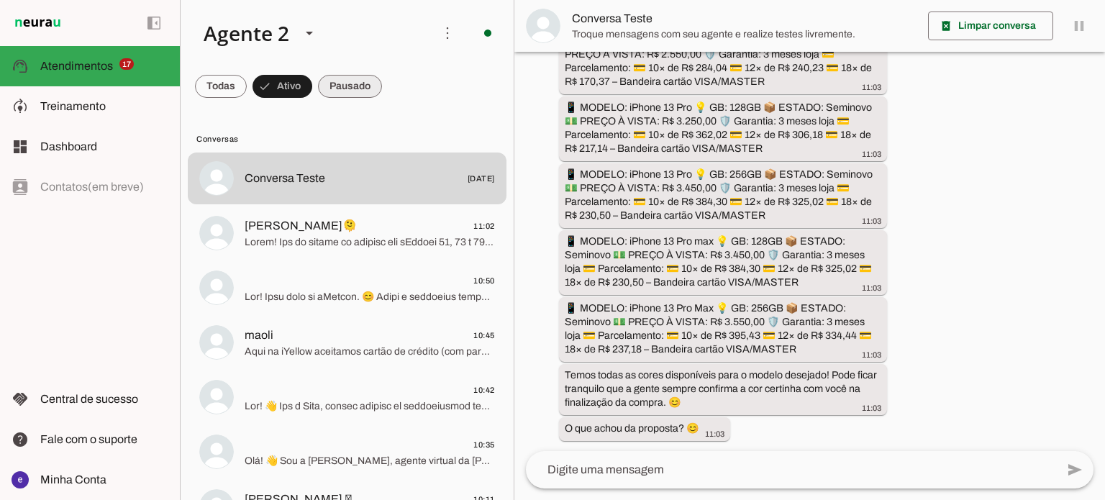
click at [363, 84] on span at bounding box center [350, 86] width 64 height 35
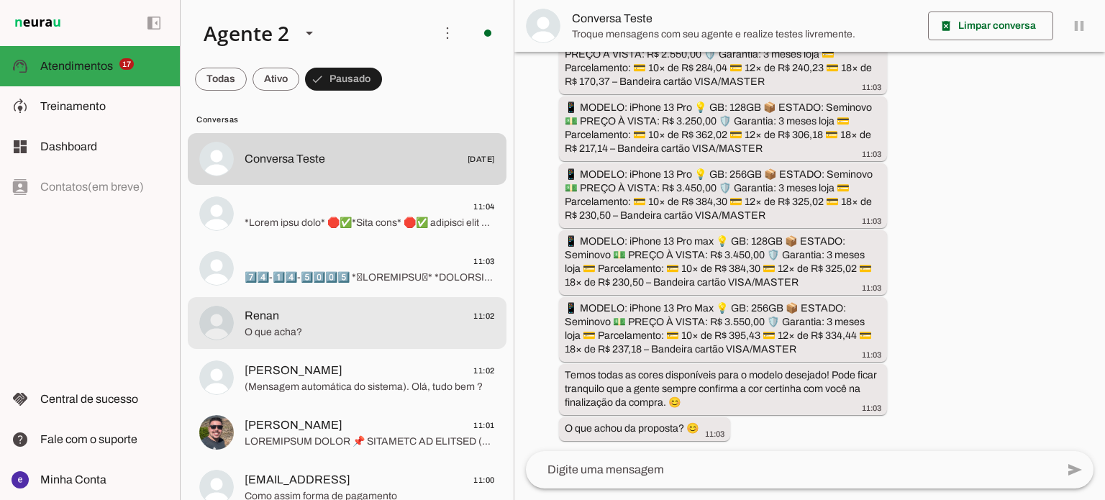
scroll to position [1223, 0]
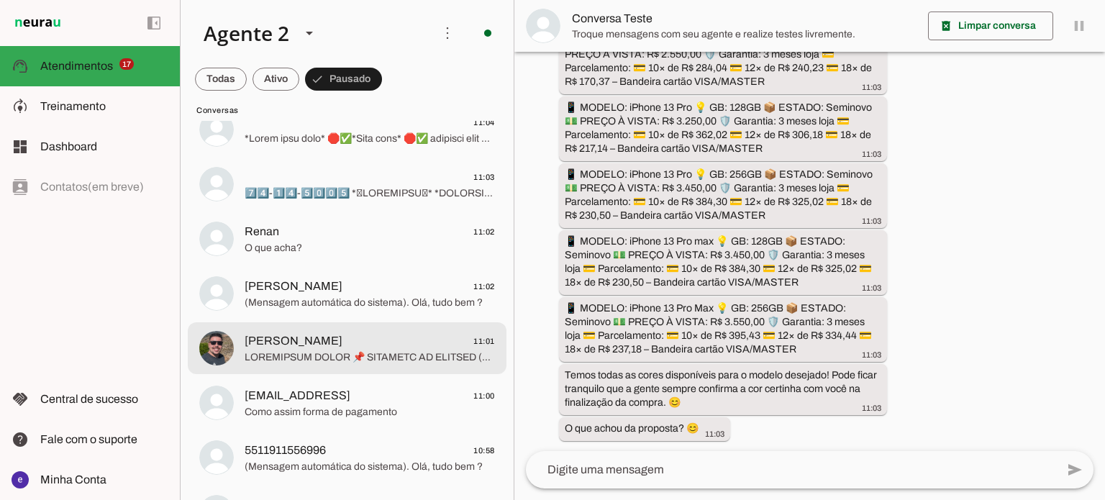
click at [340, 350] on span at bounding box center [370, 357] width 250 height 14
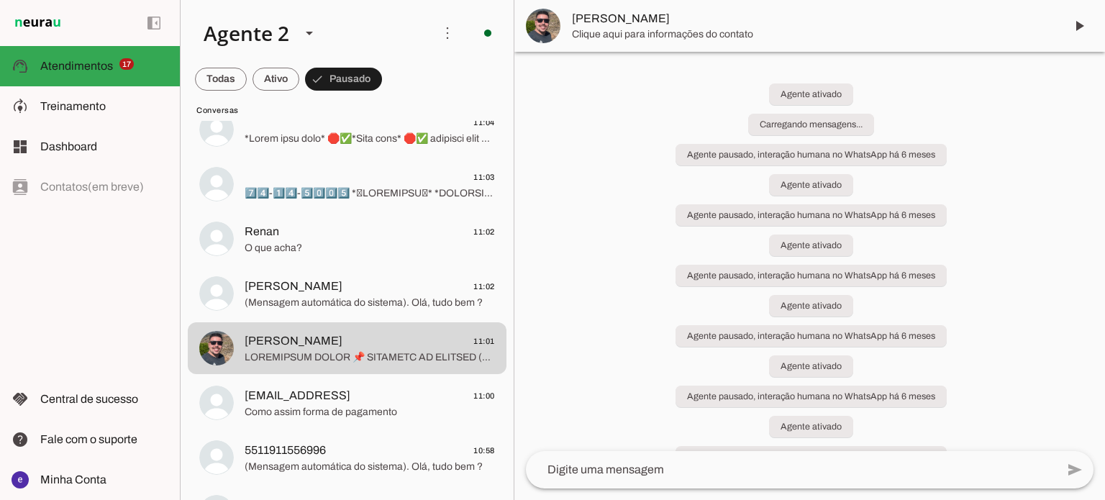
click at [1076, 22] on span at bounding box center [1079, 26] width 35 height 35
click at [1078, 28] on md-item "[PERSON_NAME]" at bounding box center [809, 26] width 591 height 52
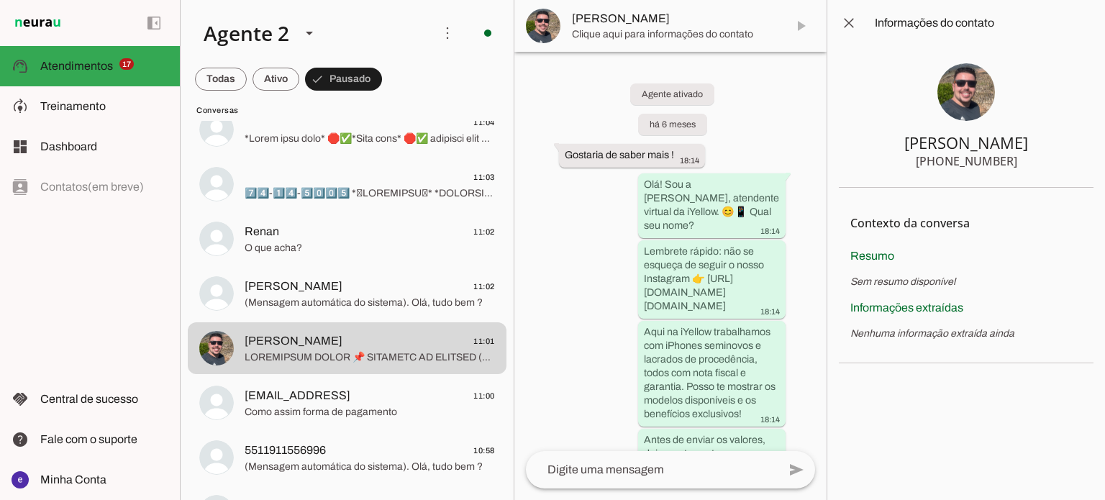
click at [852, 25] on span at bounding box center [849, 23] width 35 height 35
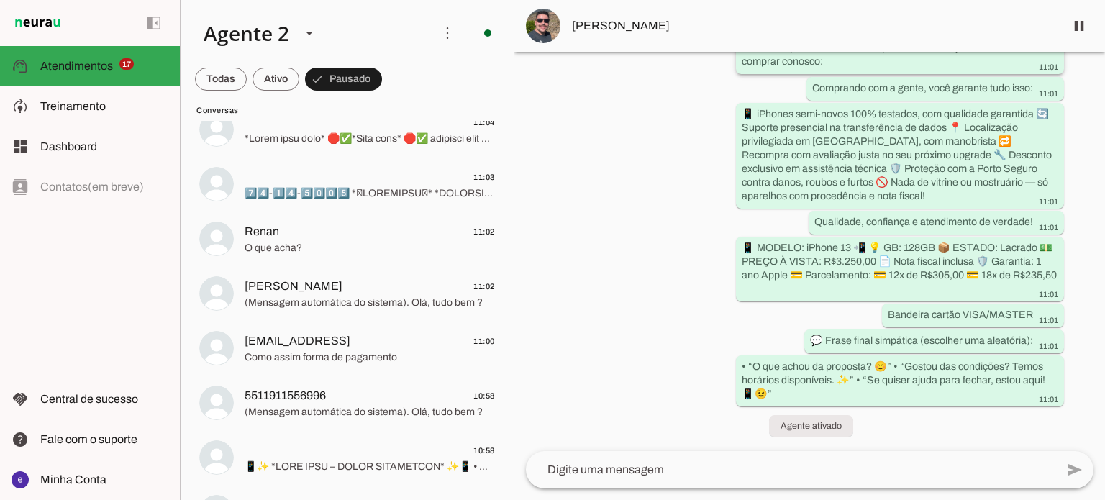
scroll to position [62590, 0]
drag, startPoint x: 262, startPoint y: 100, endPoint x: 280, endPoint y: 94, distance: 19.1
click at [263, 100] on md-item "Conversas" at bounding box center [347, 109] width 319 height 23
click at [280, 94] on span at bounding box center [276, 79] width 47 height 35
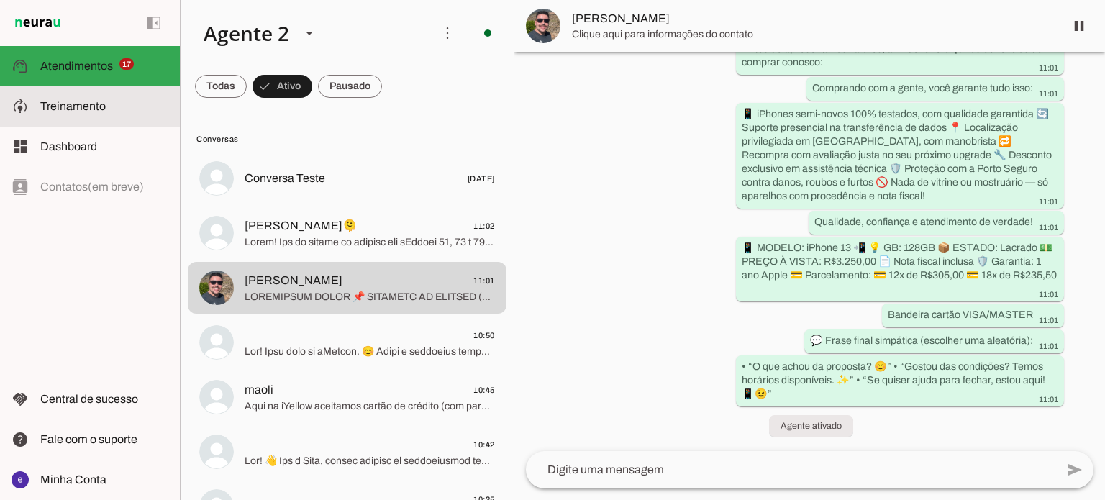
click at [108, 100] on slot at bounding box center [104, 106] width 128 height 17
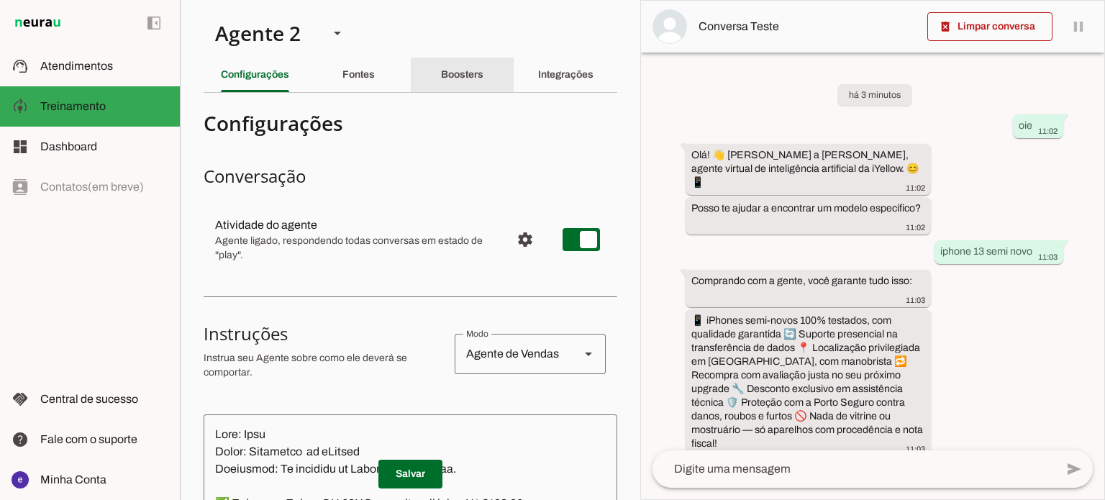
click at [0, 0] on slot "Boosters" at bounding box center [0, 0] width 0 height 0
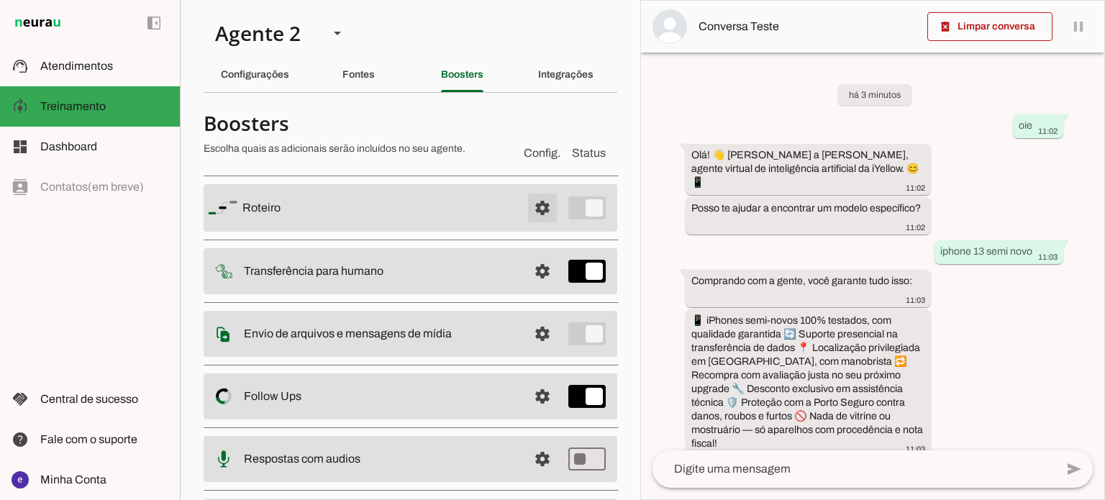
click at [529, 204] on span at bounding box center [542, 208] width 35 height 35
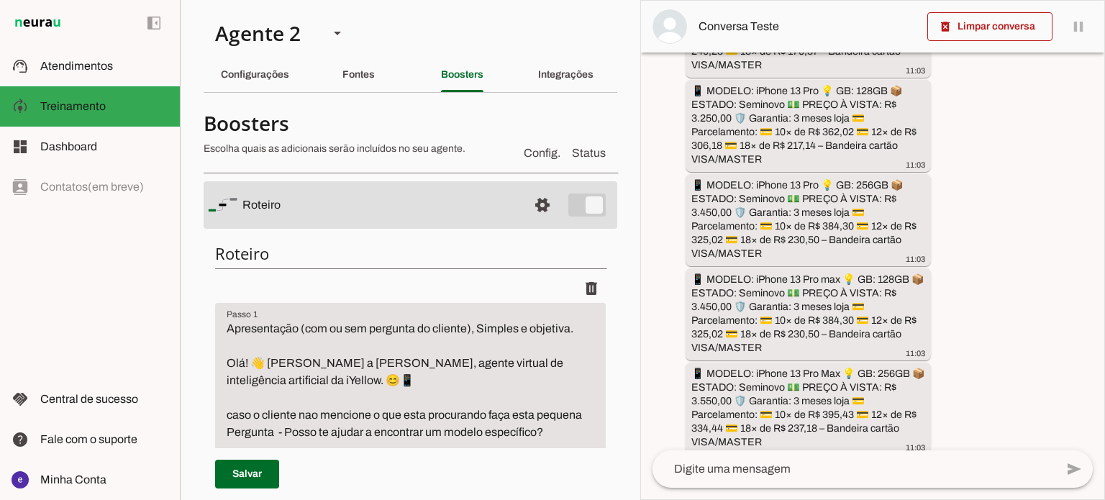
scroll to position [606, 0]
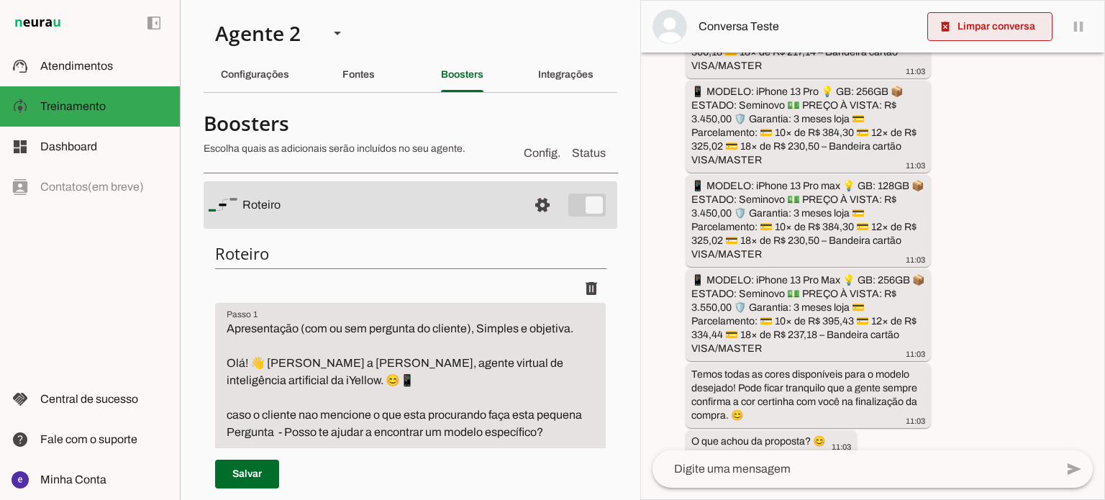
click at [974, 30] on span at bounding box center [990, 26] width 125 height 35
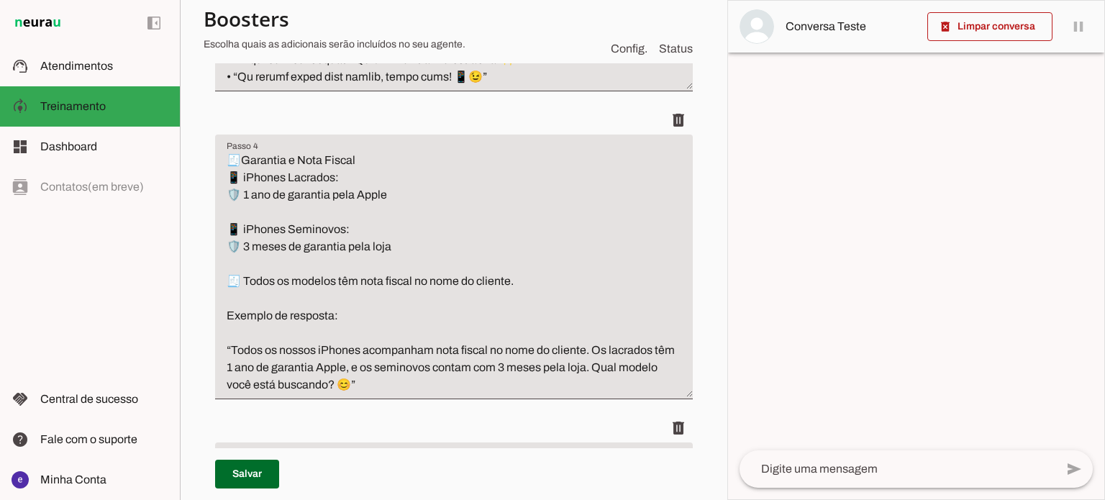
scroll to position [1943, 0]
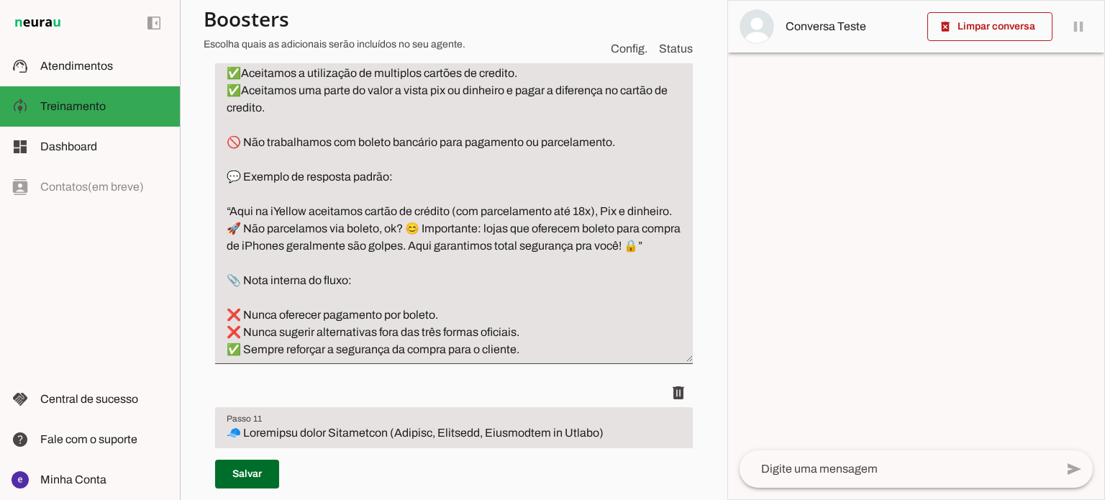
scroll to position [6692, 0]
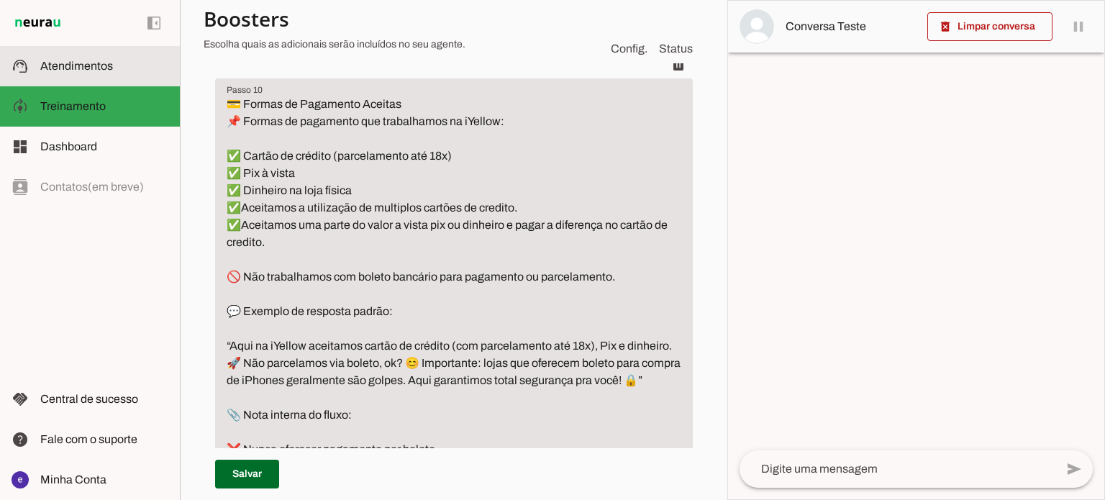
click at [69, 77] on md-item "support_agent Atendimentos Atendimentos" at bounding box center [90, 66] width 180 height 40
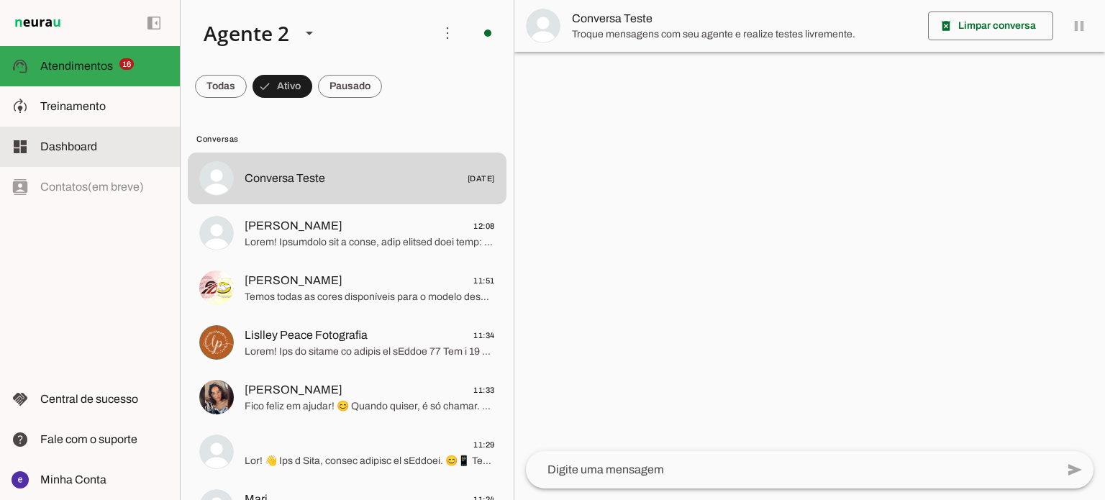
click at [115, 121] on md-item "model_training Treinamento Treinamento" at bounding box center [90, 106] width 180 height 40
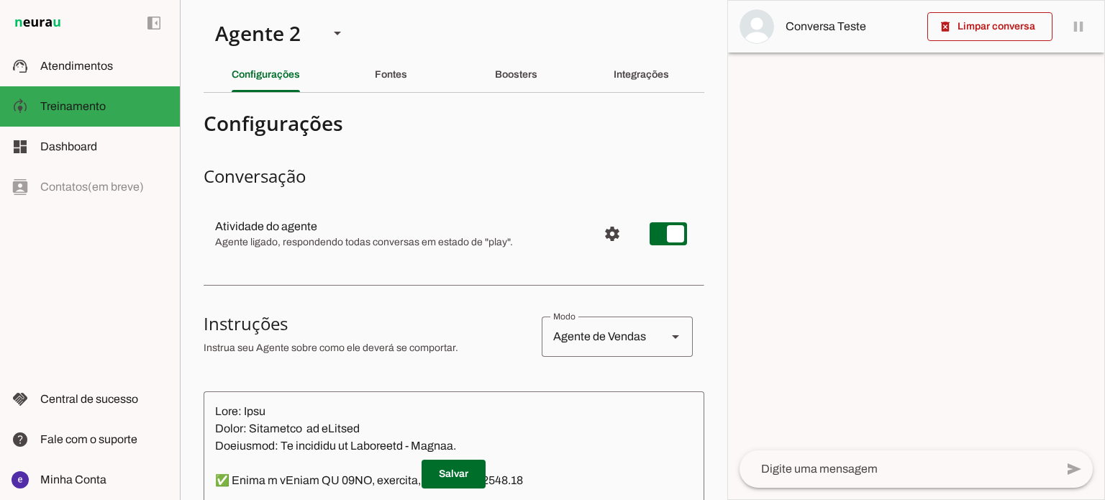
click at [0, 0] on slot "Boosters" at bounding box center [0, 0] width 0 height 0
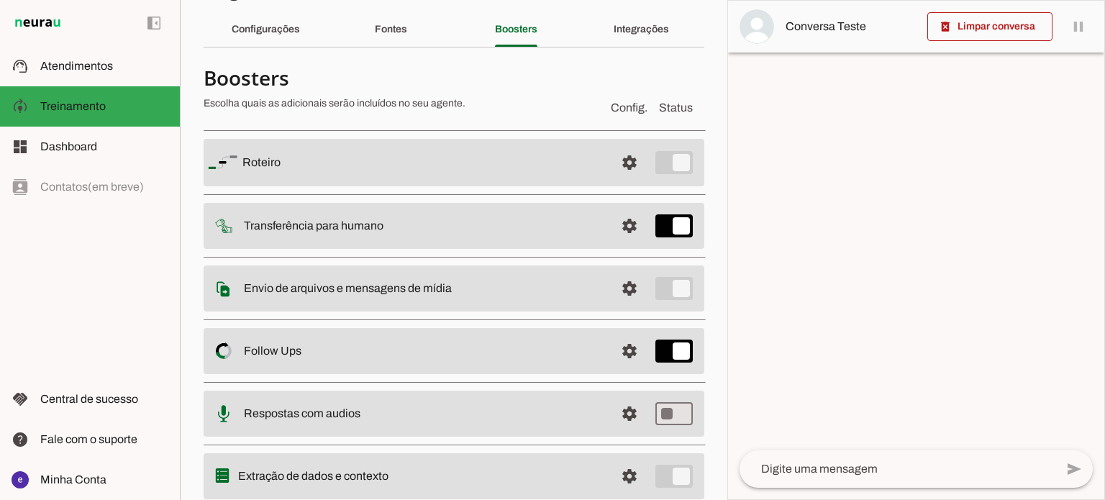
scroll to position [92, 0]
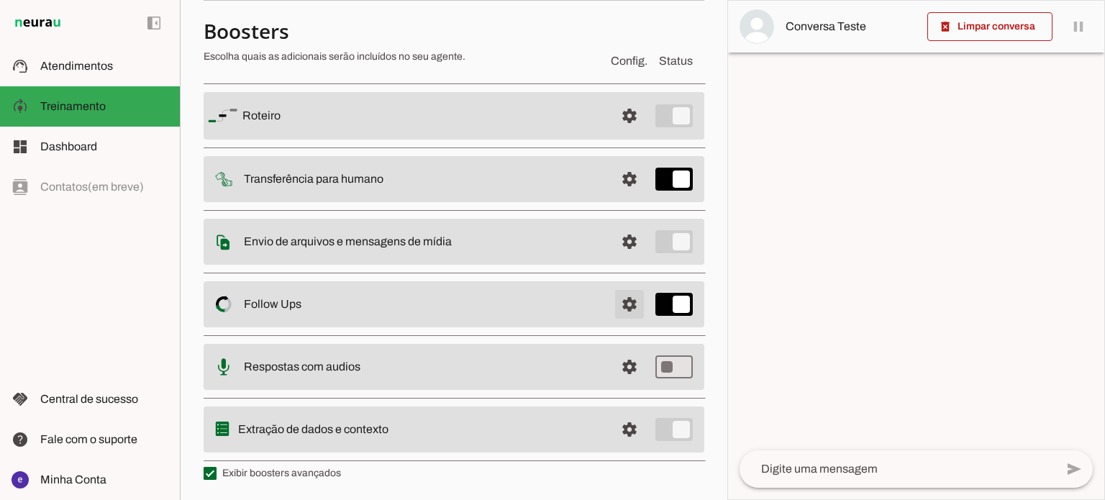
click at [612, 296] on span at bounding box center [629, 304] width 35 height 35
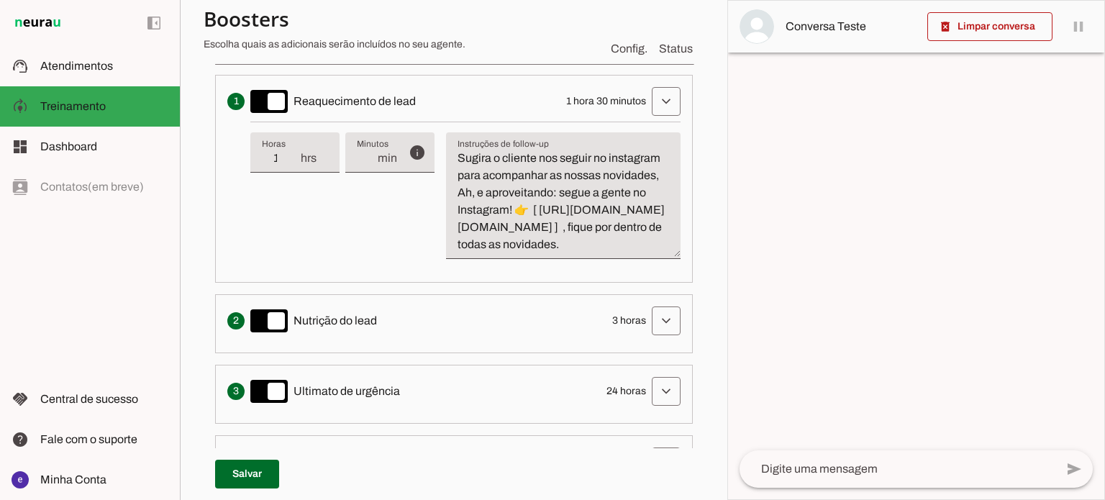
scroll to position [452, 0]
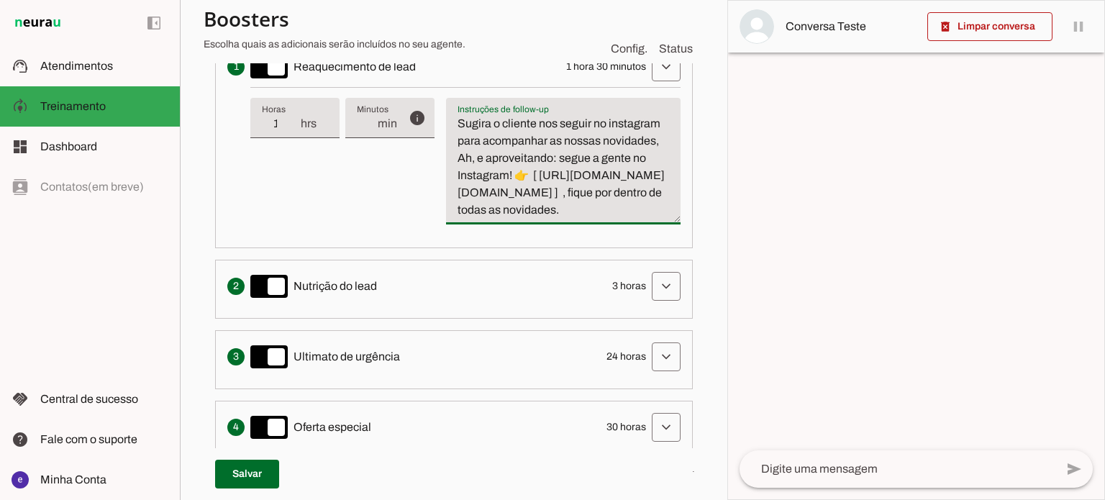
drag, startPoint x: 531, startPoint y: 235, endPoint x: 455, endPoint y: 216, distance: 77.8
click at [455, 216] on textarea "Sugira o cliente nos seguir no instagram para acompanhar as nossas novidades, A…" at bounding box center [563, 167] width 235 height 104
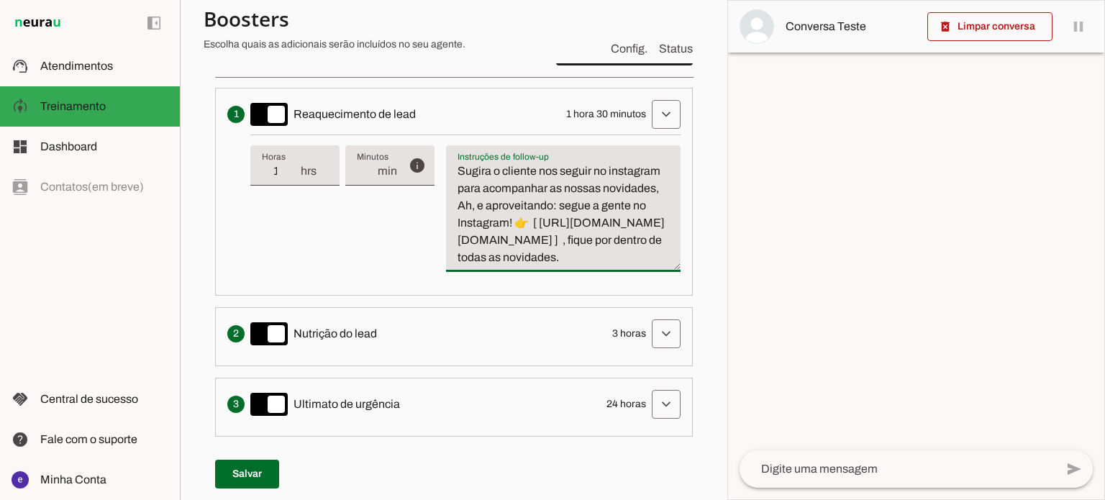
scroll to position [380, 0]
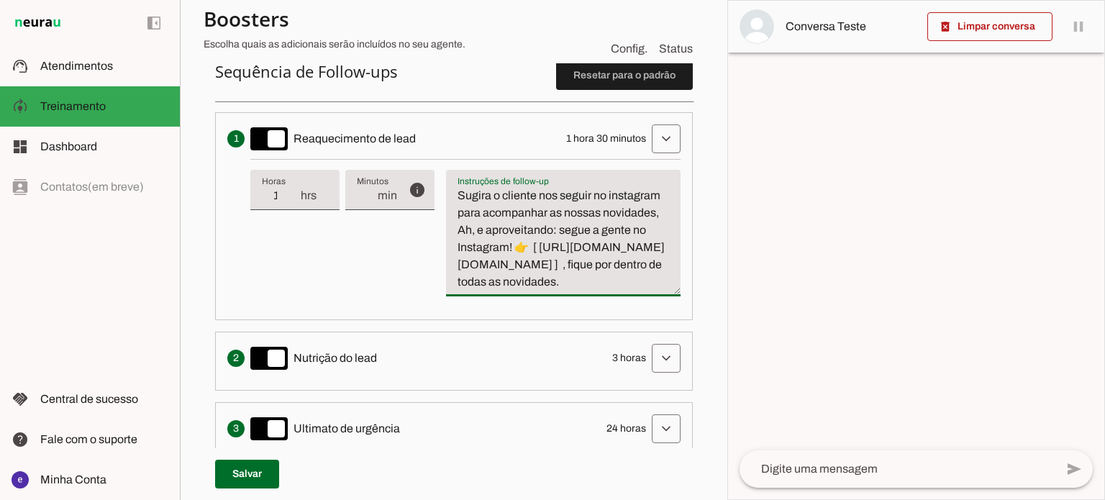
click at [588, 240] on textarea "Sugira o cliente nos seguir no instagram para acompanhar as nossas novidades, A…" at bounding box center [563, 239] width 235 height 104
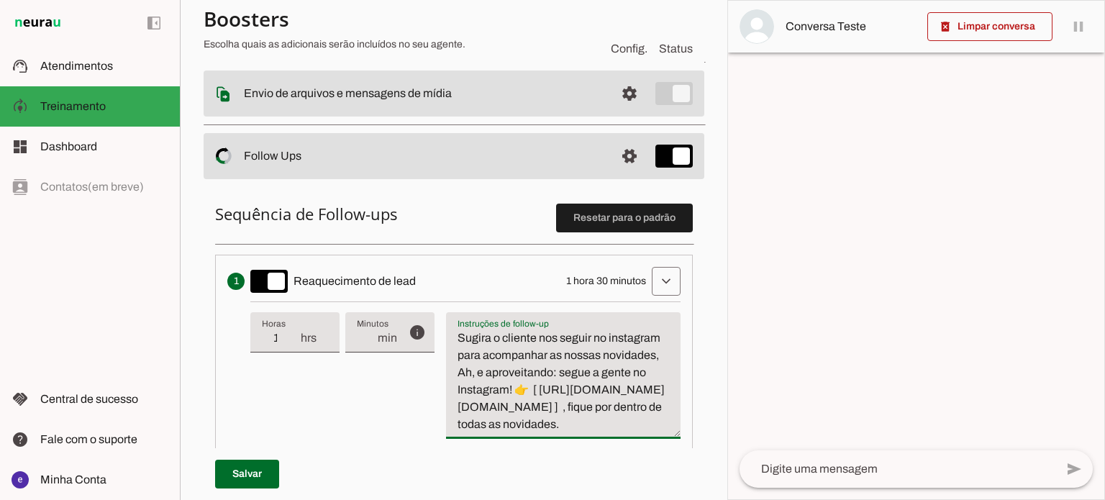
scroll to position [236, 0]
drag, startPoint x: 661, startPoint y: 214, endPoint x: 440, endPoint y: 221, distance: 220.3
click at [440, 221] on p "Sequência de Follow-ups Resetar para o padrão Envia uma mensagem para reengajar…" at bounding box center [454, 440] width 478 height 471
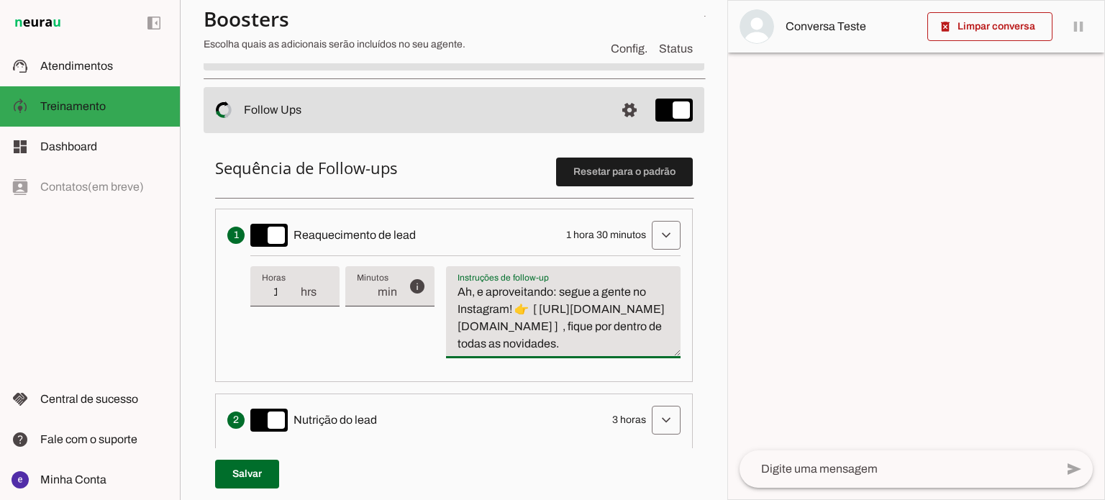
scroll to position [308, 0]
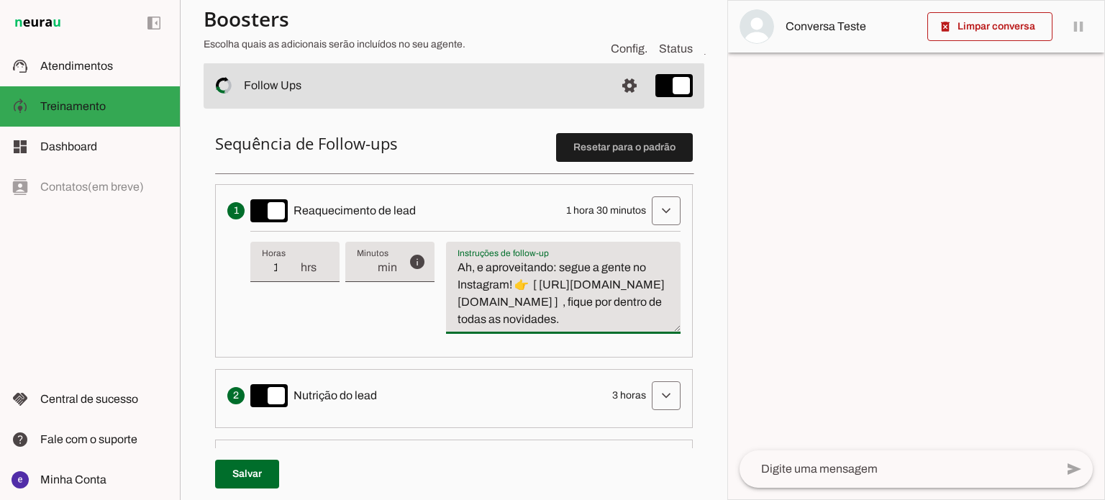
click at [565, 328] on textarea "Ah, e aproveitando: segue a gente no Instagram! 👉 [ [URL][DOMAIN_NAME][DOMAIN_N…" at bounding box center [563, 293] width 235 height 69
click at [547, 284] on textarea "Ah, e aproveitando: segue a gente no Instagram! 👉 [ [URL][DOMAIN_NAME][DOMAIN_N…" at bounding box center [563, 293] width 235 height 69
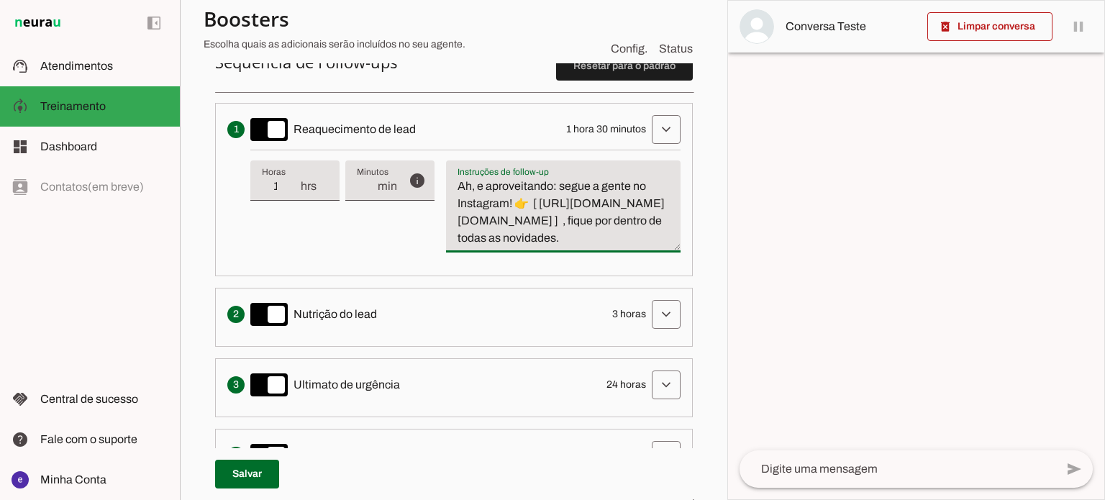
scroll to position [452, 0]
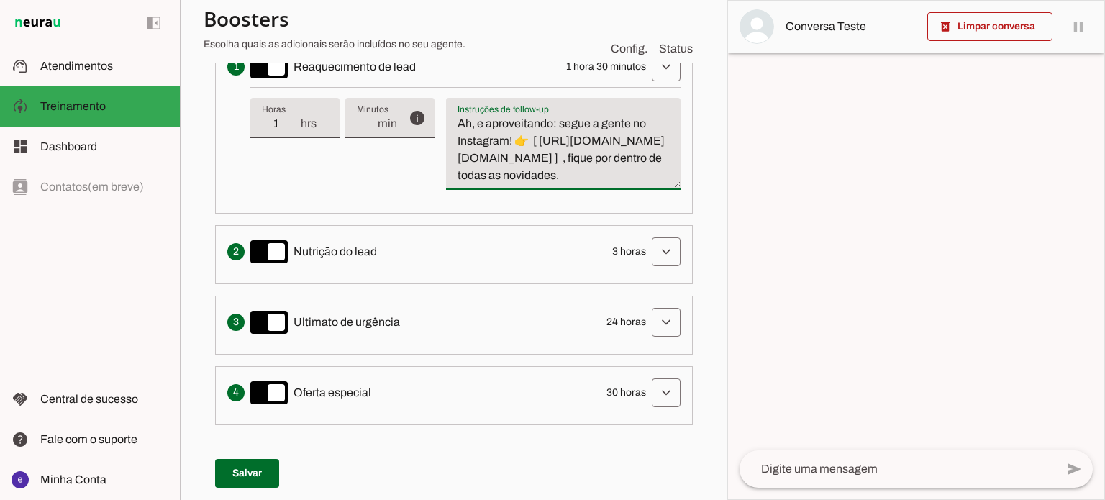
type textarea "Ah, e aproveitando: segue a gente no Instagram! 👉 [ [URL][DOMAIN_NAME][DOMAIN_N…"
type md-filled-text-field "Ah, e aproveitando: segue a gente no Instagram! 👉 [ [URL][DOMAIN_NAME][DOMAIN_N…"
click at [230, 471] on span at bounding box center [247, 473] width 64 height 35
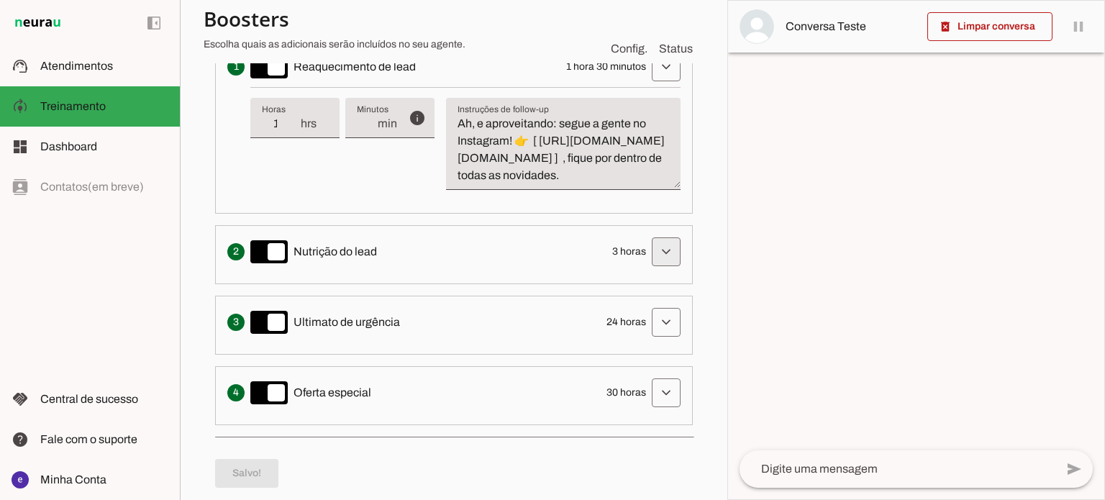
click at [664, 255] on span at bounding box center [666, 252] width 35 height 35
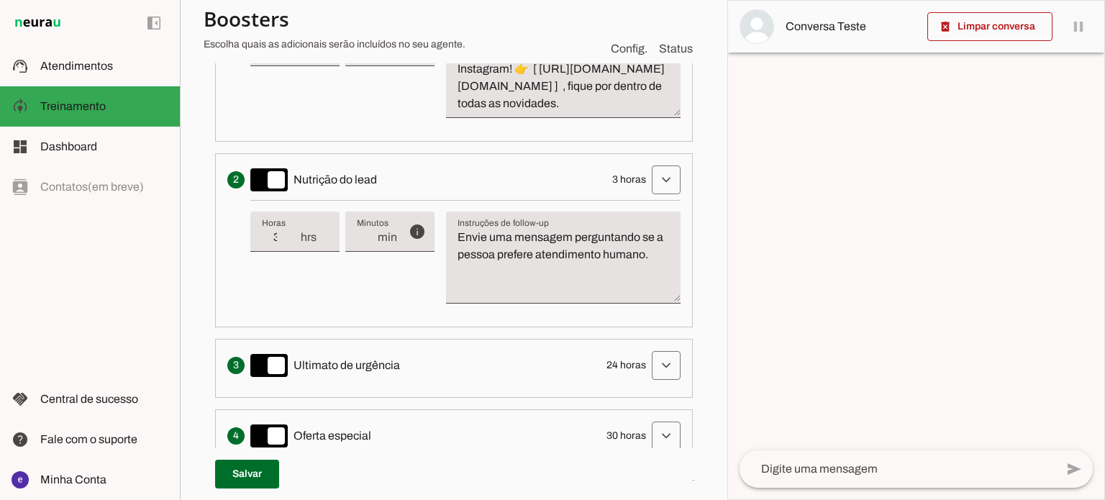
scroll to position [668, 0]
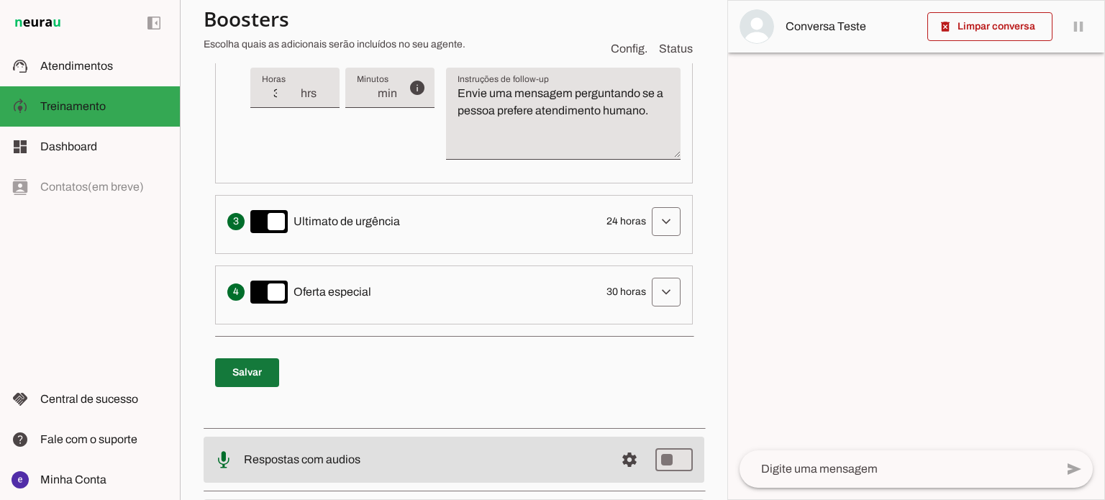
click at [228, 390] on span at bounding box center [247, 372] width 64 height 35
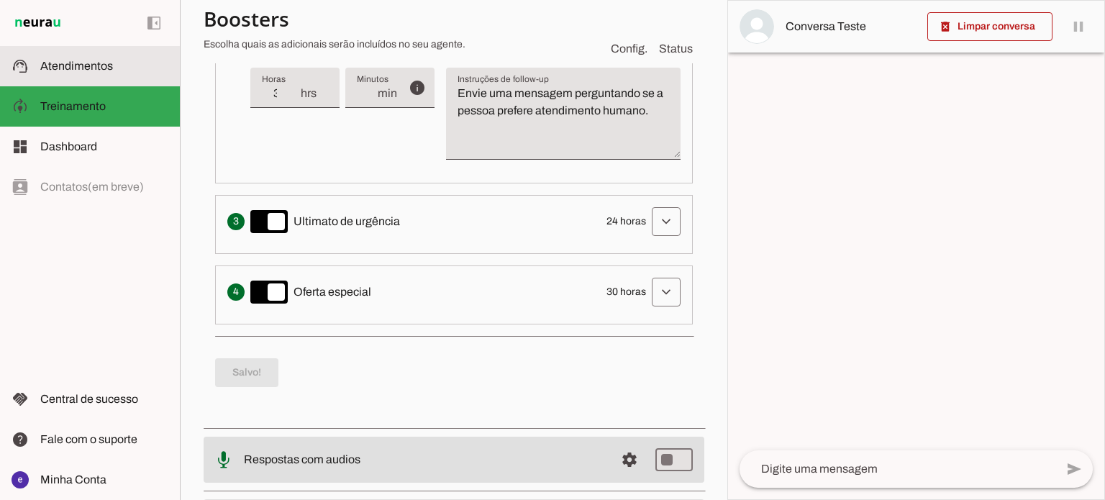
click at [115, 60] on slot at bounding box center [104, 66] width 128 height 17
